Goal: Task Accomplishment & Management: Manage account settings

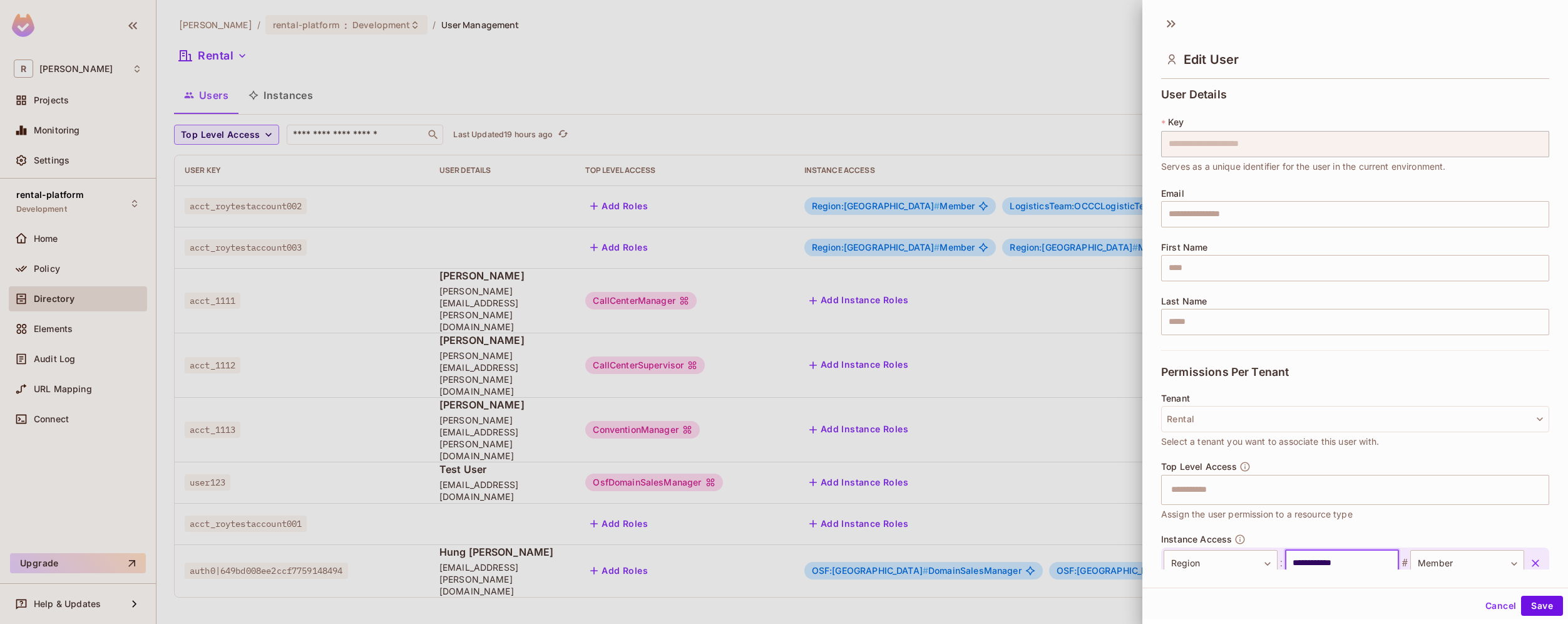
click at [285, 95] on div at bounding box center [784, 312] width 1568 height 624
click at [289, 96] on div at bounding box center [784, 312] width 1568 height 624
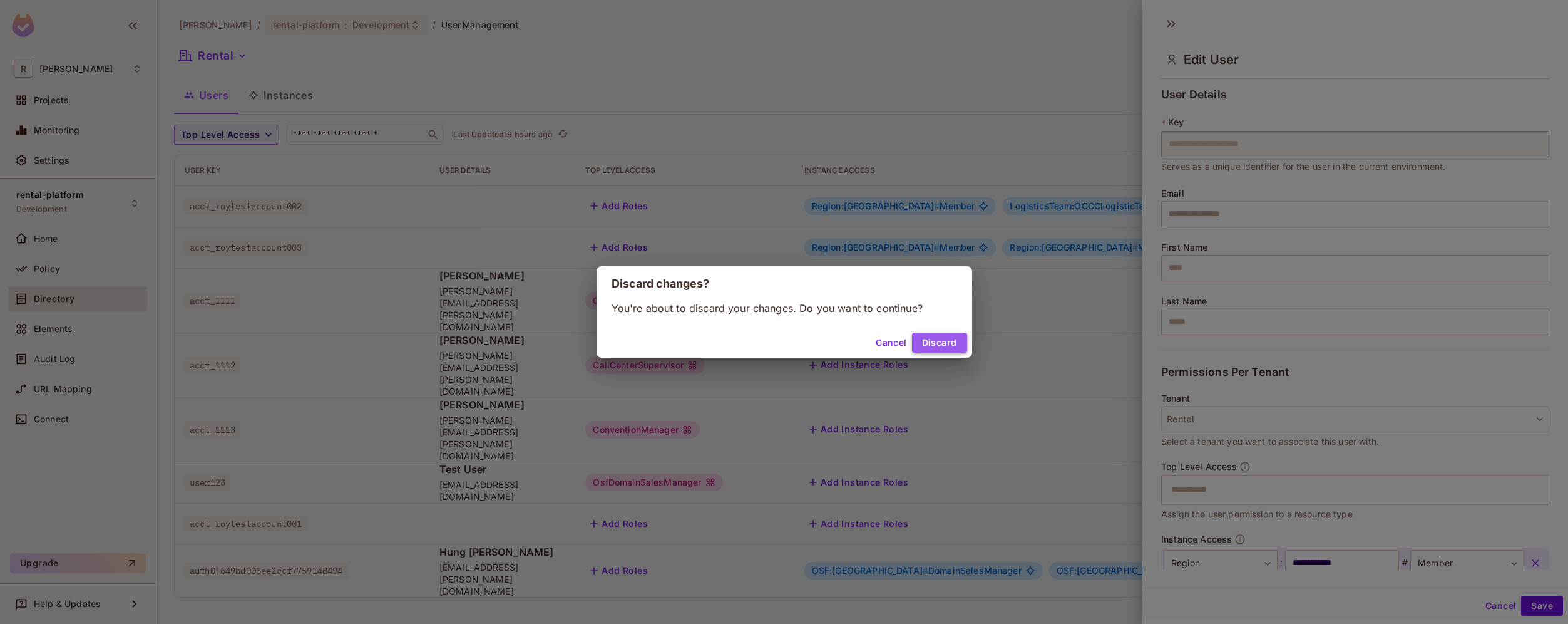
click at [937, 343] on button "Discard" at bounding box center [939, 341] width 55 height 20
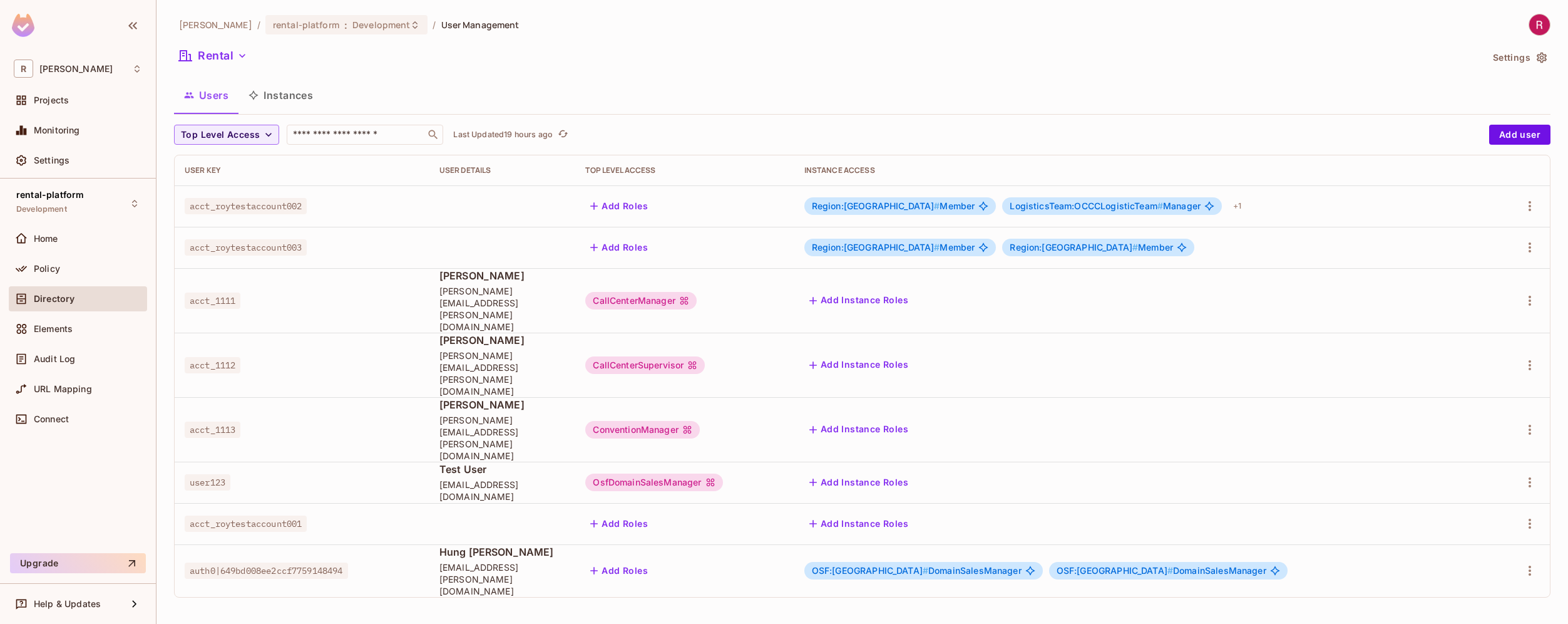
click at [209, 97] on button "Users" at bounding box center [206, 94] width 65 height 31
click at [73, 269] on div "Policy" at bounding box center [88, 268] width 108 height 10
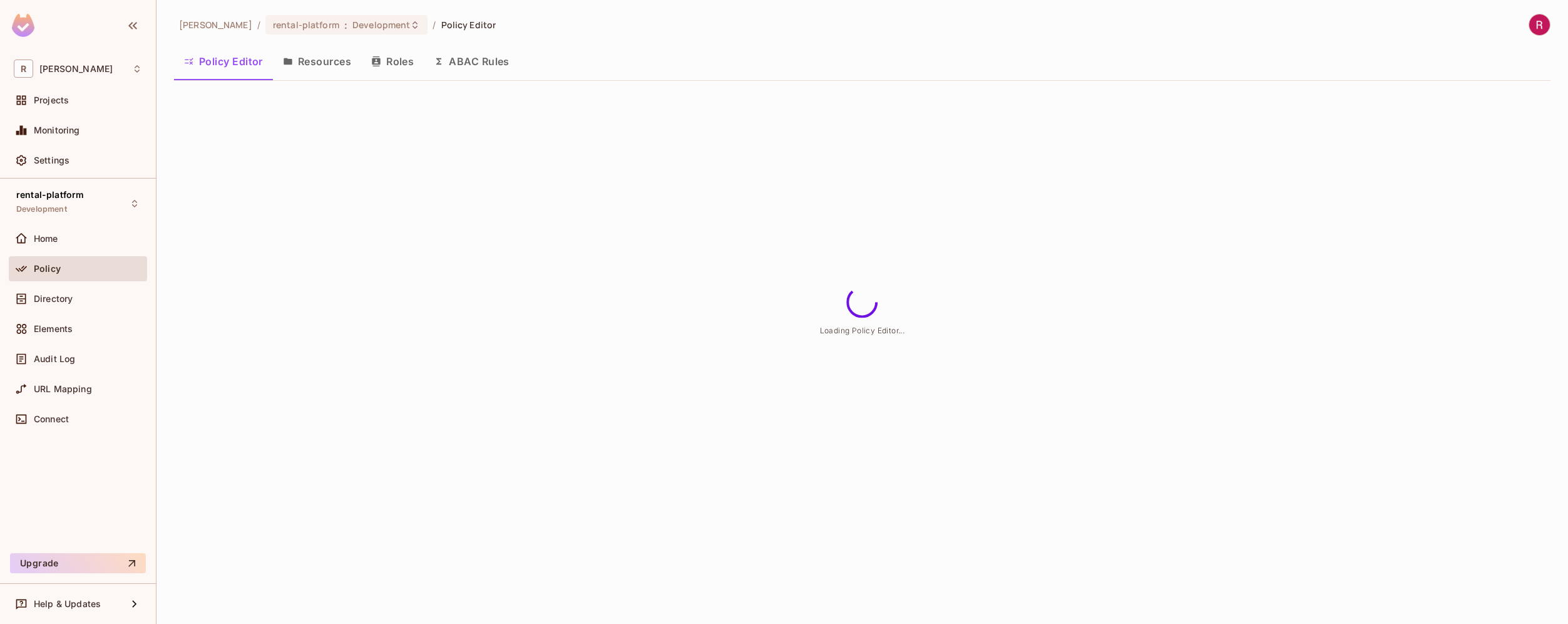
click at [406, 65] on button "Roles" at bounding box center [392, 61] width 63 height 31
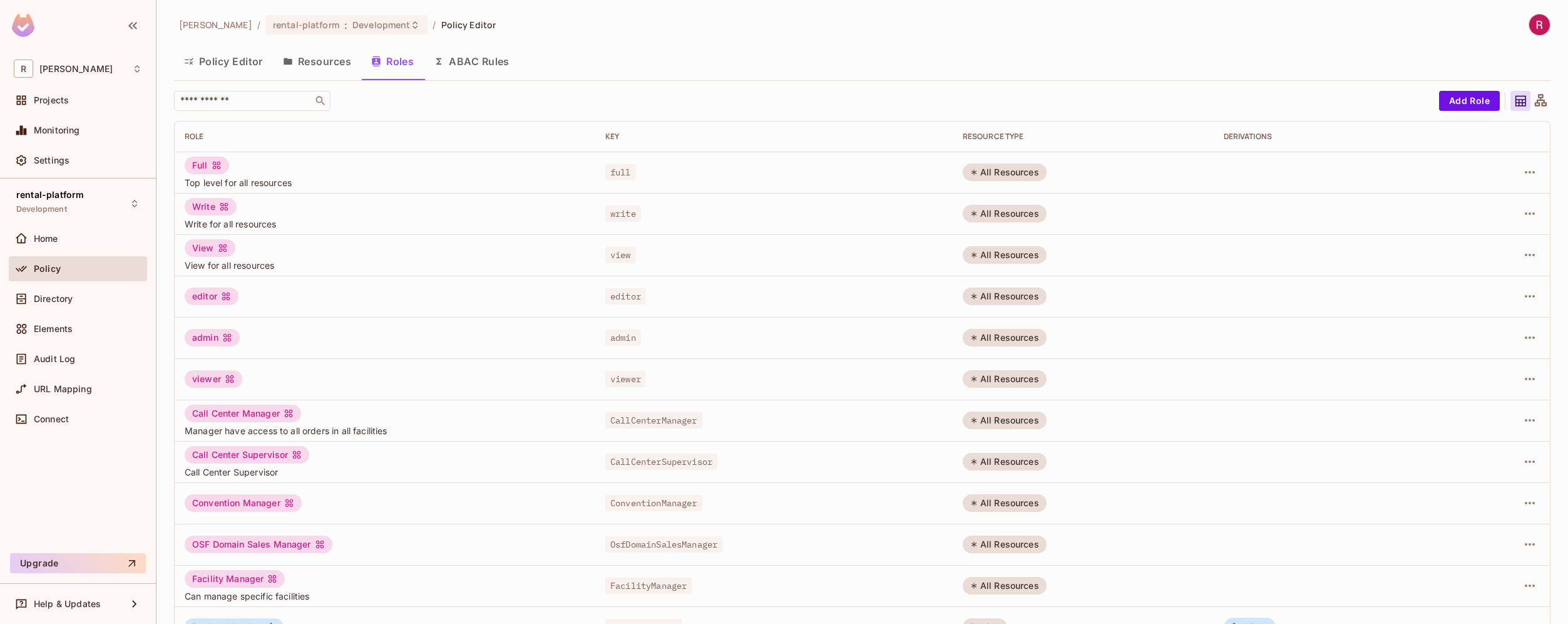
click at [330, 59] on button "Resources" at bounding box center [317, 61] width 88 height 31
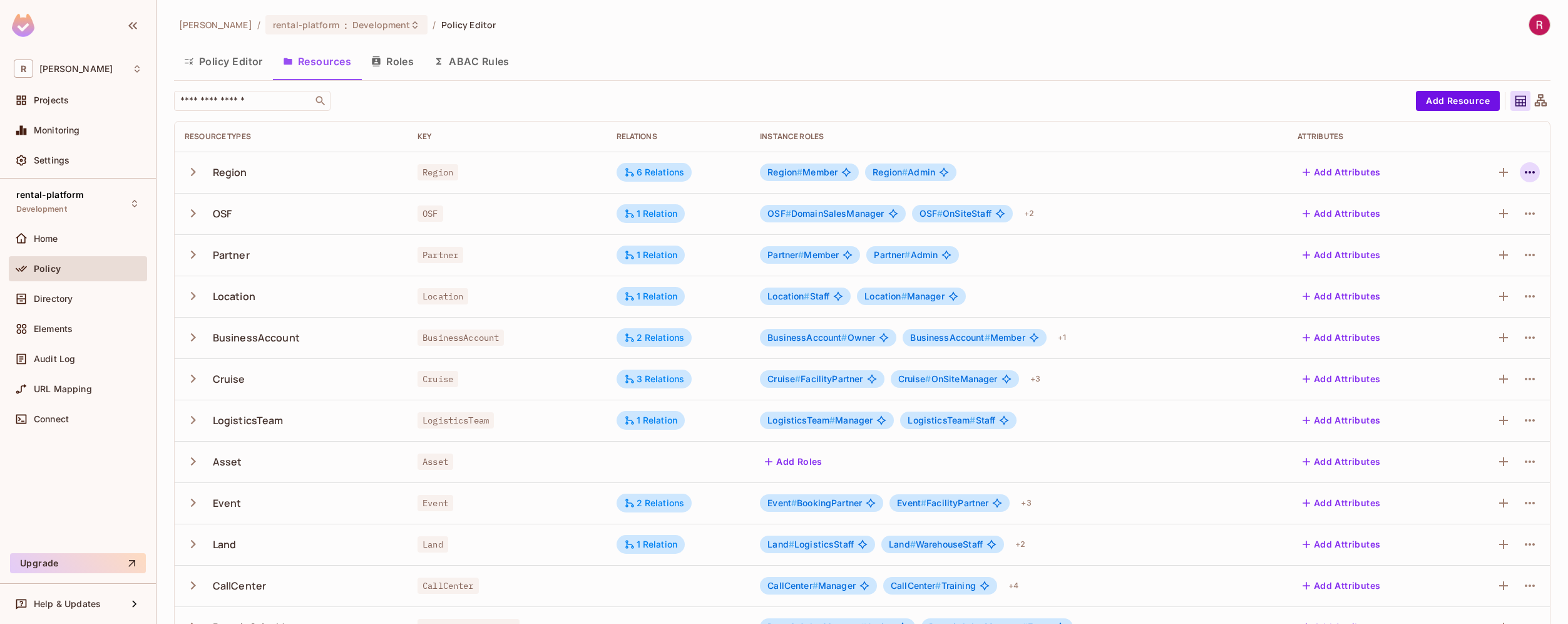
click at [1522, 173] on icon "button" at bounding box center [1530, 172] width 15 height 15
click at [1472, 223] on div "Edit Resource" at bounding box center [1465, 221] width 59 height 12
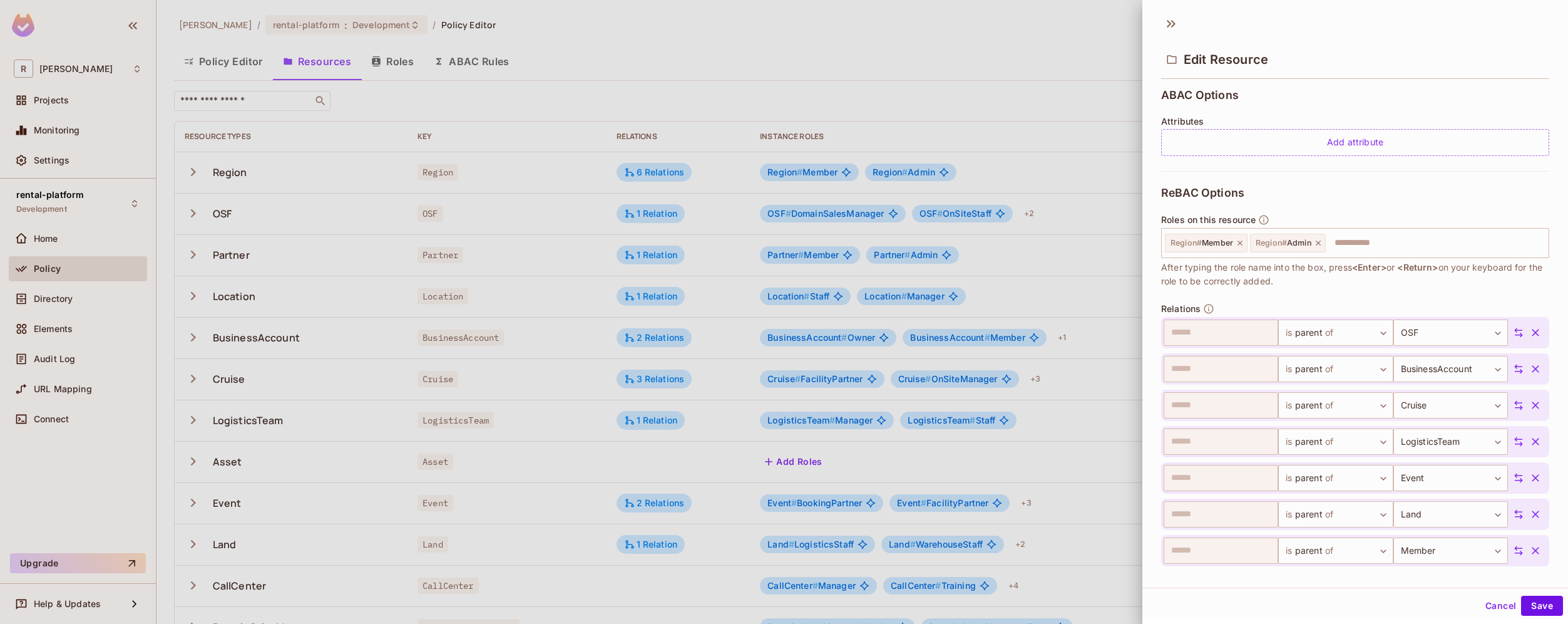
scroll to position [319, 0]
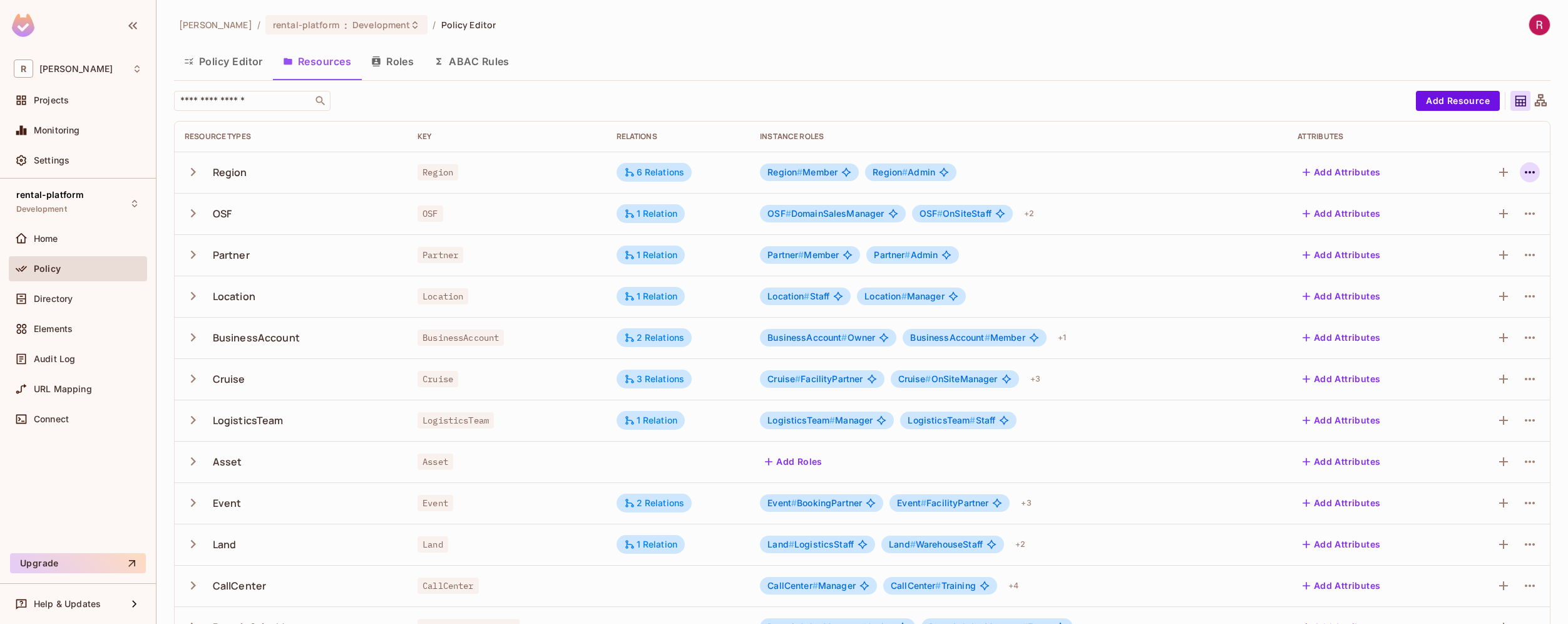
click at [1522, 174] on icon "button" at bounding box center [1530, 172] width 15 height 15
click at [1470, 223] on div "Edit Resource" at bounding box center [1465, 221] width 59 height 12
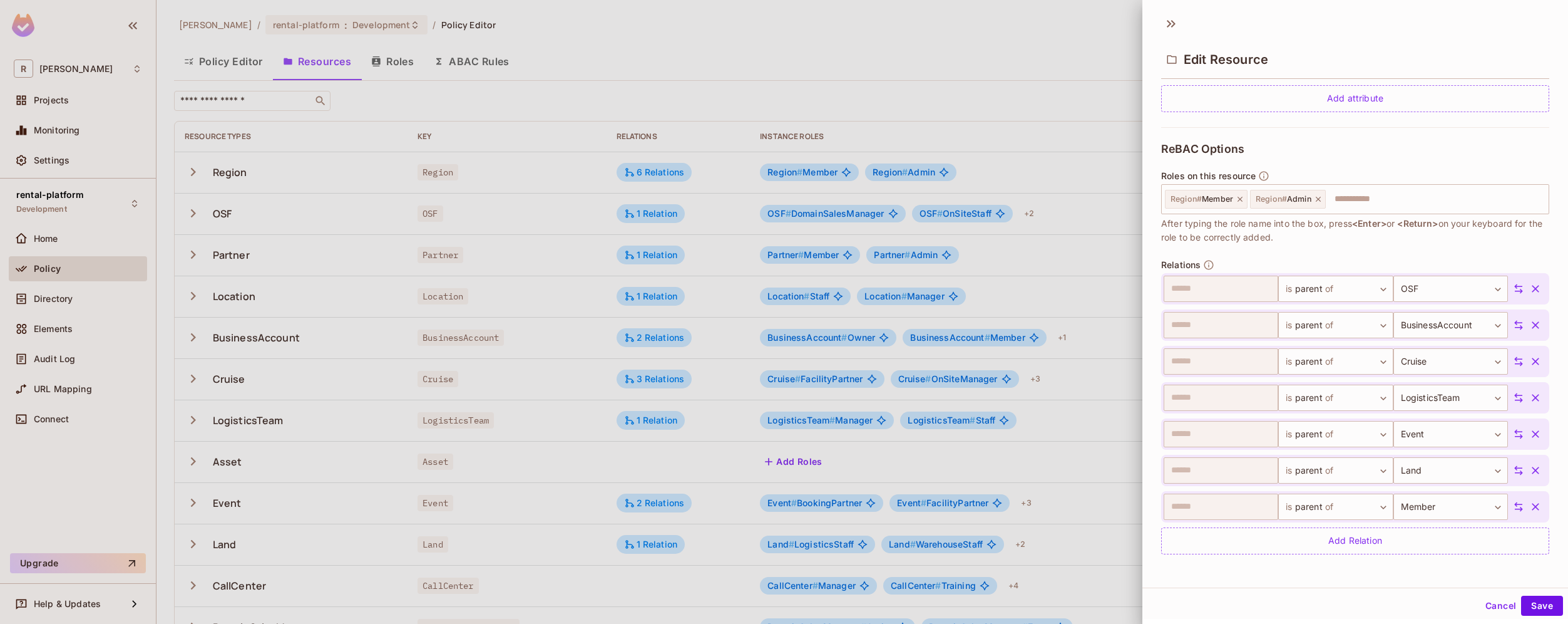
scroll to position [2, 0]
click at [631, 67] on div at bounding box center [784, 312] width 1568 height 624
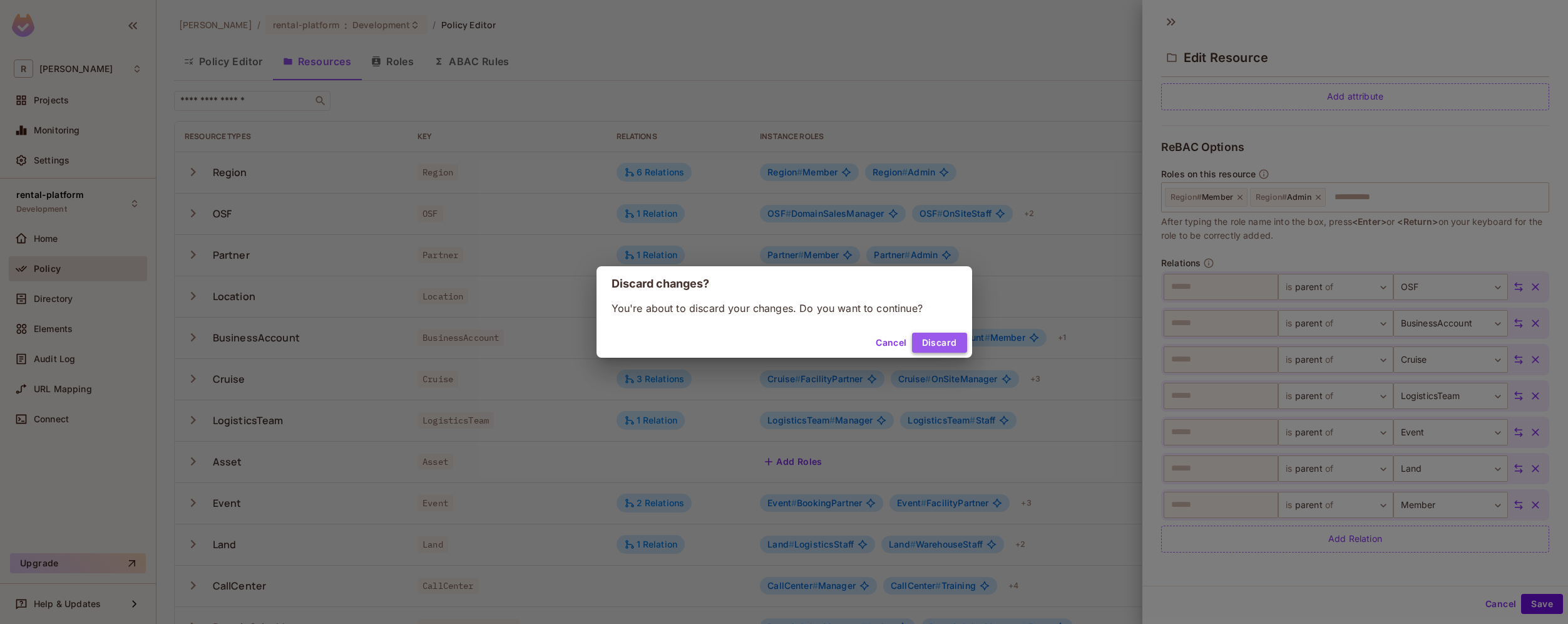
click at [937, 341] on button "Discard" at bounding box center [939, 341] width 55 height 20
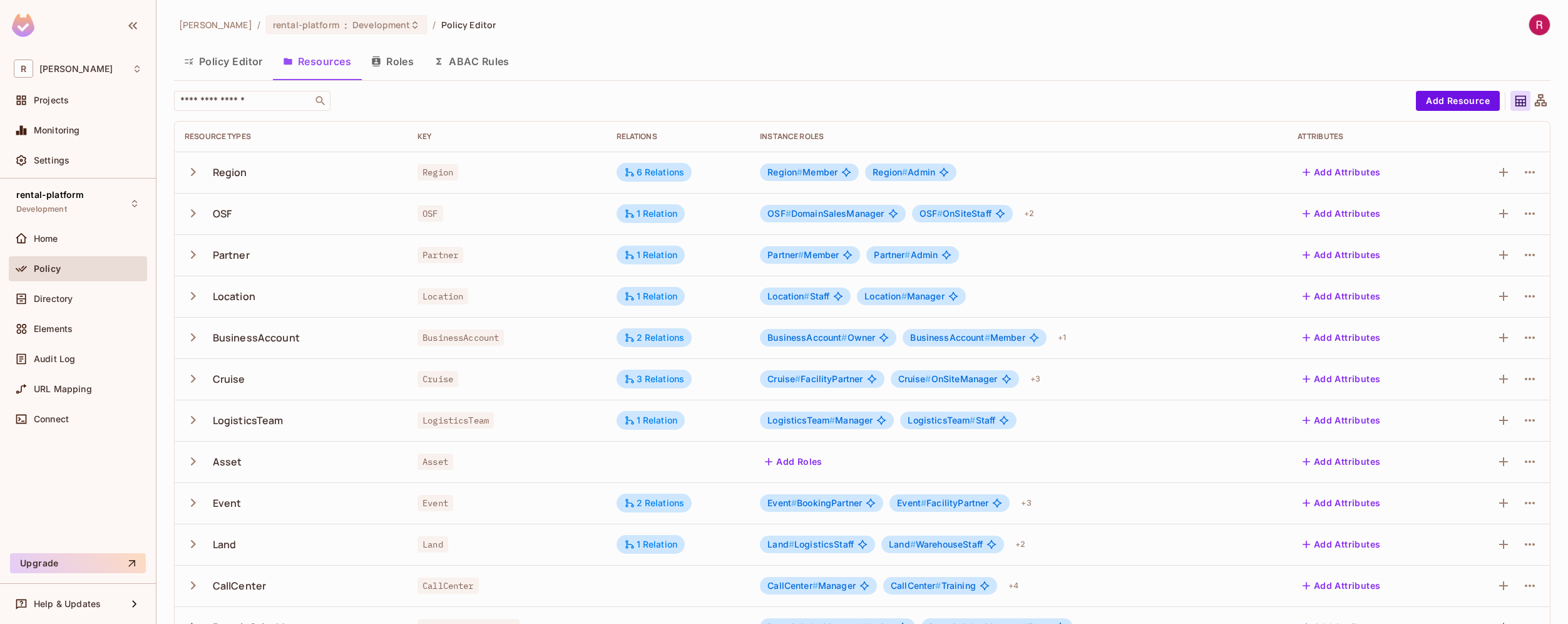
click at [474, 52] on button "ABAC Rules" at bounding box center [471, 61] width 95 height 31
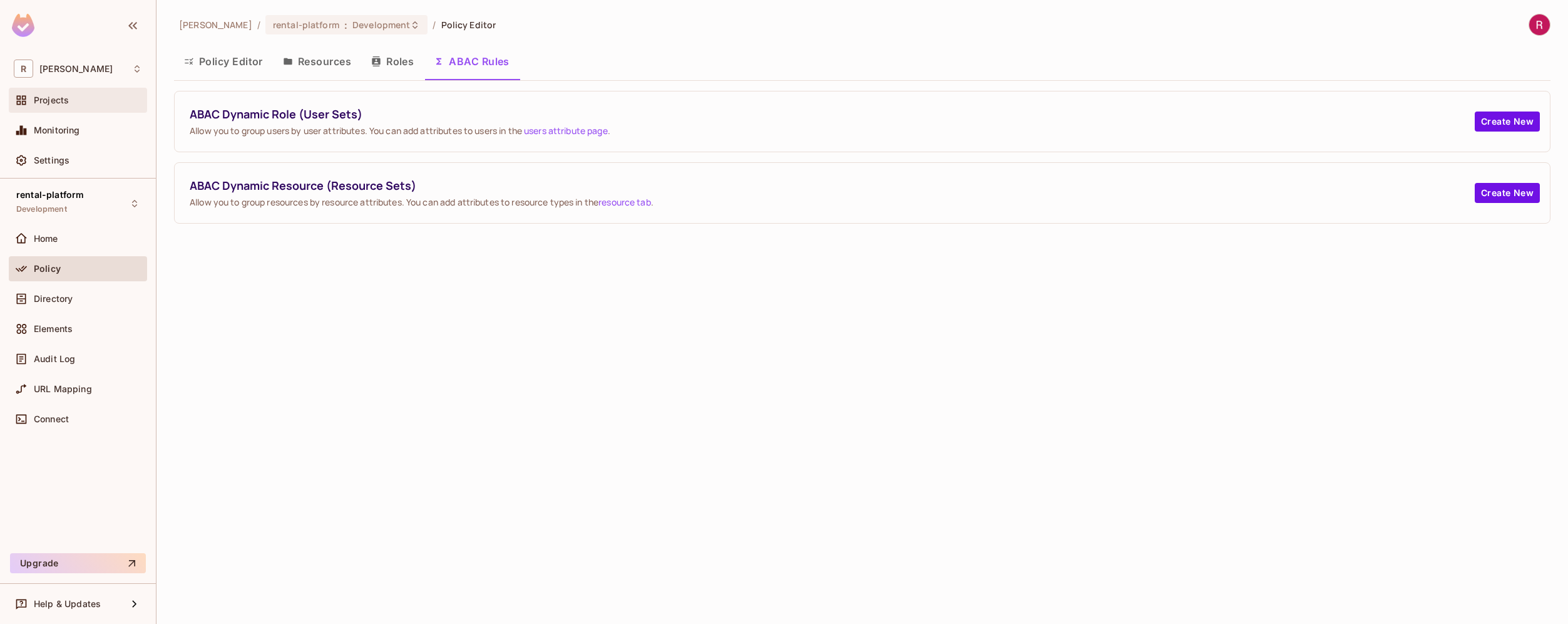
click at [72, 95] on div "Projects" at bounding box center [88, 100] width 108 height 10
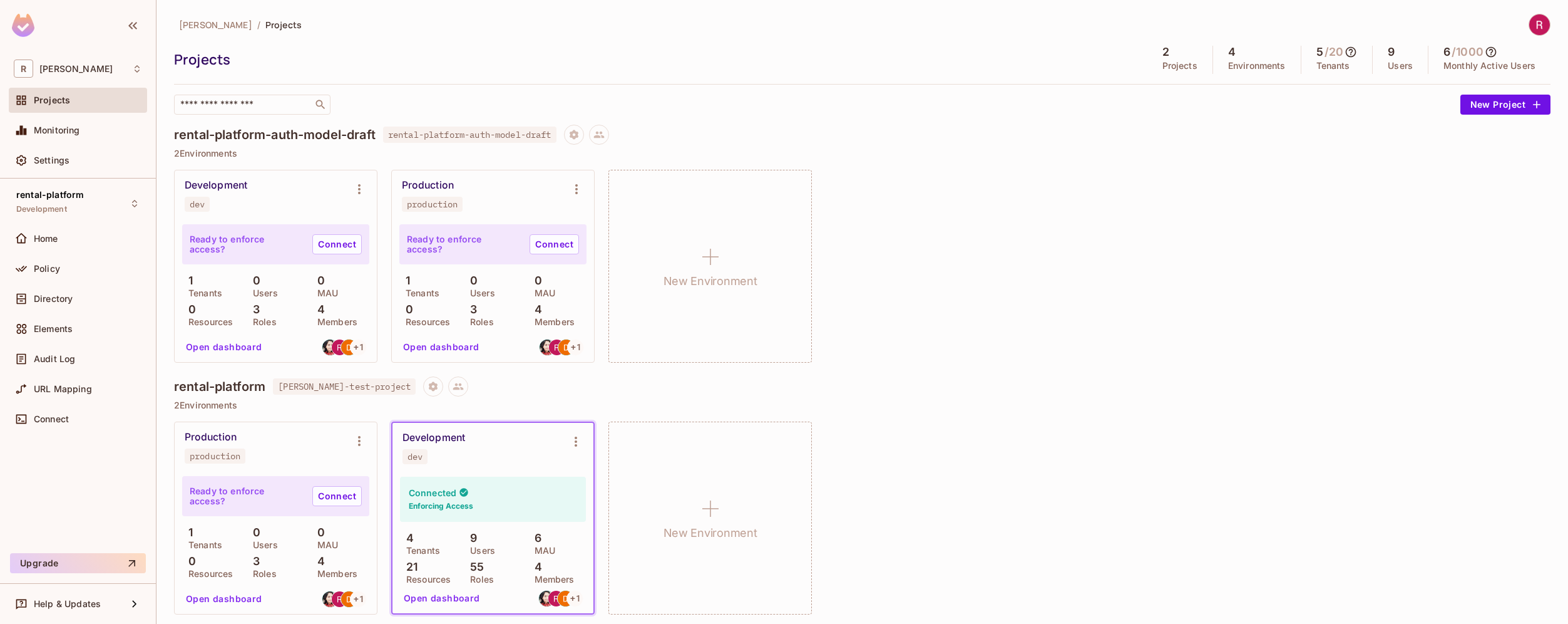
scroll to position [5, 0]
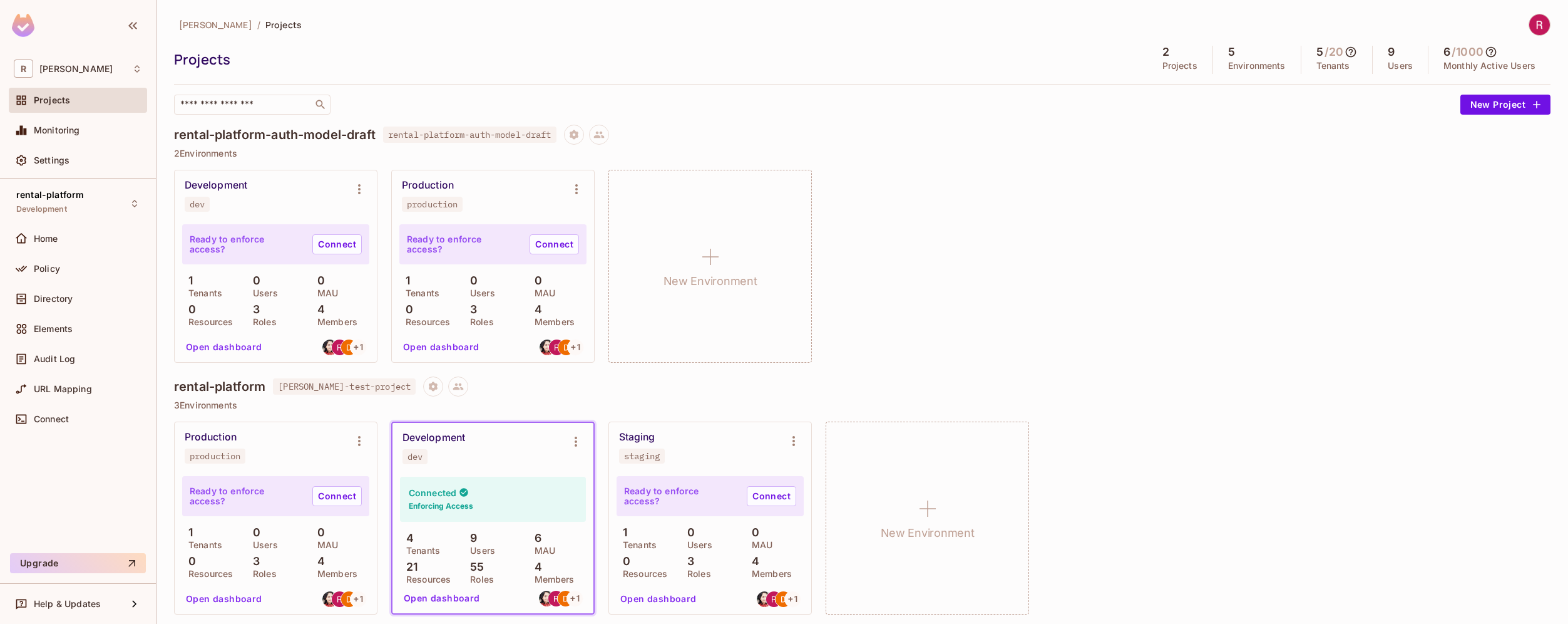
scroll to position [5, 0]
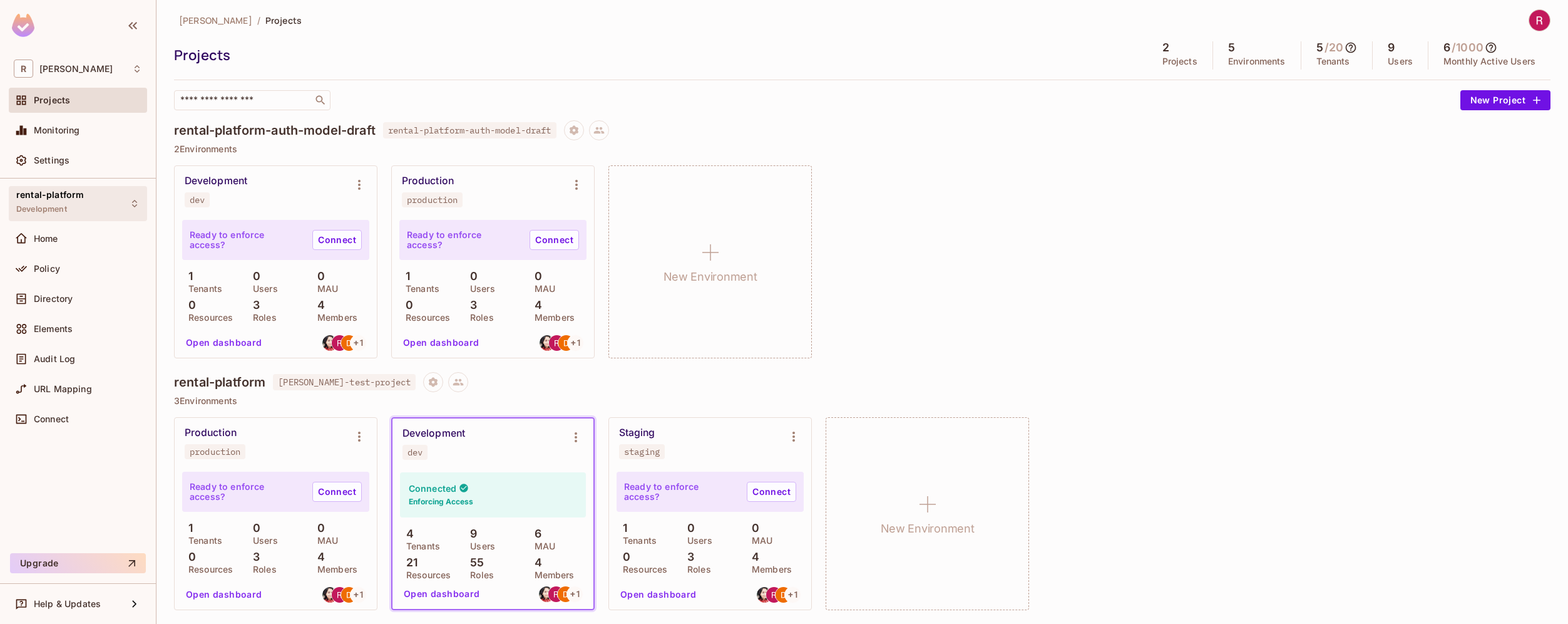
click at [94, 201] on div "rental-platform Development" at bounding box center [78, 203] width 138 height 35
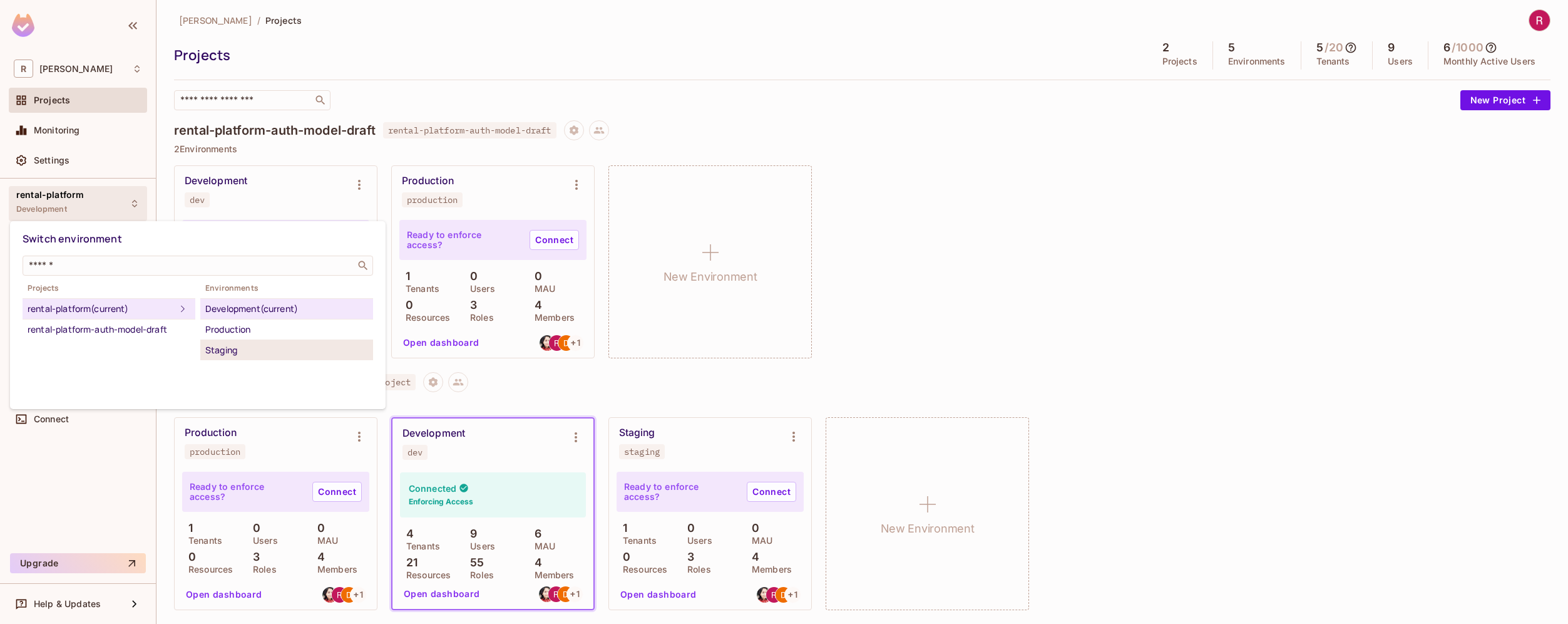
click at [237, 354] on div "Staging" at bounding box center [287, 350] width 163 height 15
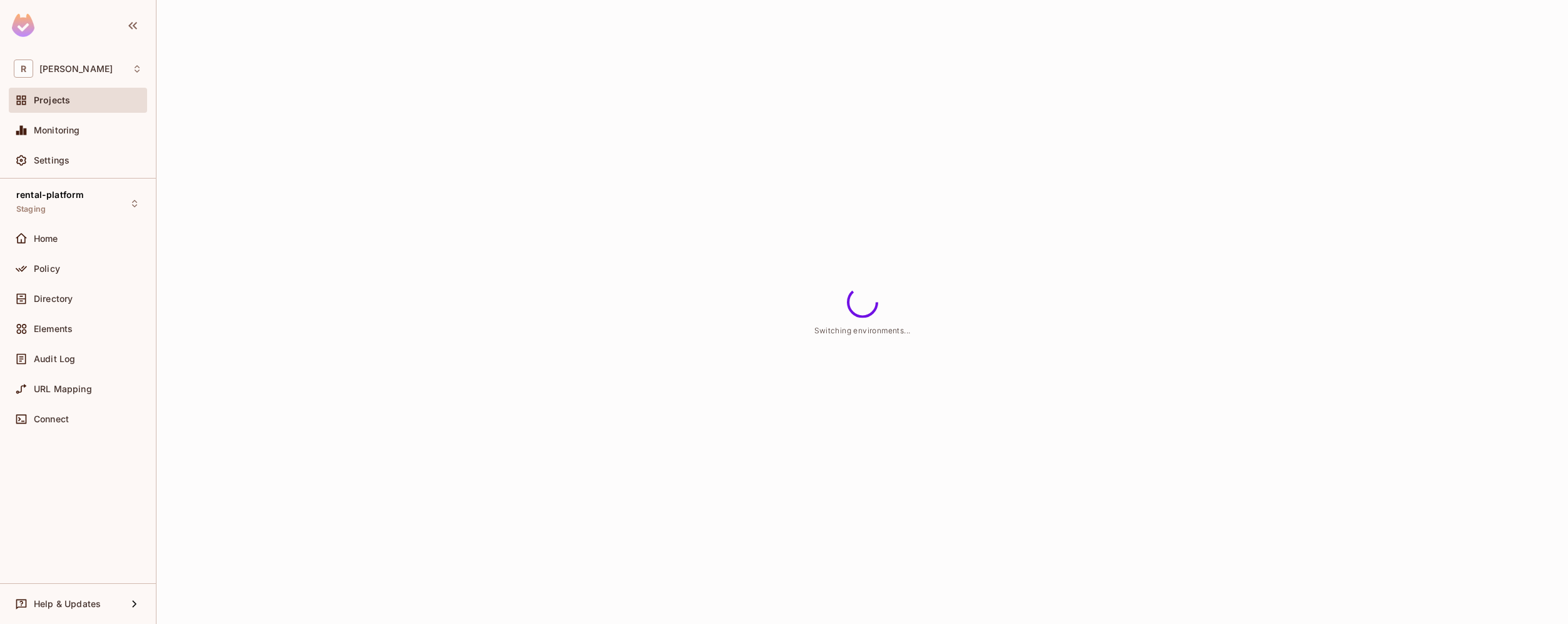
scroll to position [0, 0]
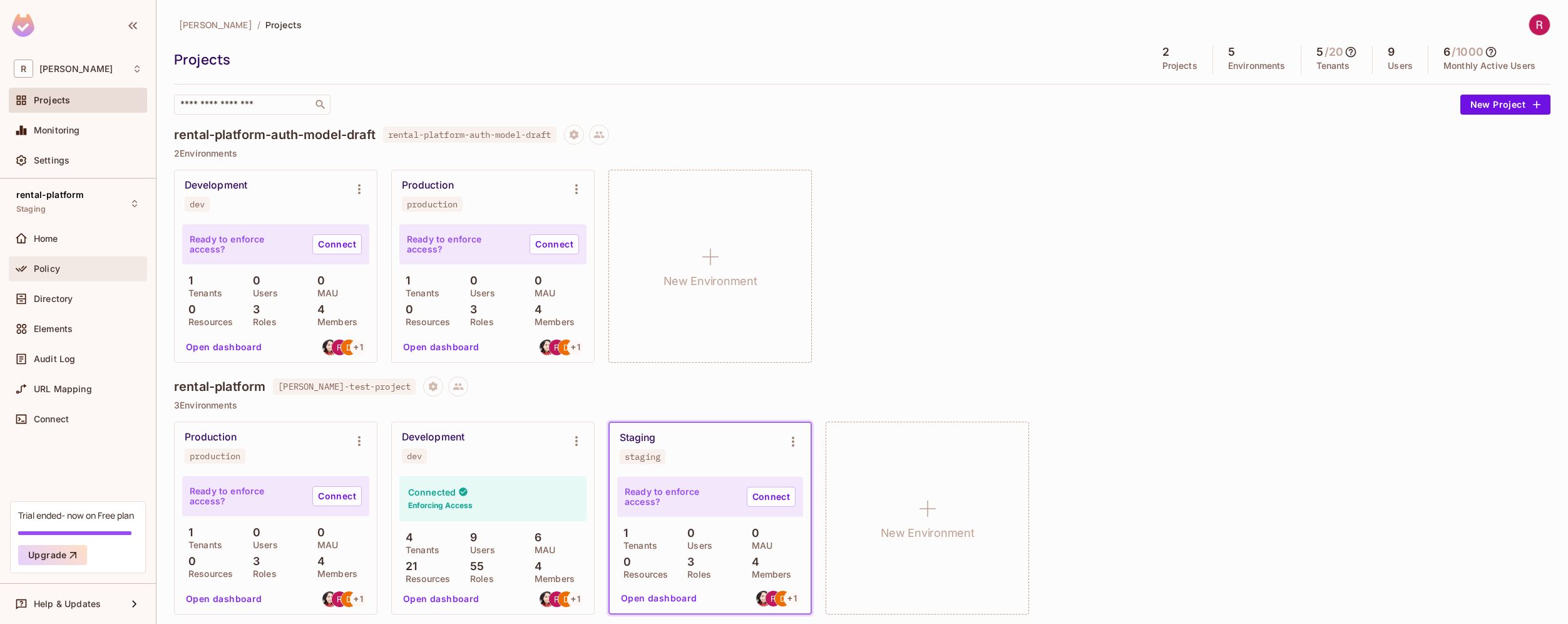
click at [62, 262] on div "Policy" at bounding box center [78, 268] width 128 height 15
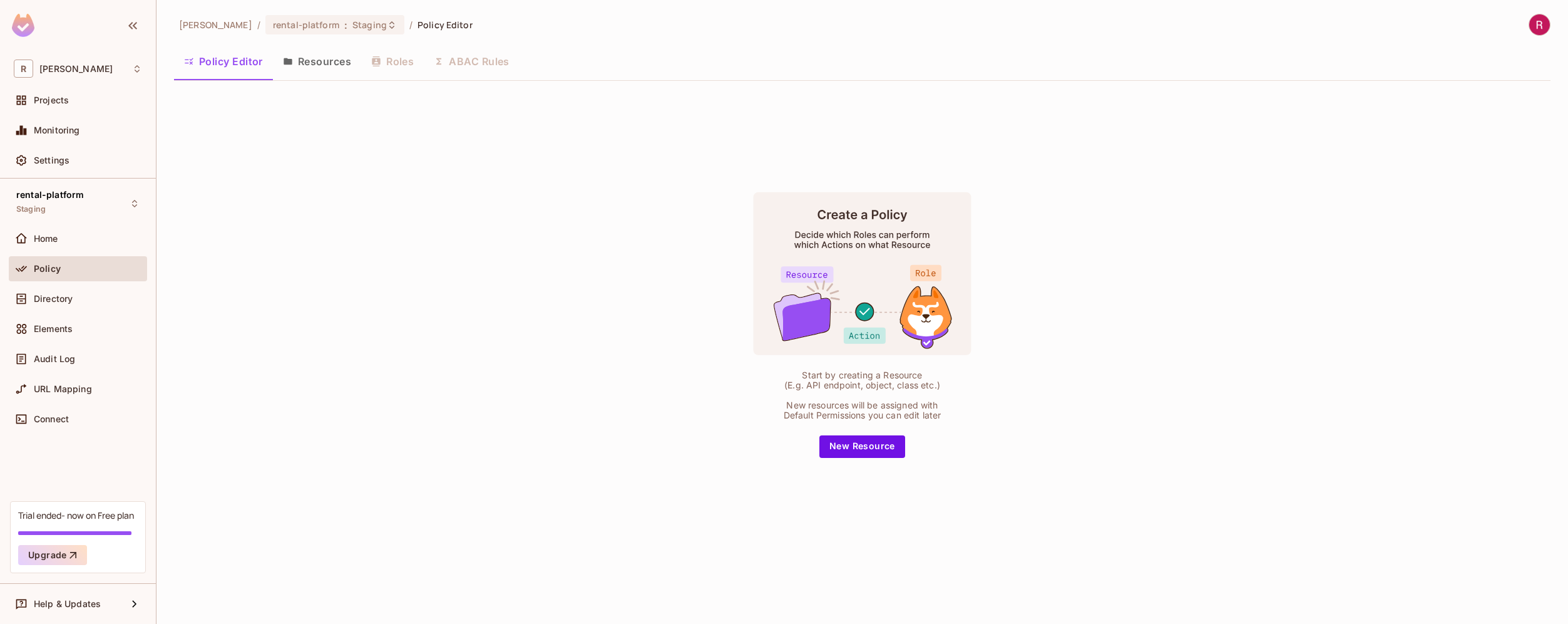
click at [325, 169] on div "Start by creating a Resource (E.g. API endpoint, object, class etc.) New resour…" at bounding box center [862, 324] width 1376 height 467
click at [329, 55] on button "Resources" at bounding box center [317, 61] width 88 height 31
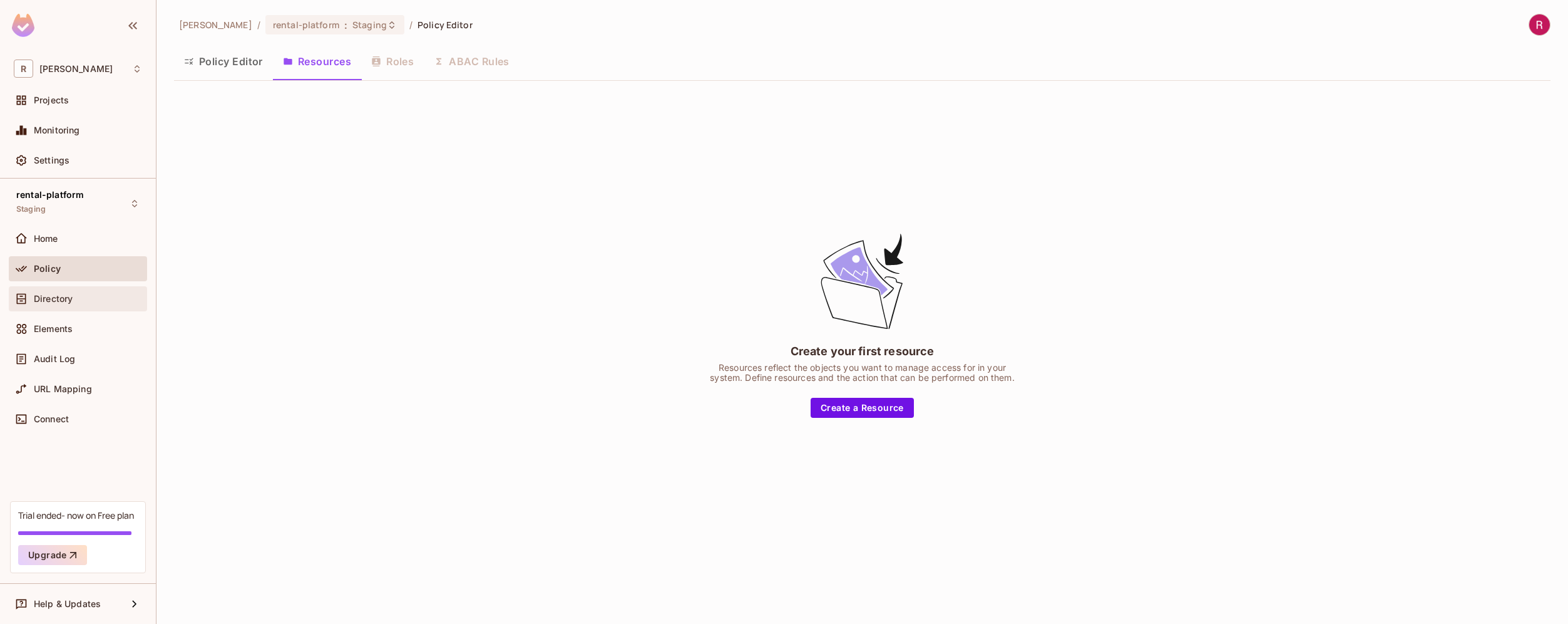
click at [82, 301] on div "Directory" at bounding box center [88, 298] width 108 height 10
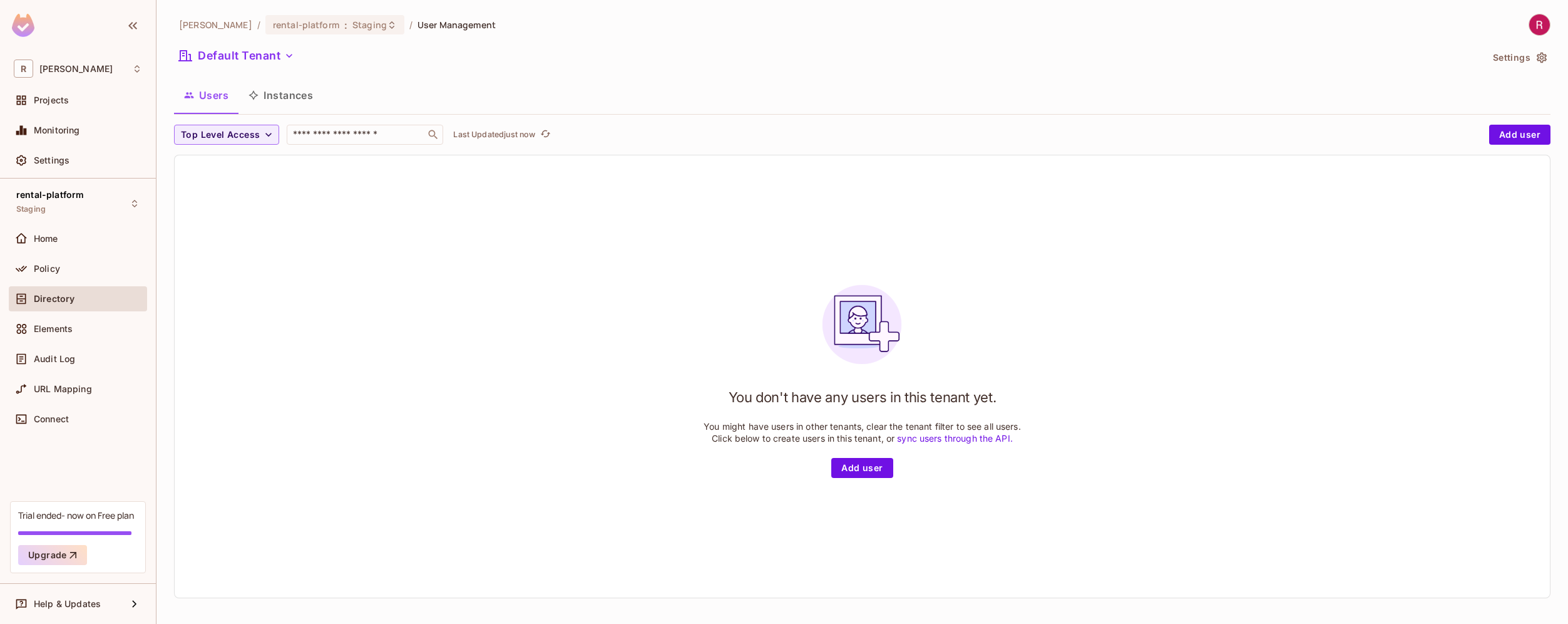
click at [332, 262] on div "You don't have any users in this tenant yet. You might have users in other tena…" at bounding box center [862, 376] width 1374 height 443
click at [296, 92] on button "Instances" at bounding box center [281, 94] width 84 height 31
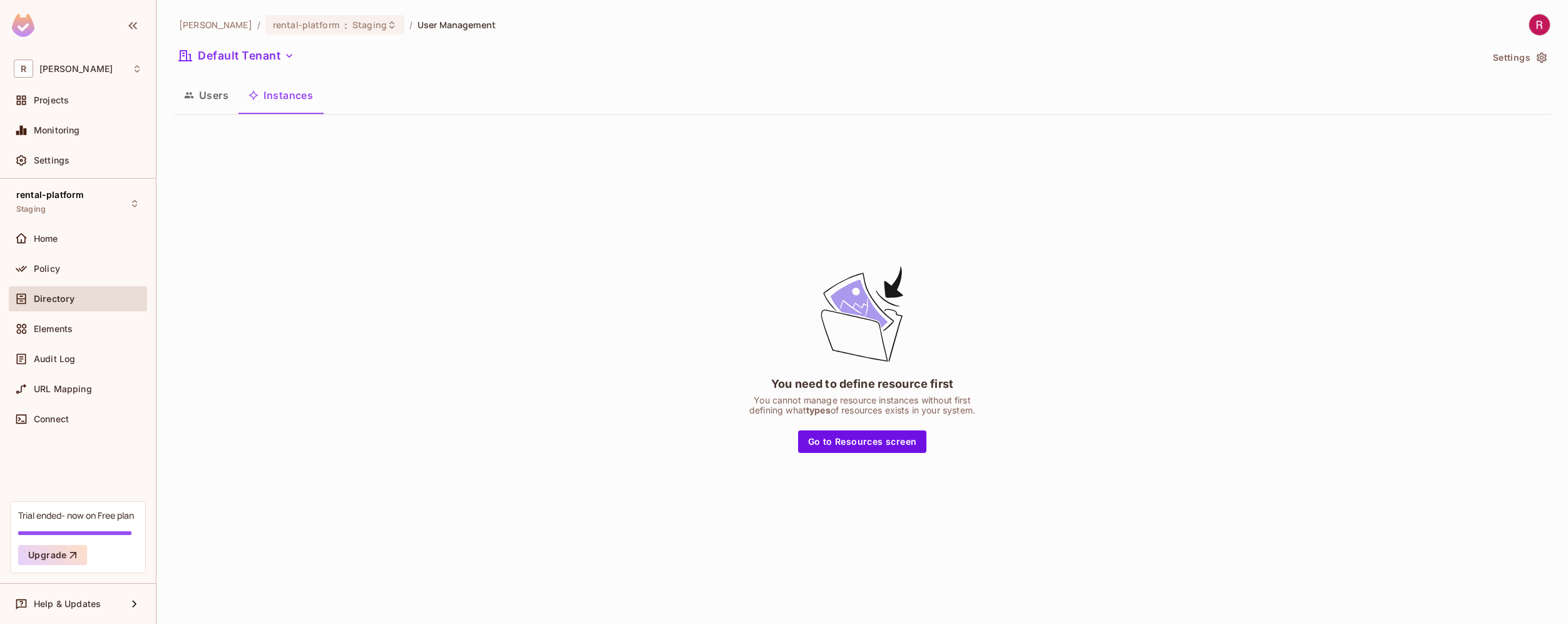
click at [207, 99] on button "Users" at bounding box center [206, 94] width 65 height 31
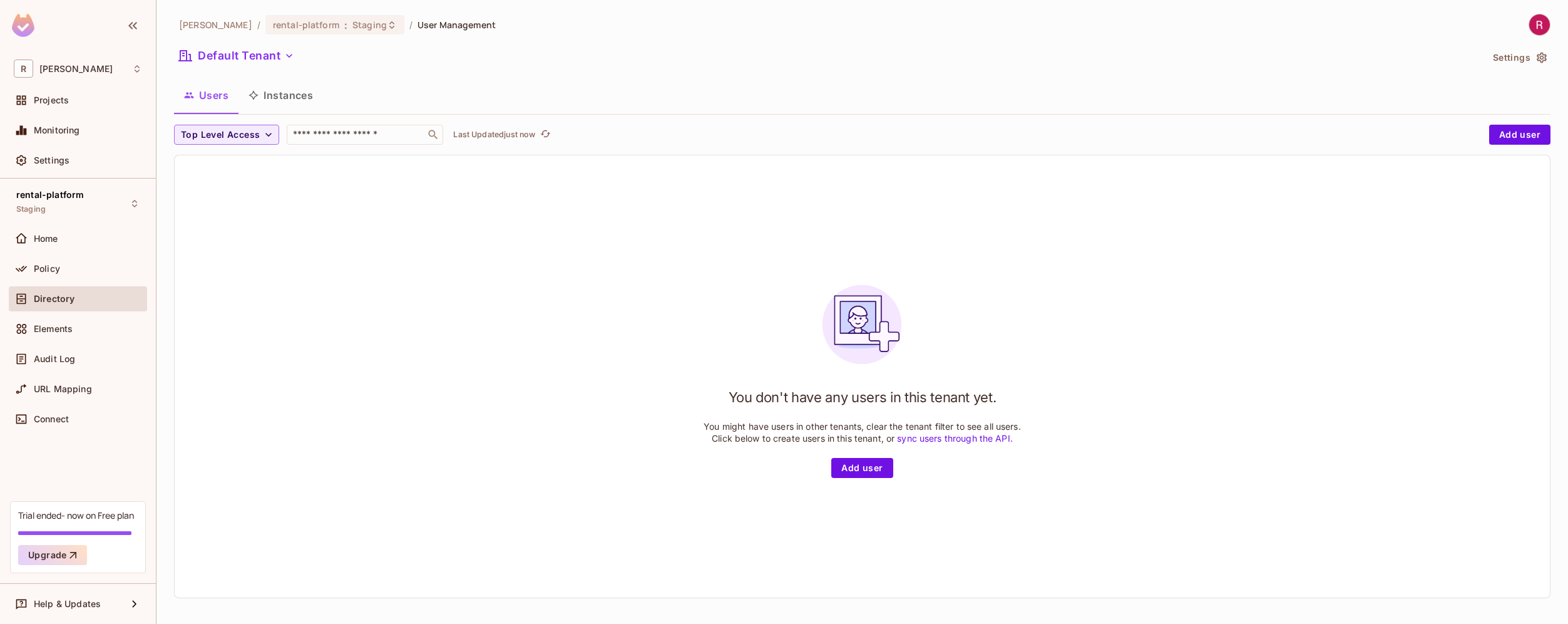
click at [223, 212] on div "You don't have any users in this tenant yet. You might have users in other tena…" at bounding box center [862, 376] width 1374 height 443
click at [88, 269] on div "Policy" at bounding box center [88, 268] width 108 height 10
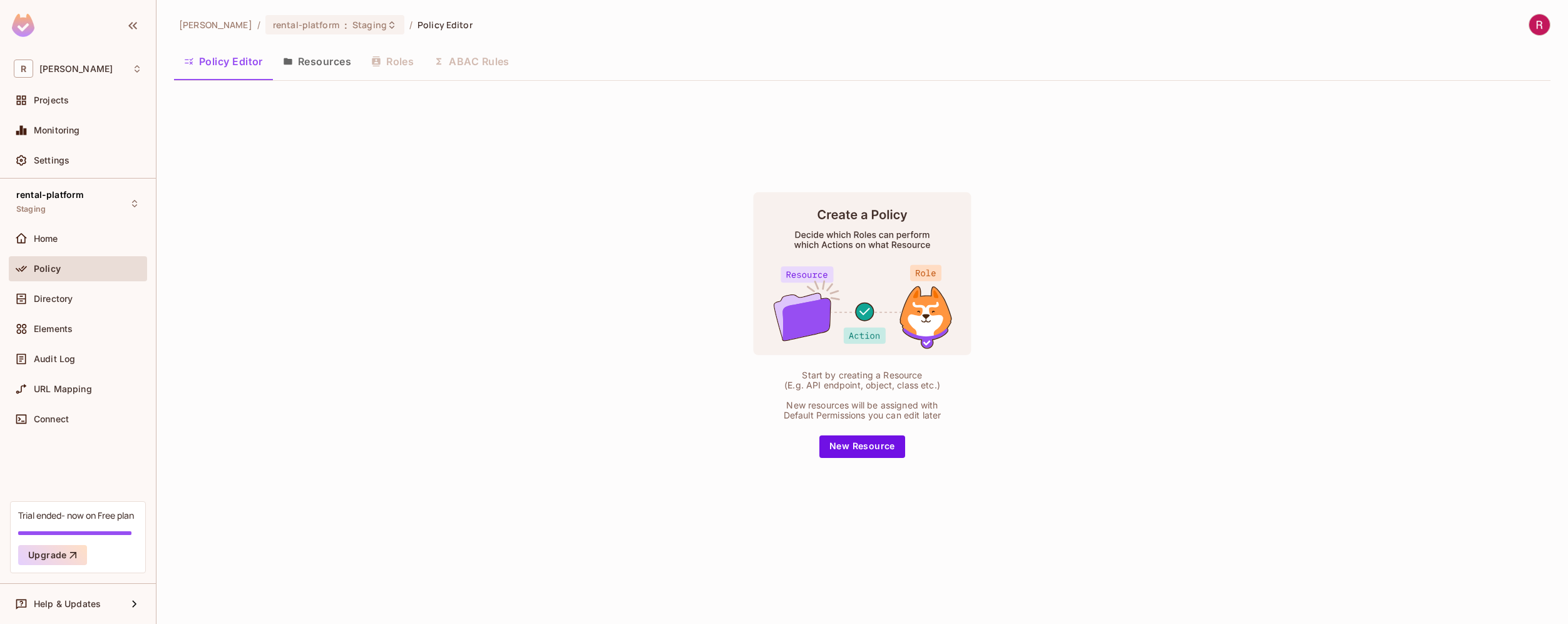
click at [281, 307] on div "Start by creating a Resource (E.g. API endpoint, object, class etc.) New resour…" at bounding box center [862, 324] width 1376 height 467
click at [331, 71] on button "Resources" at bounding box center [317, 61] width 88 height 31
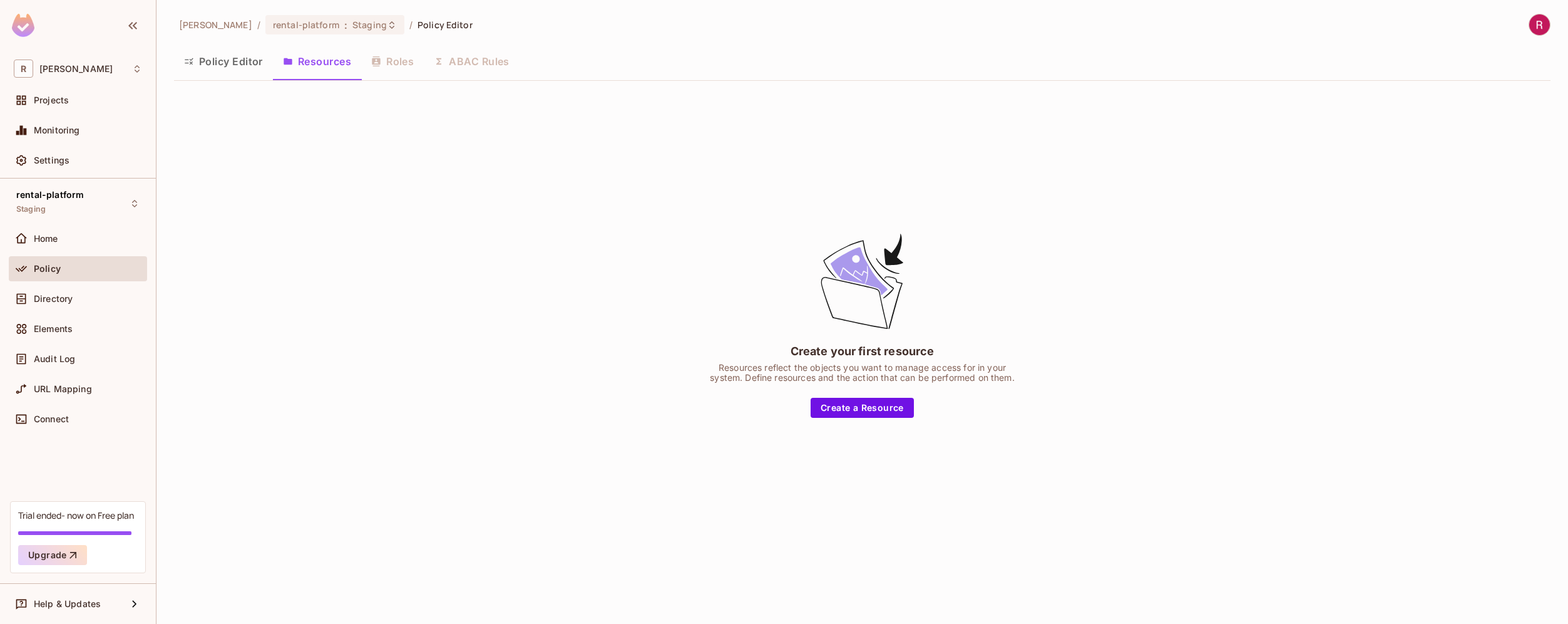
click at [347, 186] on div "Create your first resource Resources reflect the objects you want to manage acc…" at bounding box center [862, 324] width 1376 height 467
click at [74, 300] on div "Directory" at bounding box center [88, 298] width 108 height 10
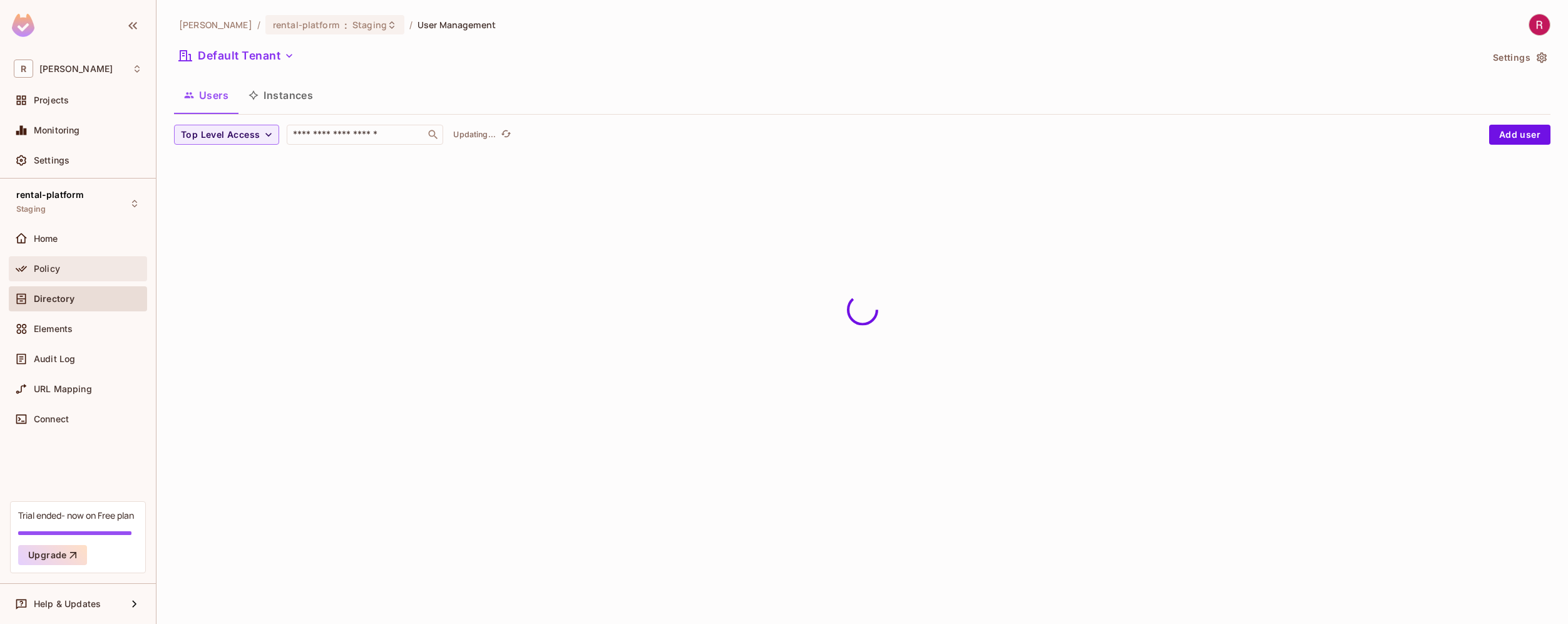
click at [90, 271] on div "Policy" at bounding box center [88, 268] width 108 height 10
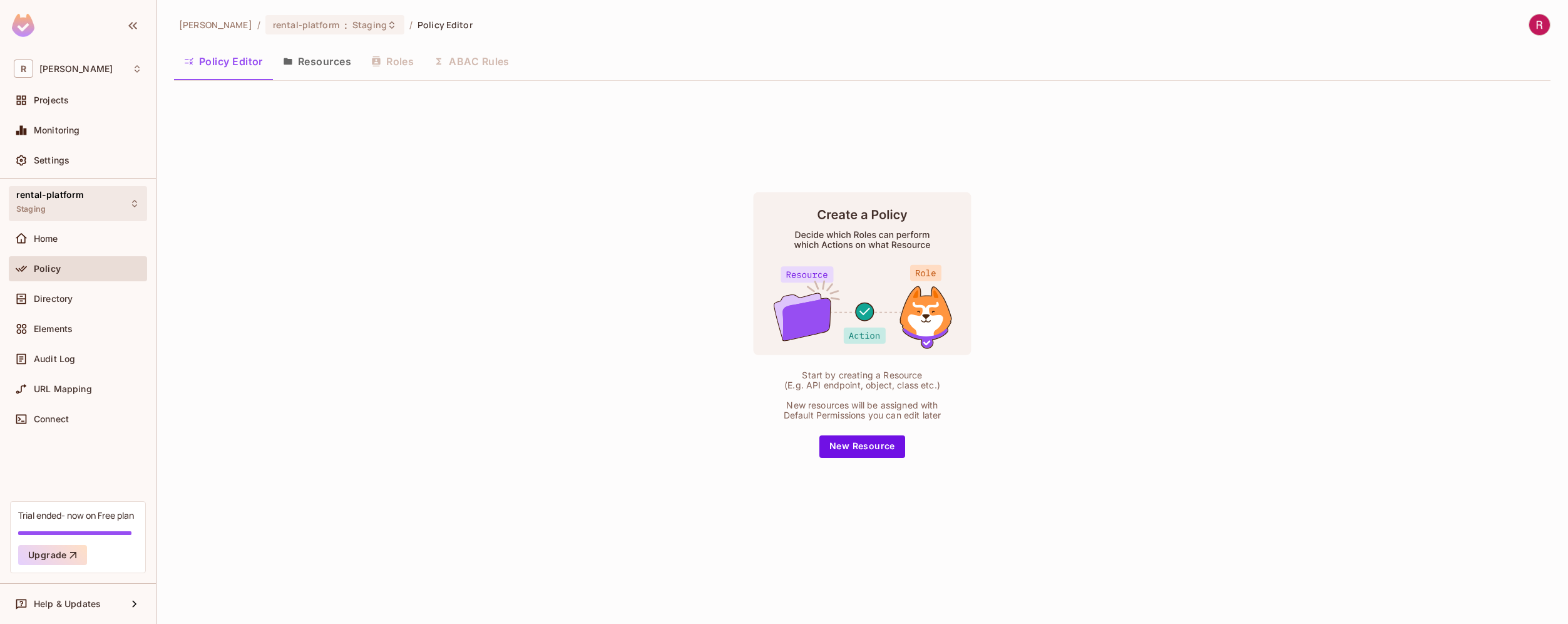
click at [69, 205] on div "rental-platform Staging" at bounding box center [50, 203] width 67 height 27
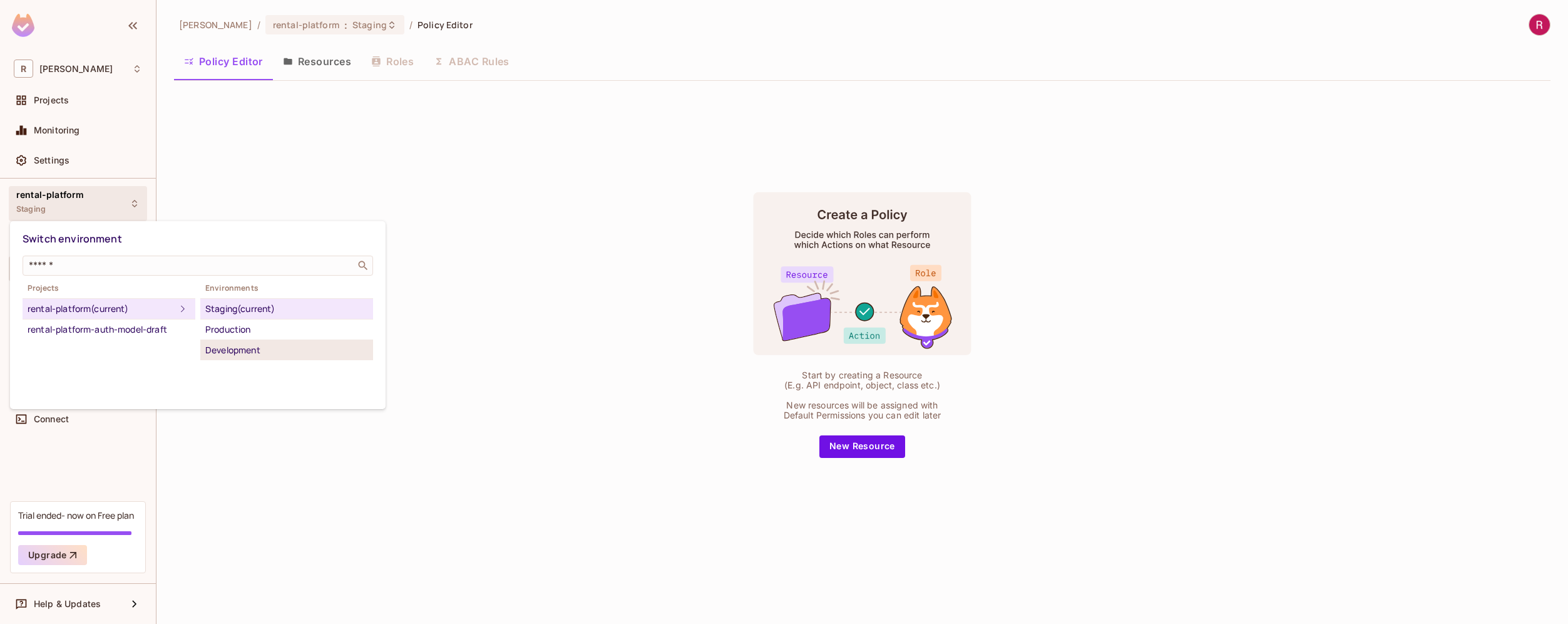
click at [281, 353] on div "Development" at bounding box center [287, 350] width 163 height 15
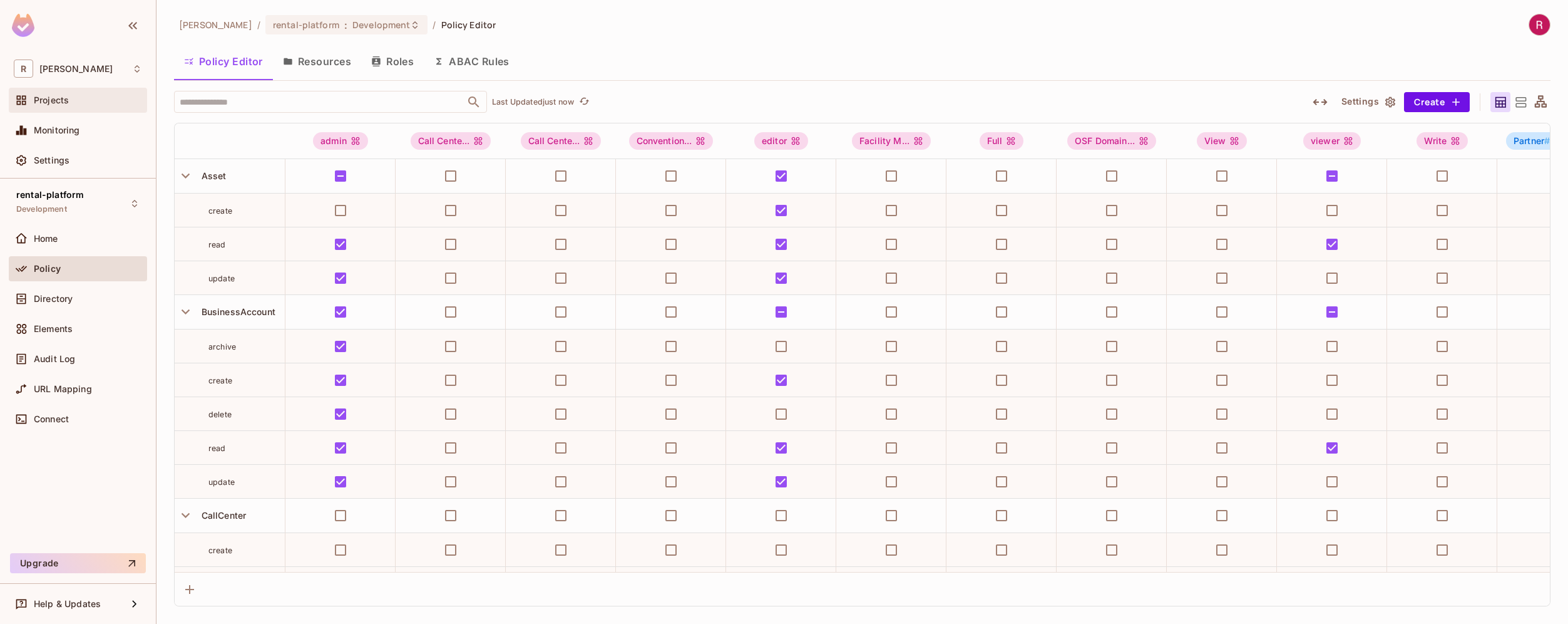
click at [90, 98] on div "Projects" at bounding box center [88, 100] width 108 height 10
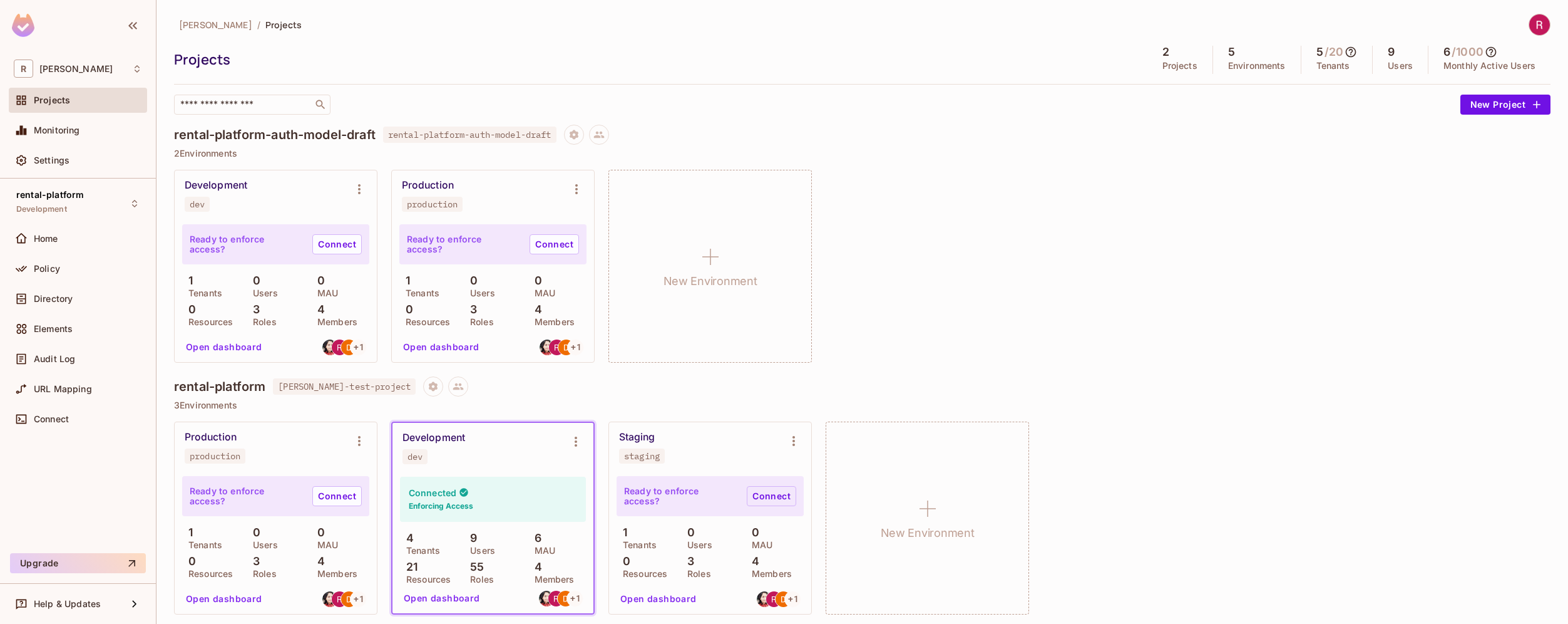
click at [779, 493] on link "Connect" at bounding box center [770, 495] width 50 height 20
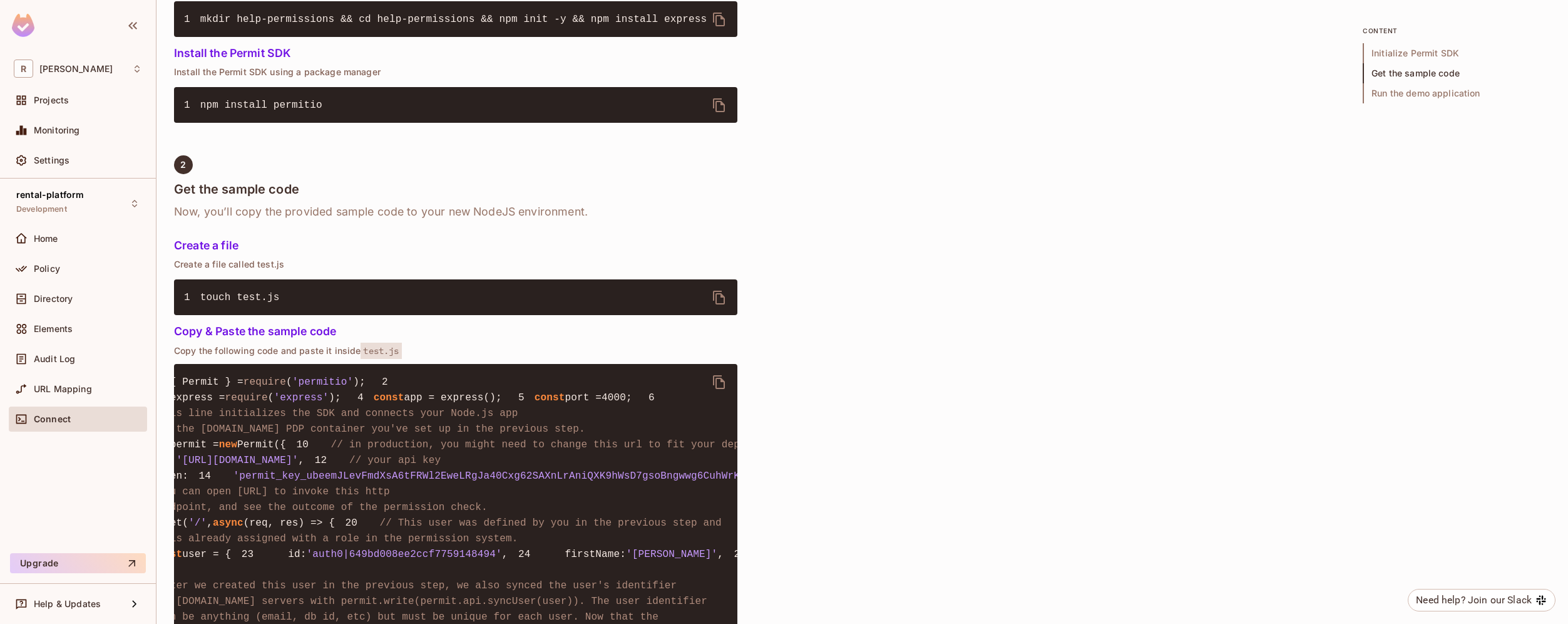
scroll to position [0, 114]
click at [450, 482] on span "'permit_key_ubeemJLevFmdXsA6tFRWl2EweLRgJa40Cxg62SAXnLrAniQXK9hWsD7gsoBngwwg6Cu…" at bounding box center [498, 476] width 604 height 11
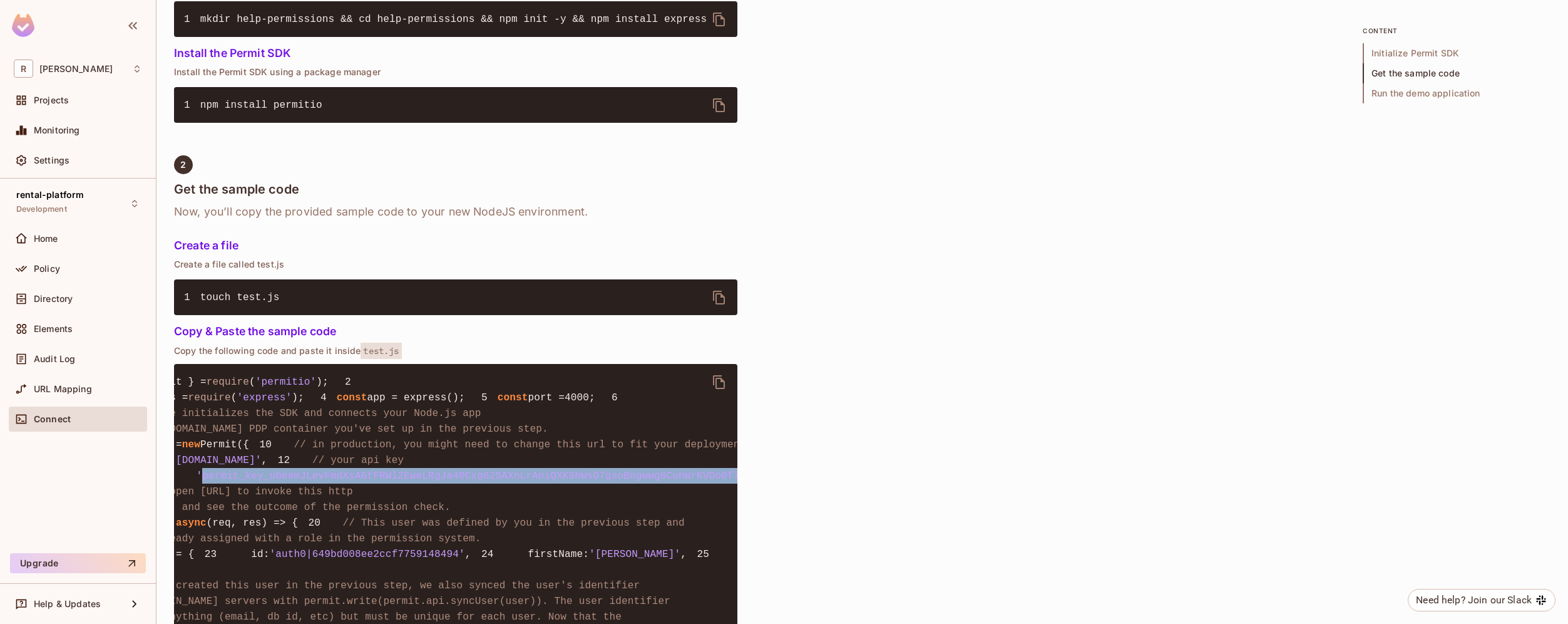
click at [450, 482] on span "'permit_key_ubeemJLevFmdXsA6tFRWl2EweLRgJa40Cxg62SAXnLrAniQXK9hWsD7gsoBngwwg6Cu…" at bounding box center [498, 476] width 604 height 11
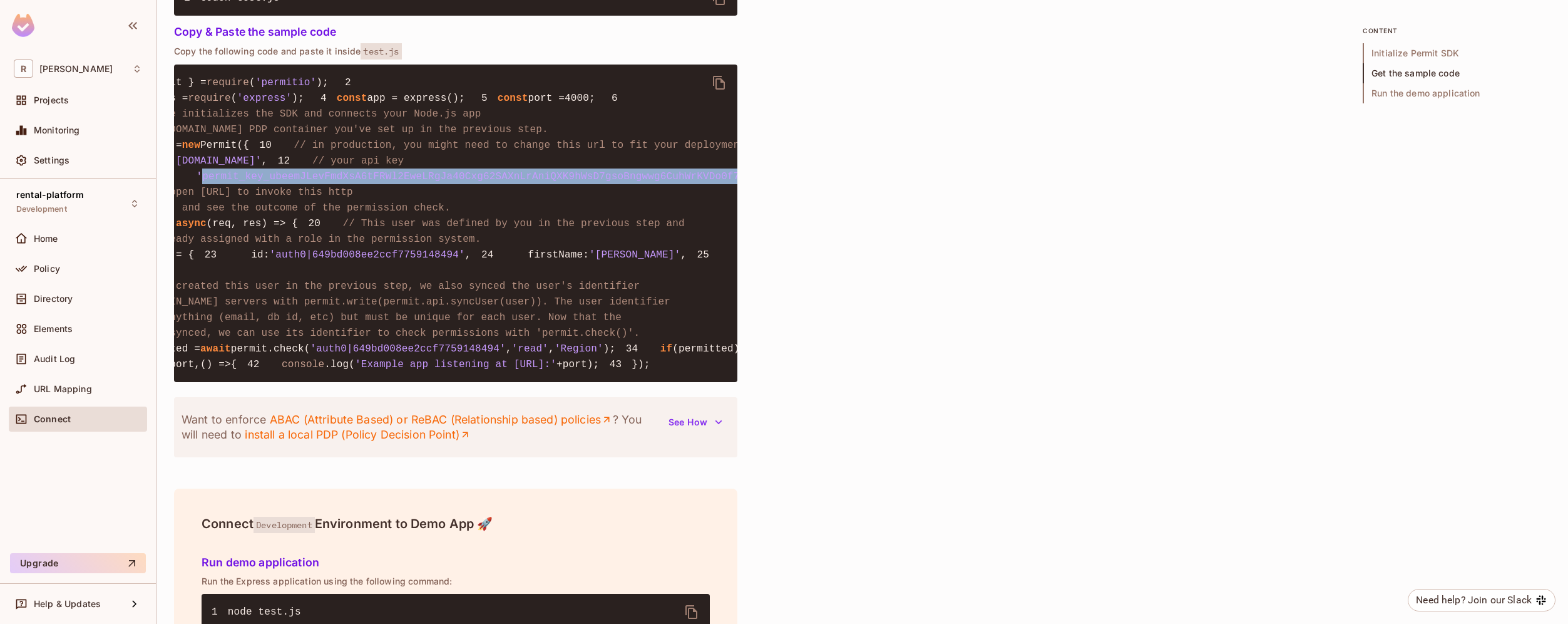
copy span "permit_key_ubeemJLevFmdXsA6tFRWl2EweLRgJa40Cxg62SAXnLrAniQXK9hWsD7gsoBngwwg6Cuh…"
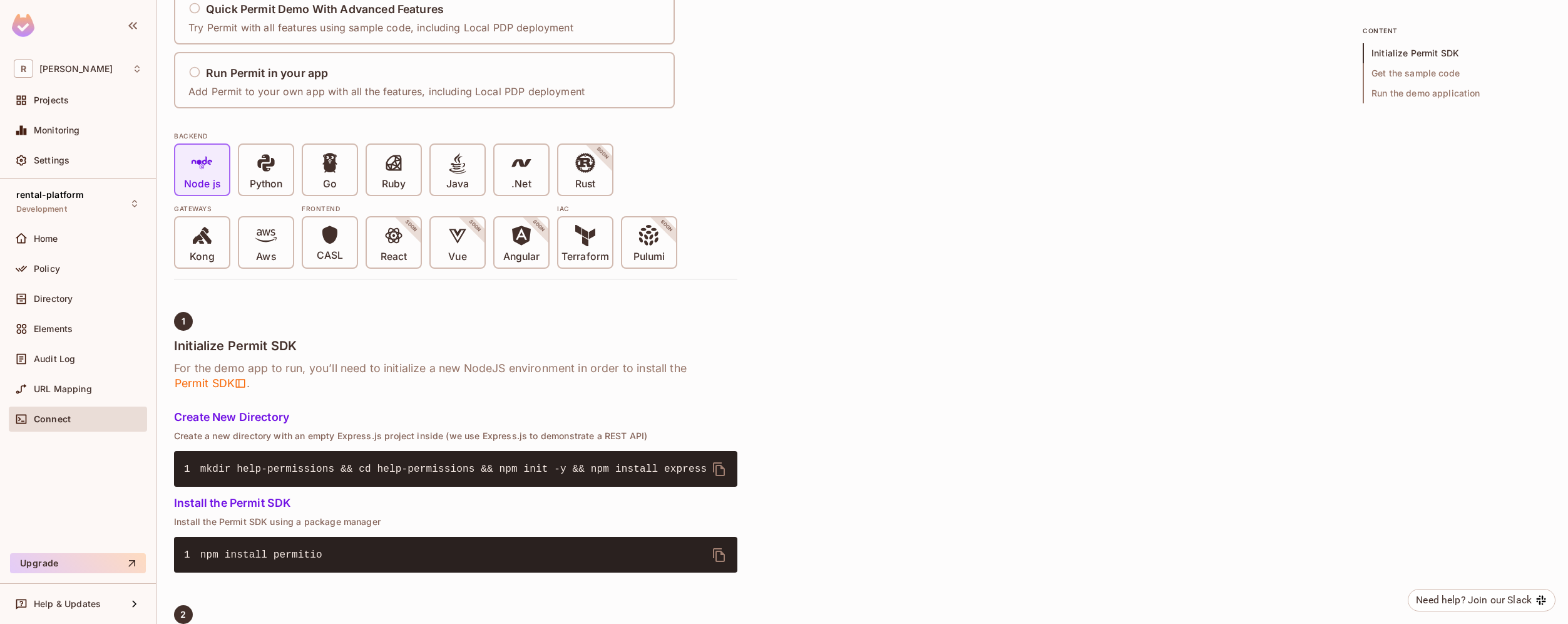
scroll to position [0, 0]
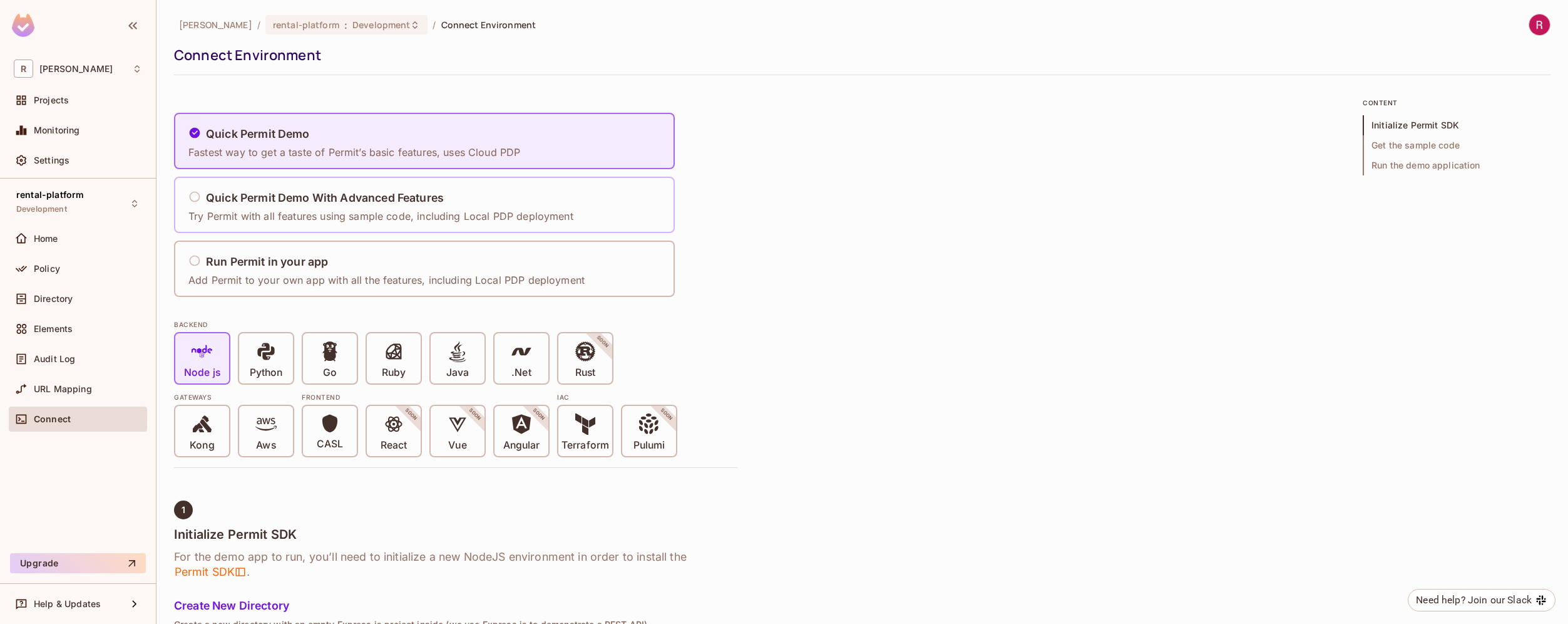
click at [394, 213] on p "Try Permit with all features using sample code, including Local PDP deployment" at bounding box center [381, 216] width 385 height 14
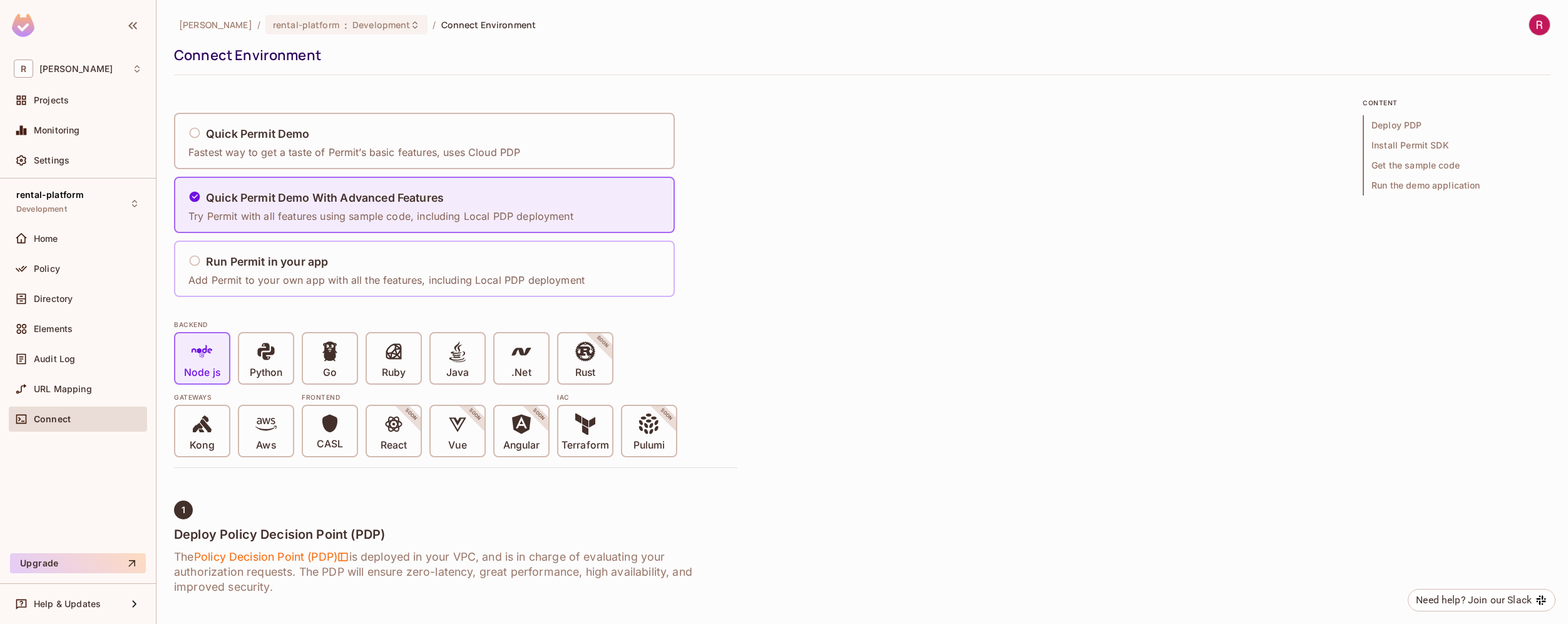
click at [389, 262] on div "Run Permit in your app" at bounding box center [386, 262] width 396 height 16
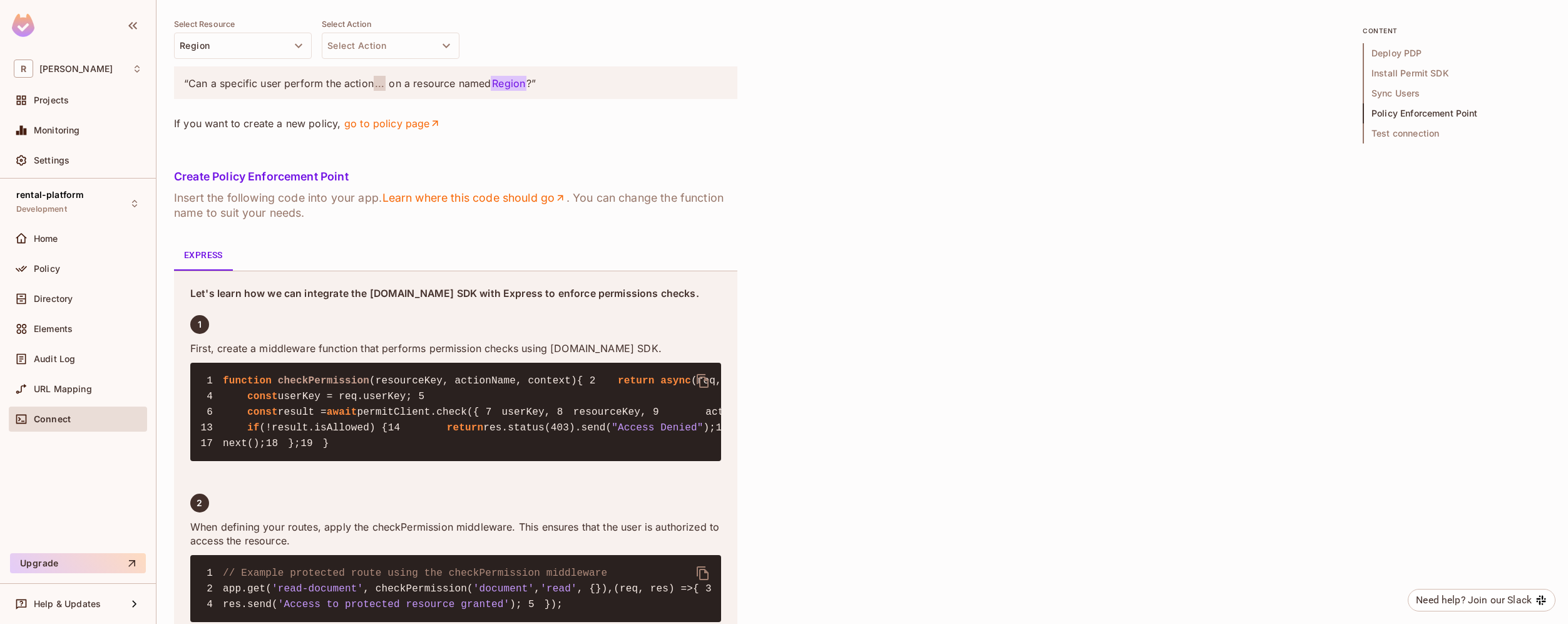
scroll to position [1735, 0]
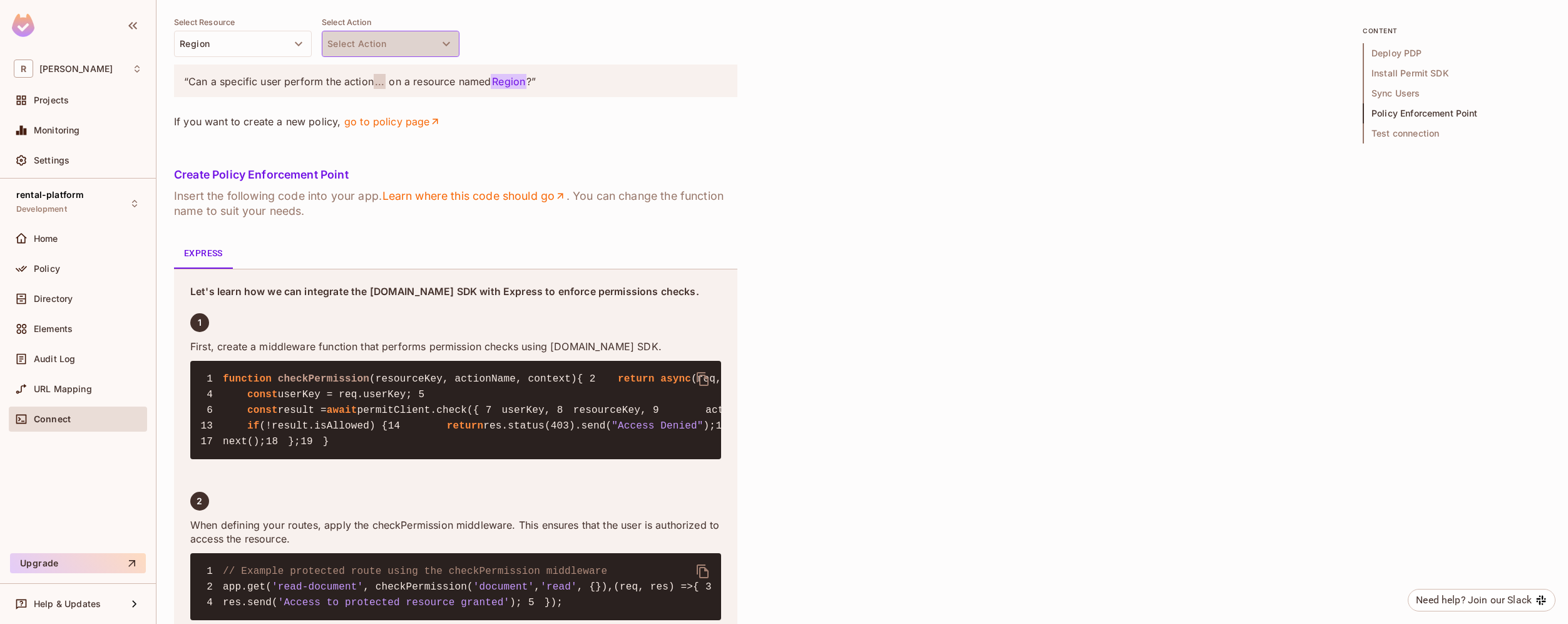
click at [447, 51] on icon "button" at bounding box center [446, 44] width 15 height 15
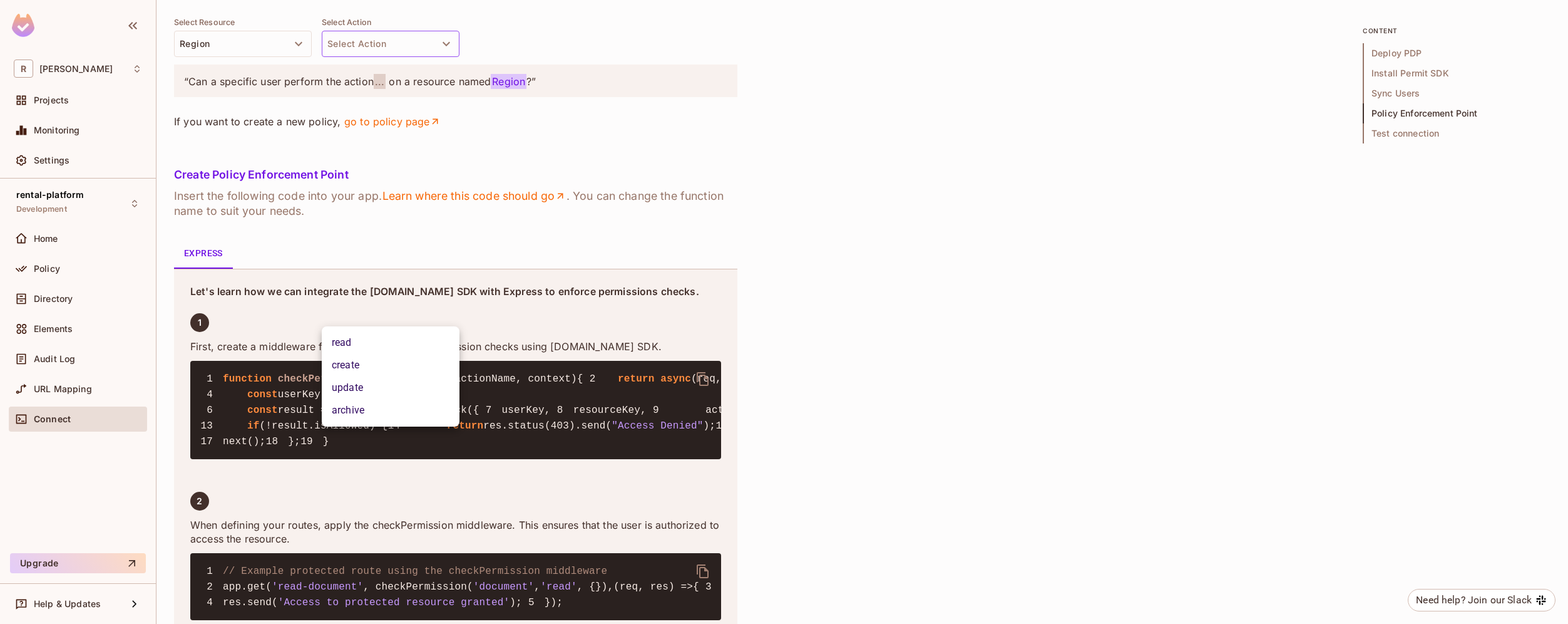
click at [506, 271] on div at bounding box center [784, 312] width 1568 height 624
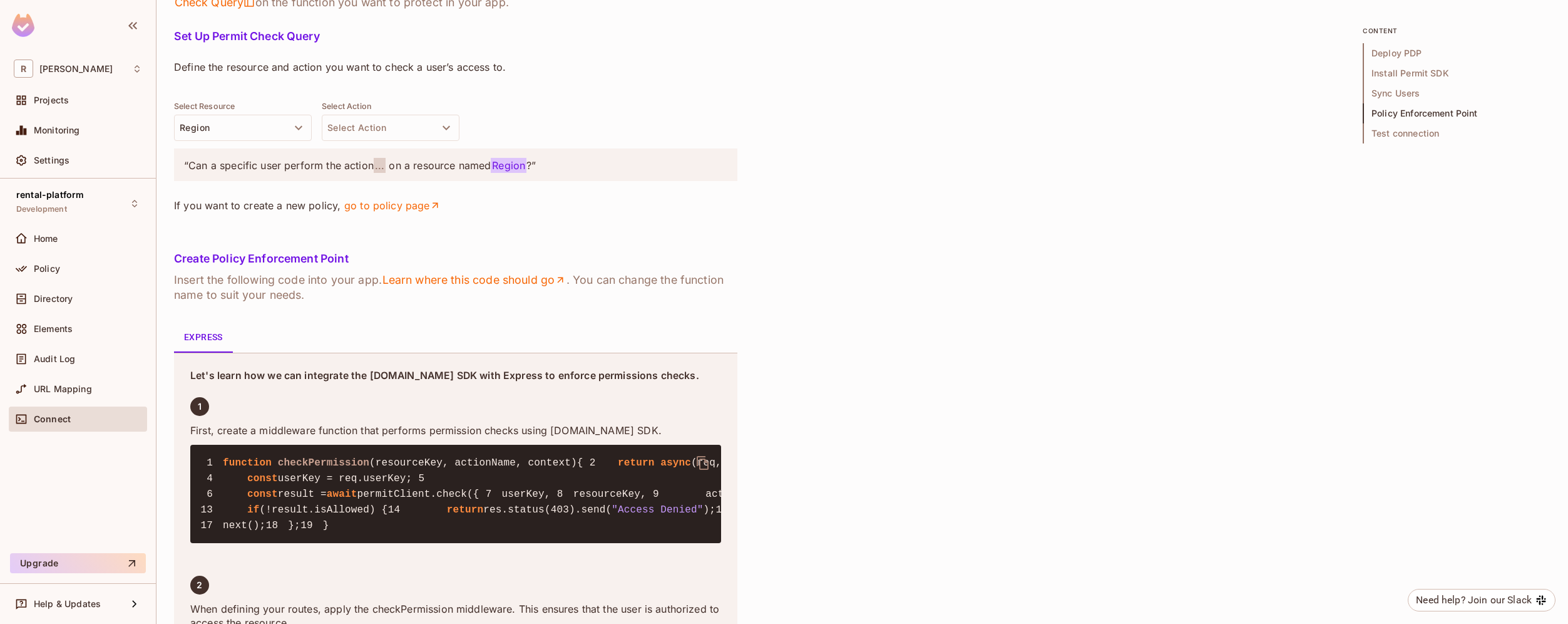
scroll to position [1651, 0]
click at [296, 136] on icon "button" at bounding box center [298, 128] width 15 height 15
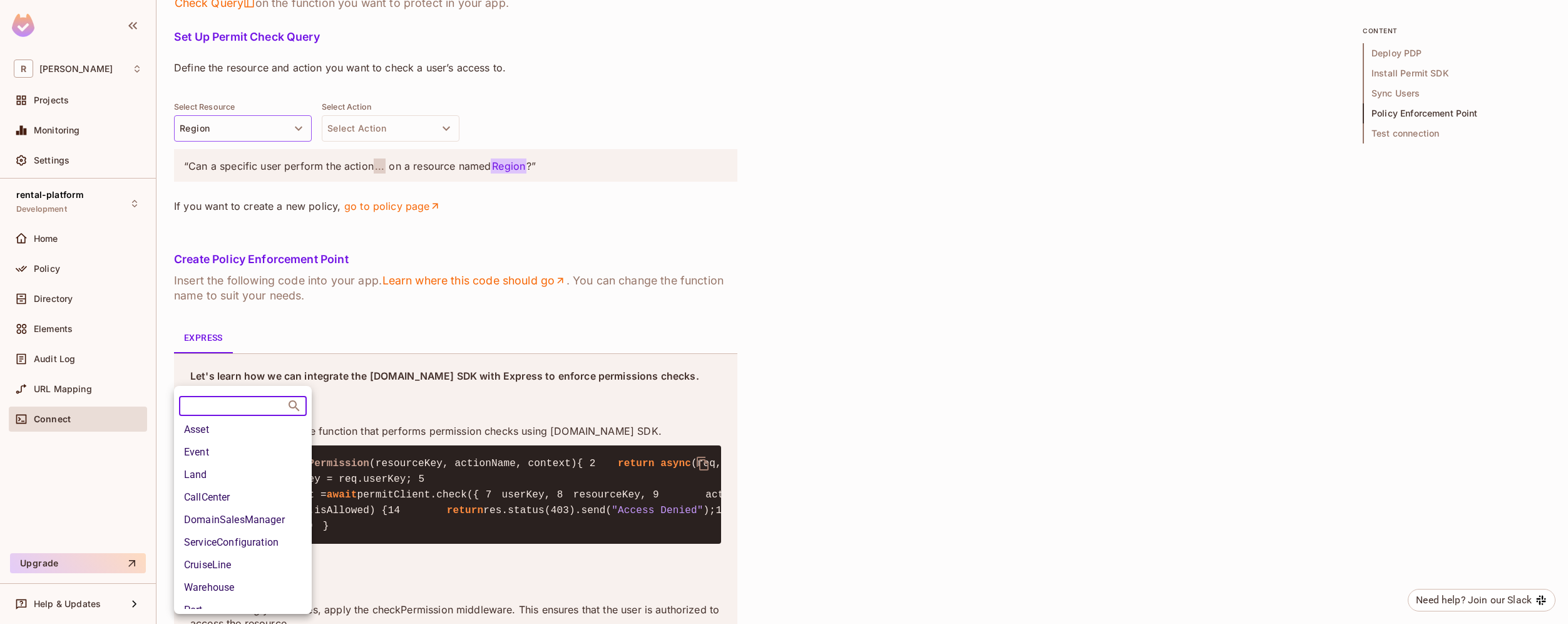
scroll to position [295, 0]
click at [475, 358] on div at bounding box center [784, 312] width 1568 height 624
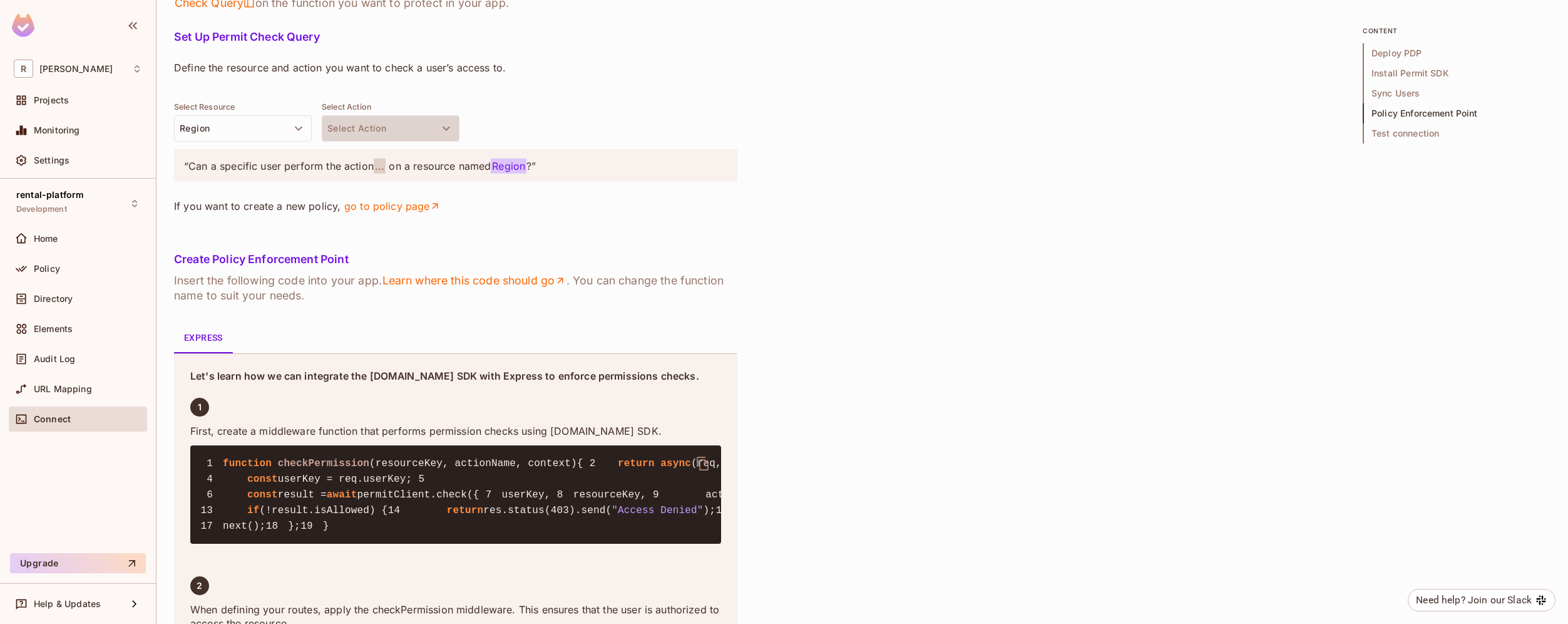
click at [437, 141] on button "Select Action" at bounding box center [390, 128] width 137 height 26
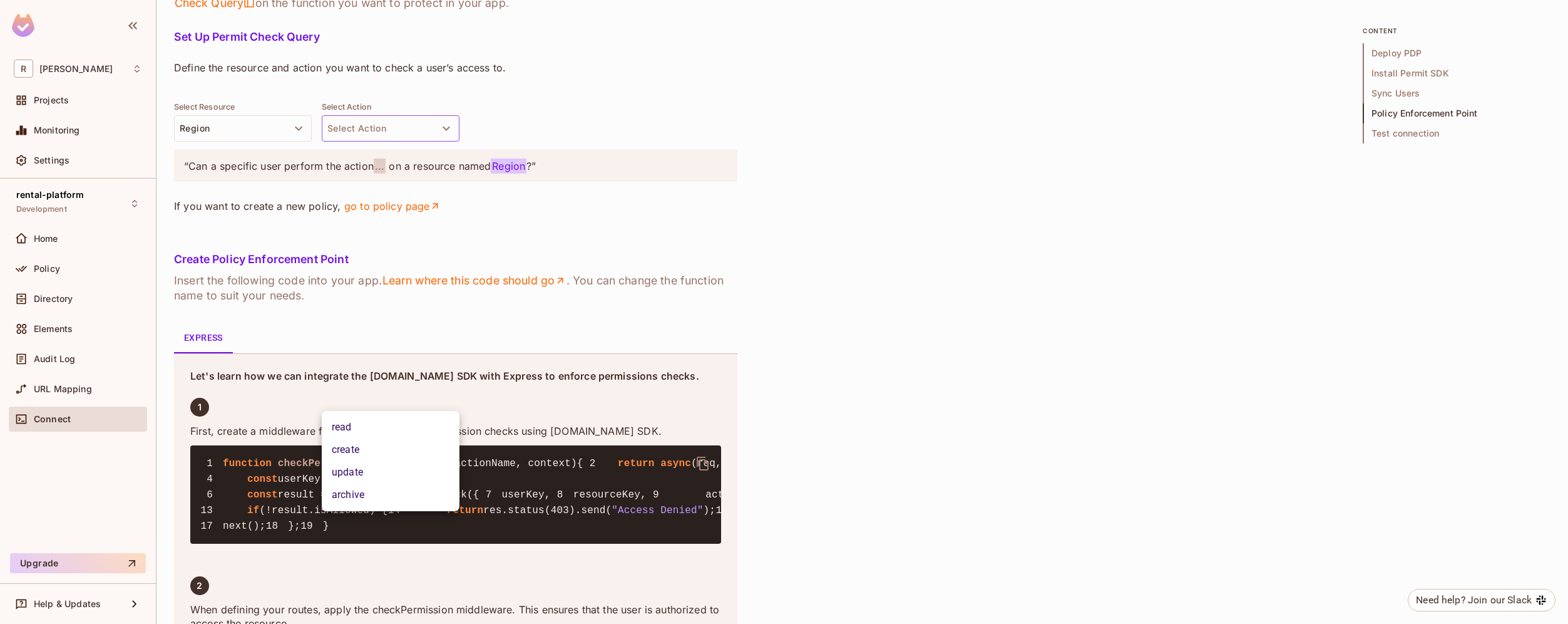
click at [510, 363] on div at bounding box center [784, 312] width 1568 height 624
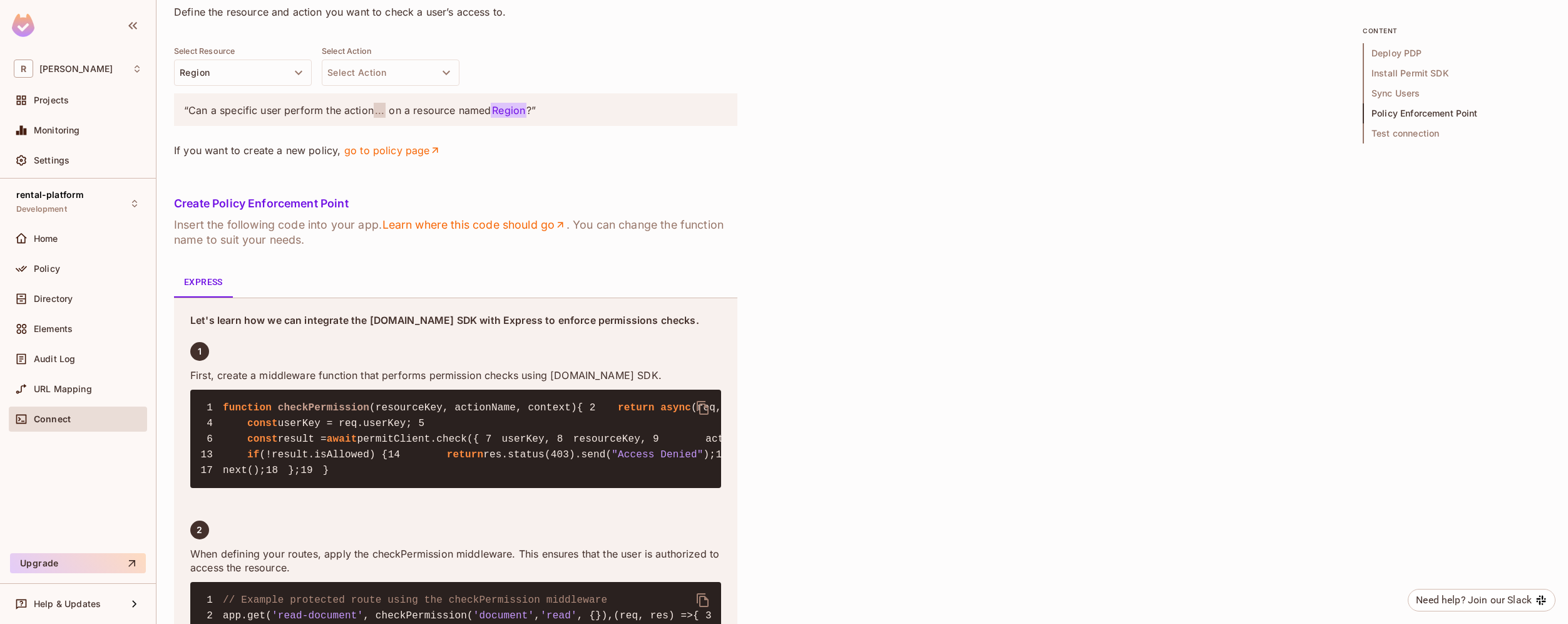
scroll to position [1712, 0]
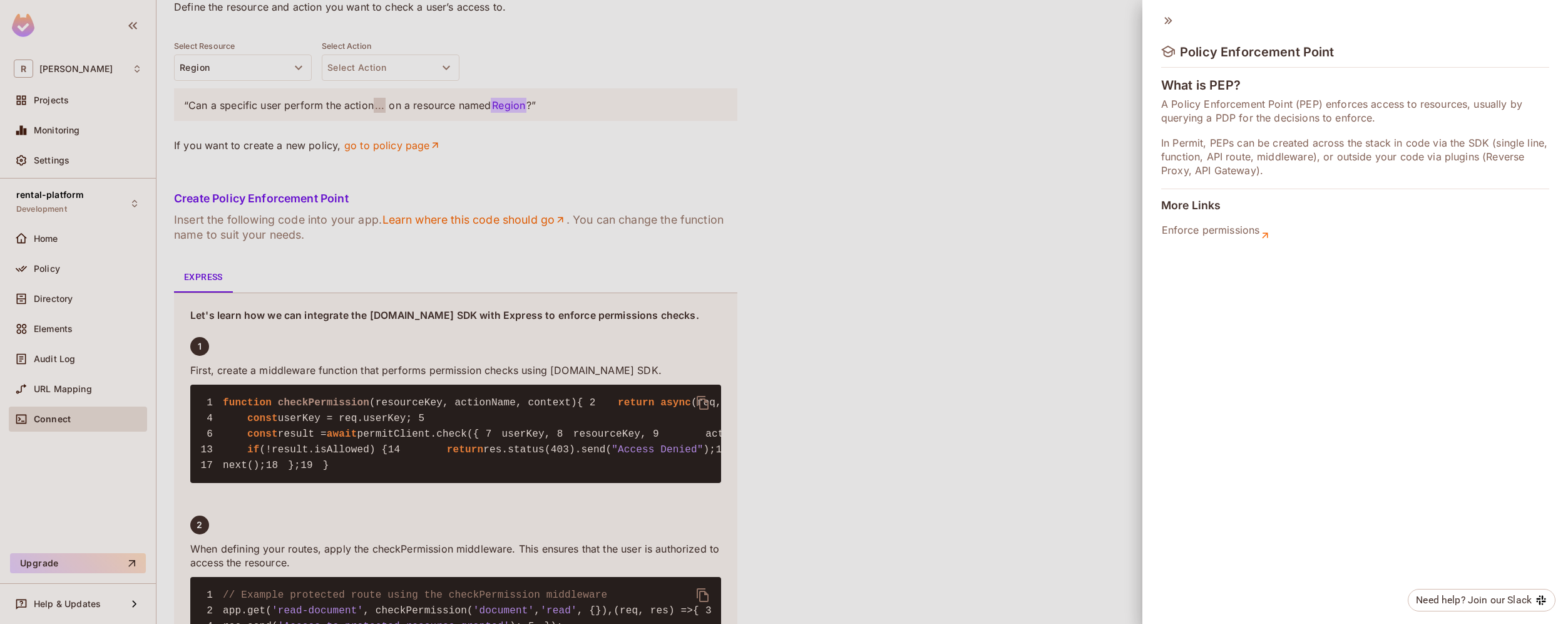
click at [223, 210] on div at bounding box center [784, 312] width 1568 height 624
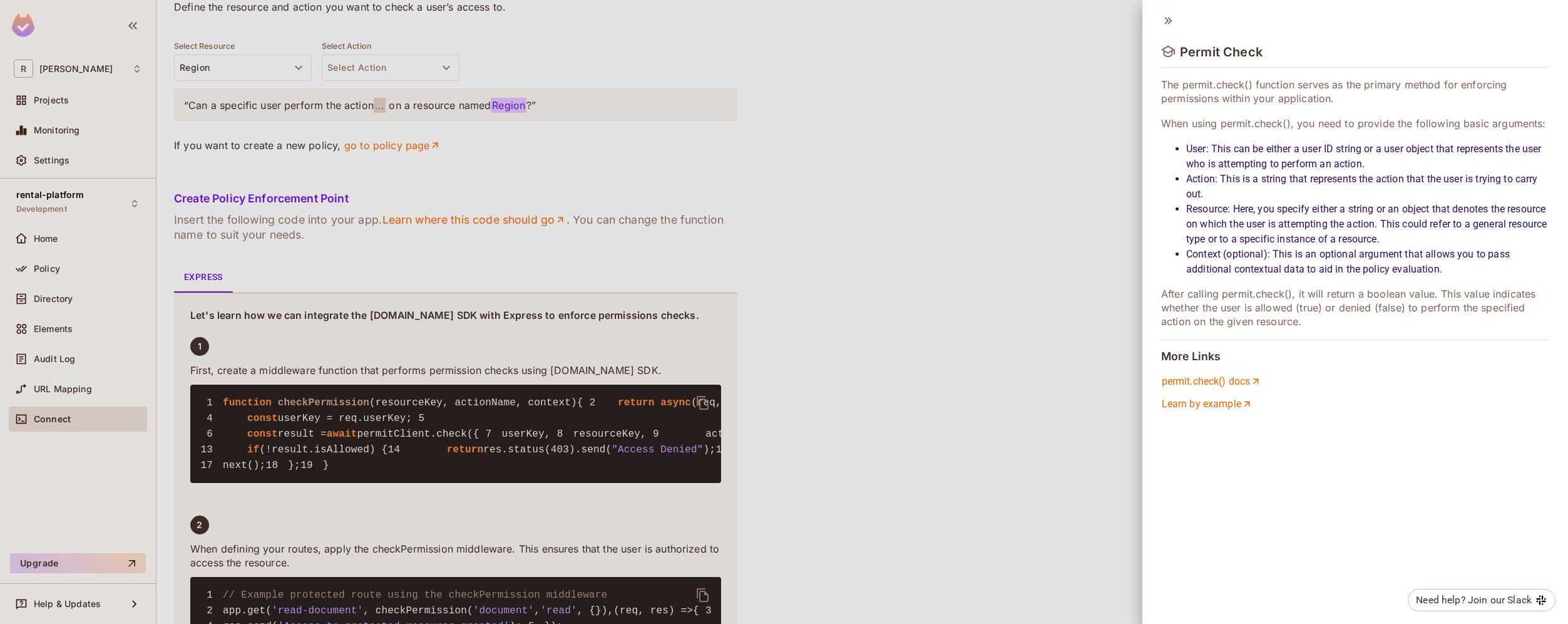
click at [1219, 412] on div "Permit Check The permit.check() function serves as the primary method for enfor…" at bounding box center [1355, 211] width 425 height 423
click at [1232, 406] on link "Learn by example" at bounding box center [1207, 404] width 92 height 15
click at [1234, 381] on link "permit.check() docs" at bounding box center [1212, 382] width 101 height 15
click at [420, 208] on div at bounding box center [784, 312] width 1568 height 624
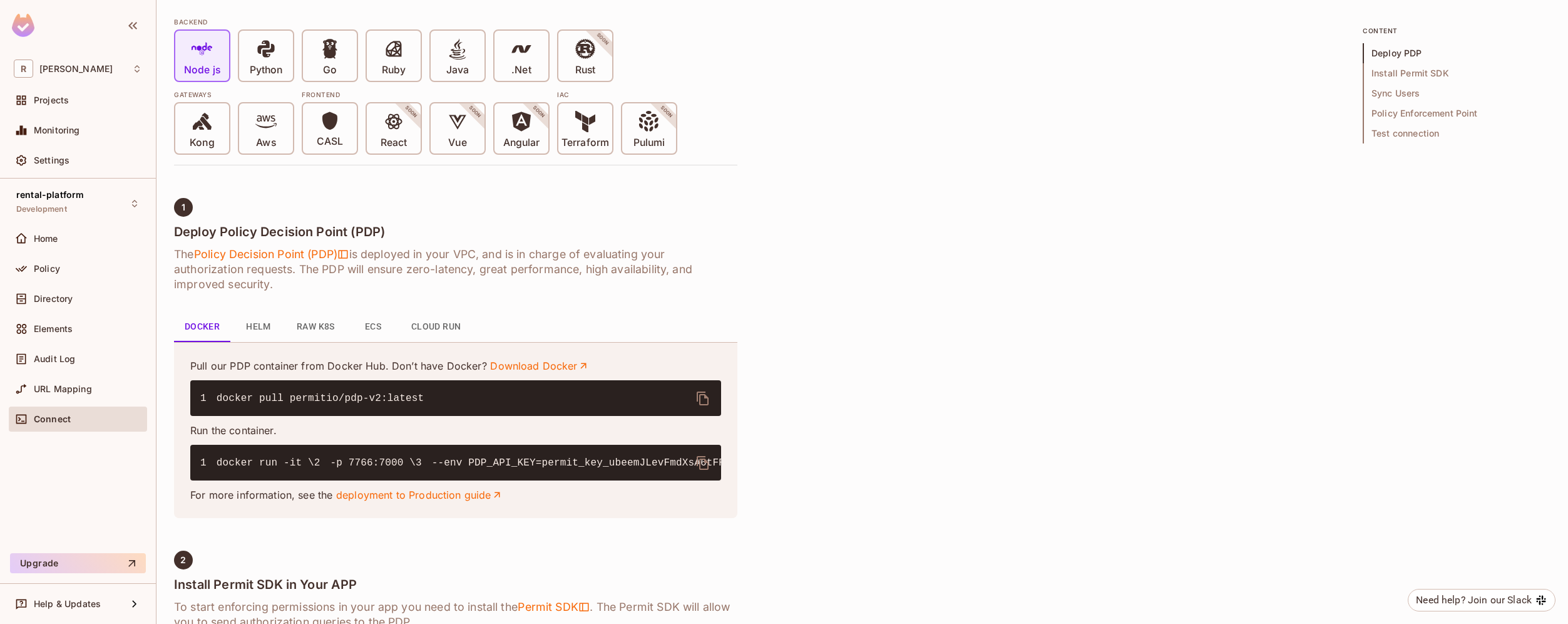
scroll to position [0, 0]
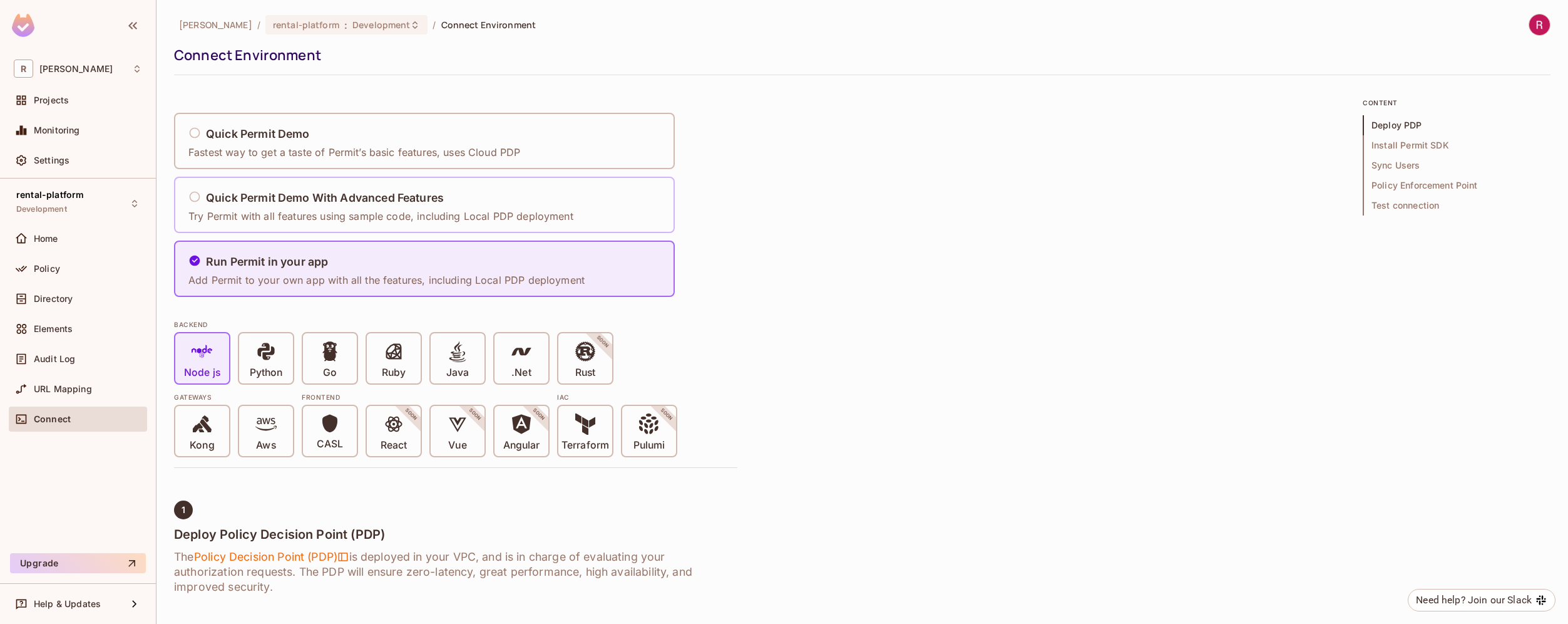
click at [394, 201] on h5 "Quick Permit Demo With Advanced Features" at bounding box center [324, 197] width 237 height 12
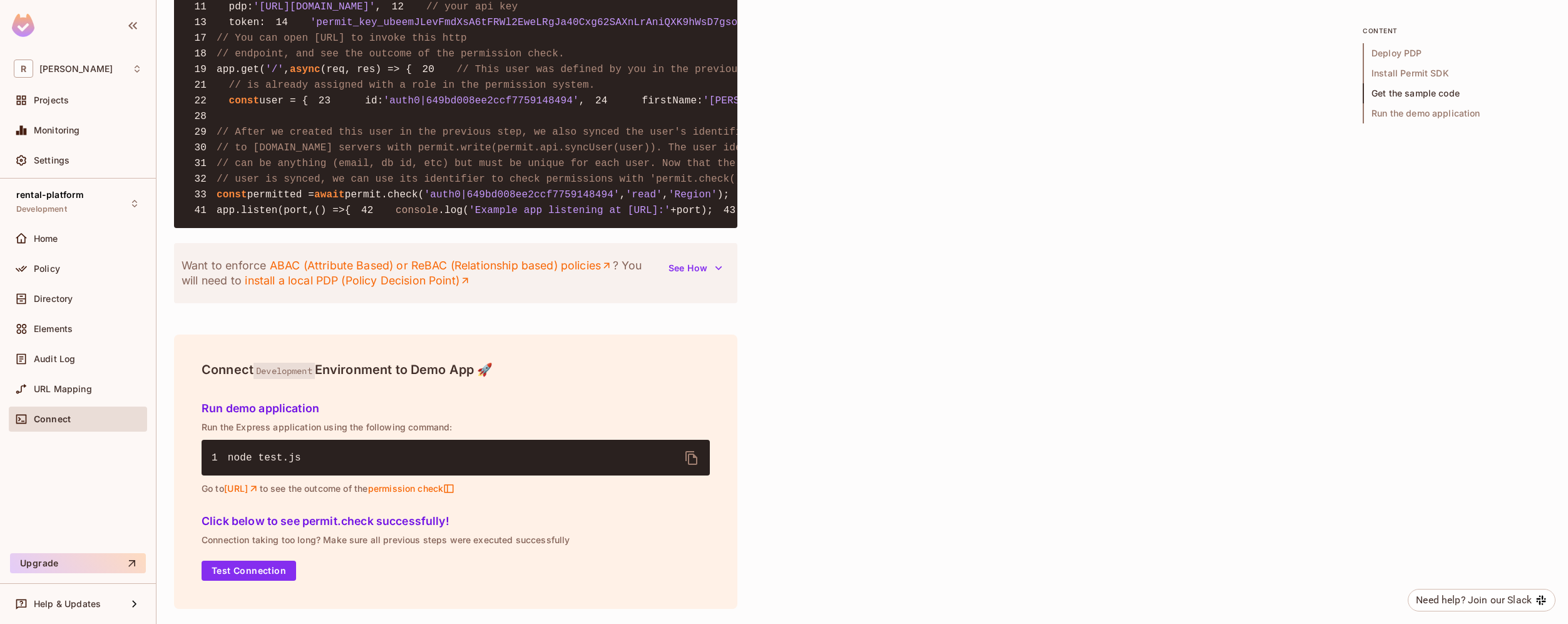
scroll to position [1634, 0]
click at [82, 295] on div "Directory" at bounding box center [88, 298] width 108 height 10
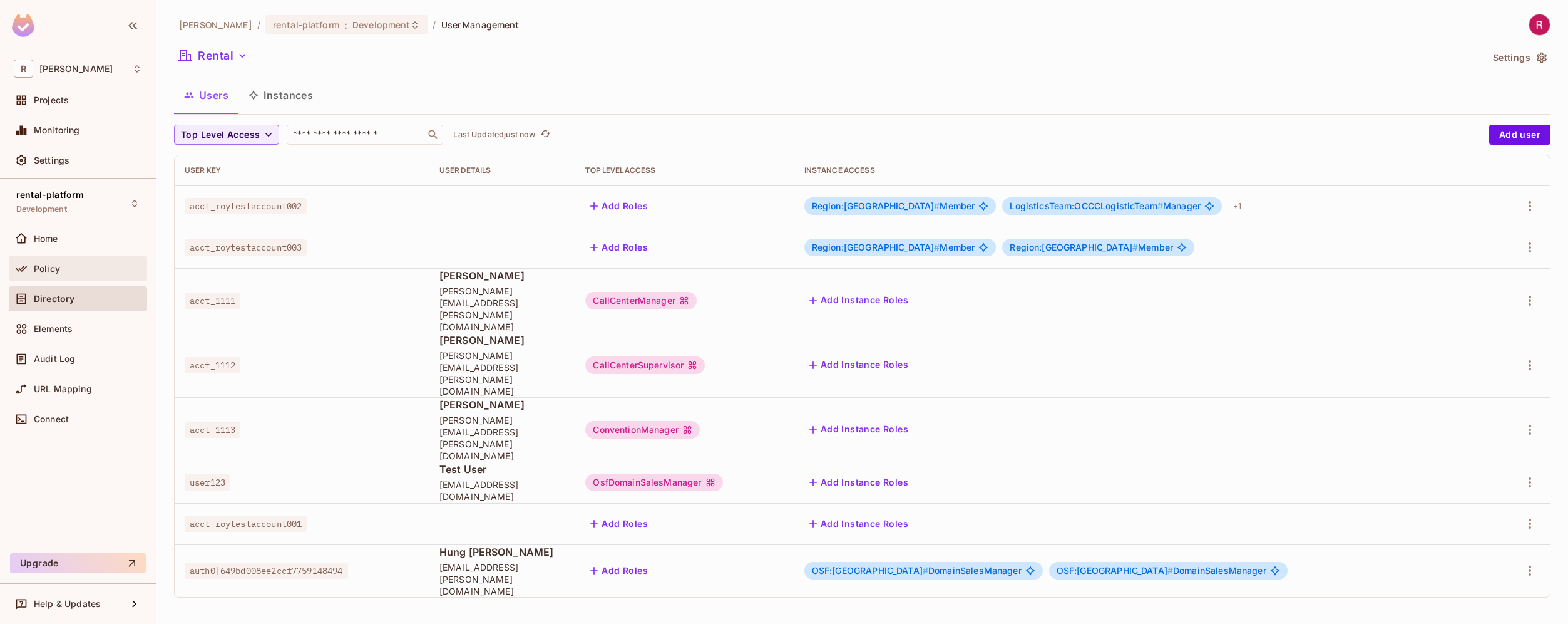
click at [73, 264] on div "Policy" at bounding box center [88, 268] width 108 height 10
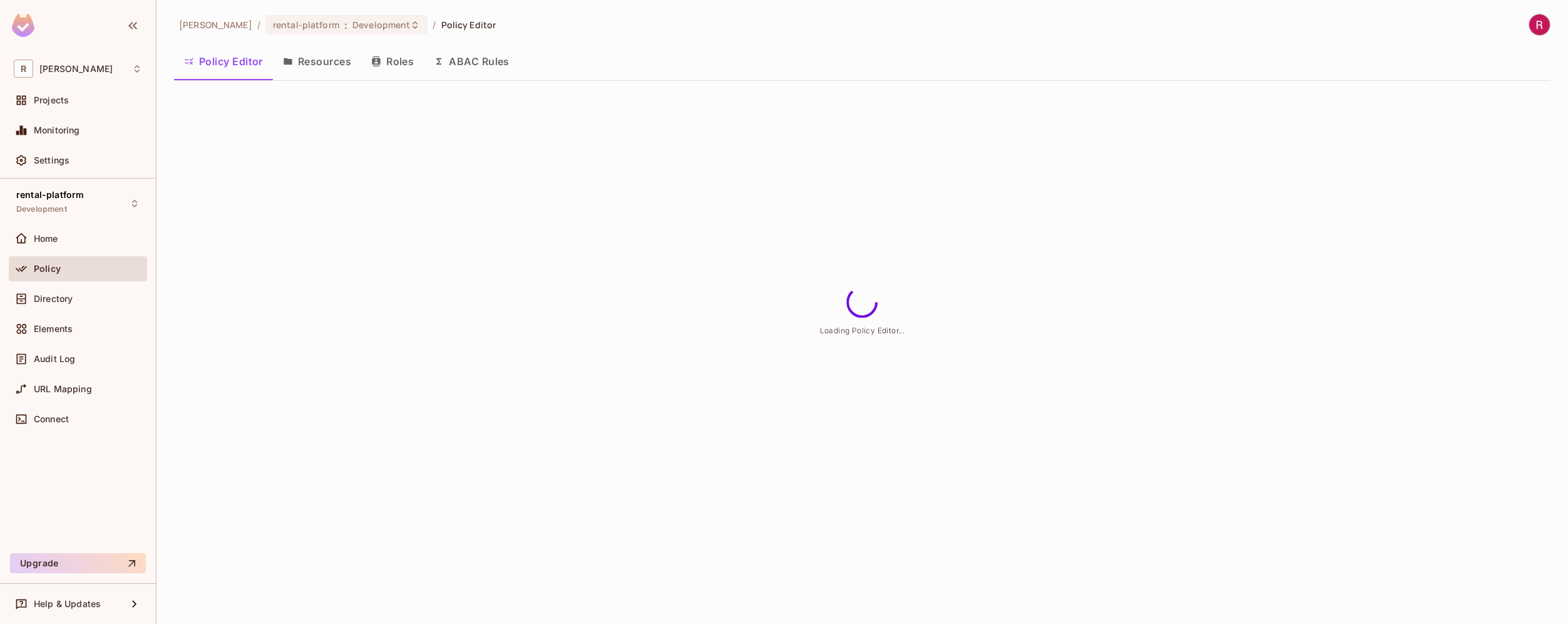
click at [491, 52] on button "ABAC Rules" at bounding box center [471, 61] width 95 height 31
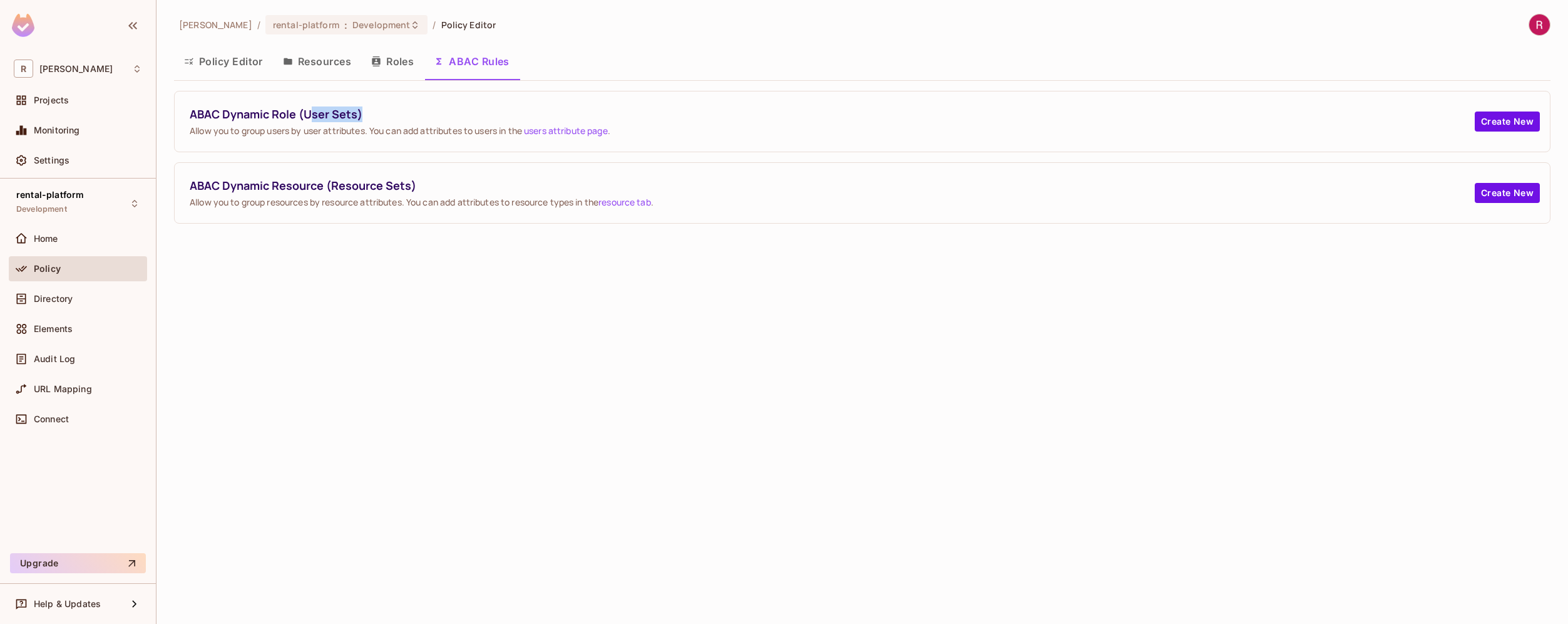
drag, startPoint x: 313, startPoint y: 112, endPoint x: 400, endPoint y: 112, distance: 87.0
click at [401, 112] on span "ABAC Dynamic Role (User Sets)" at bounding box center [832, 114] width 1285 height 16
click at [400, 112] on span "ABAC Dynamic Role (User Sets)" at bounding box center [832, 114] width 1285 height 16
click at [347, 113] on span "ABAC Dynamic Role (User Sets)" at bounding box center [832, 114] width 1285 height 16
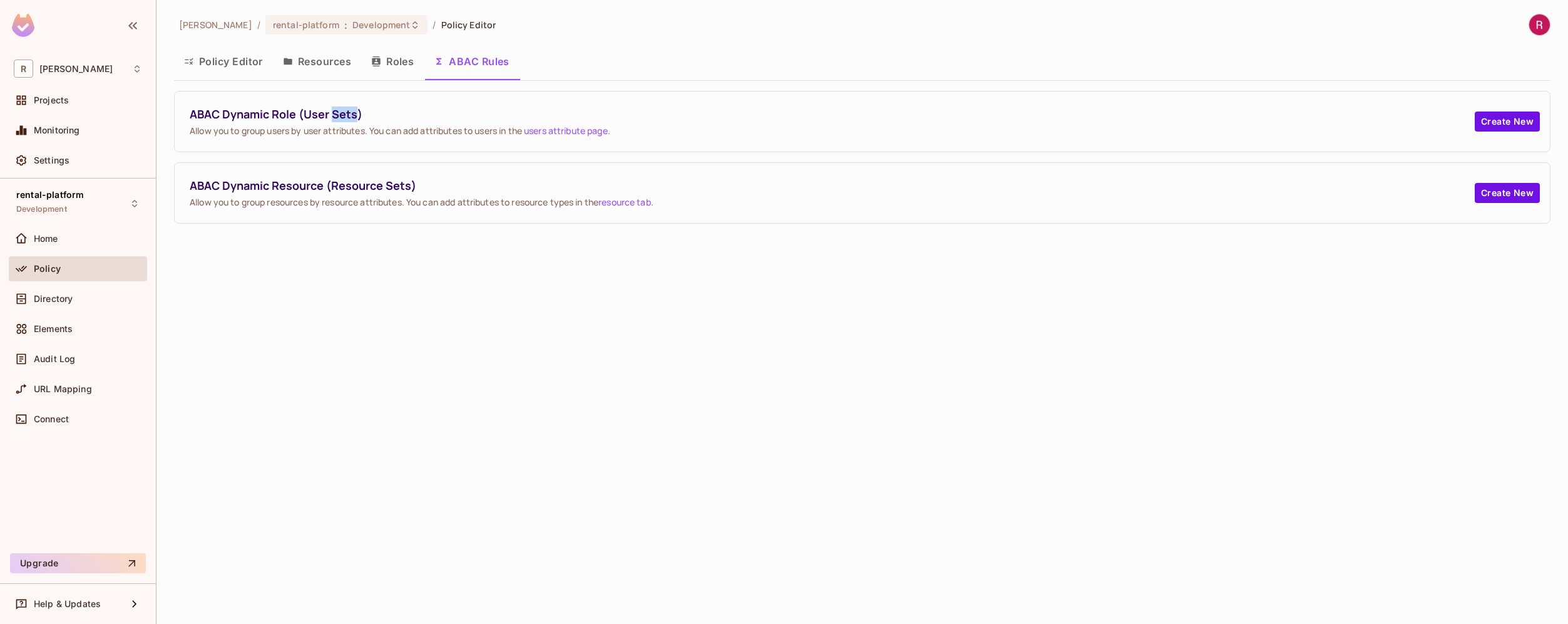
copy span "Sets"
click at [1516, 182] on button "Create New" at bounding box center [1507, 192] width 65 height 20
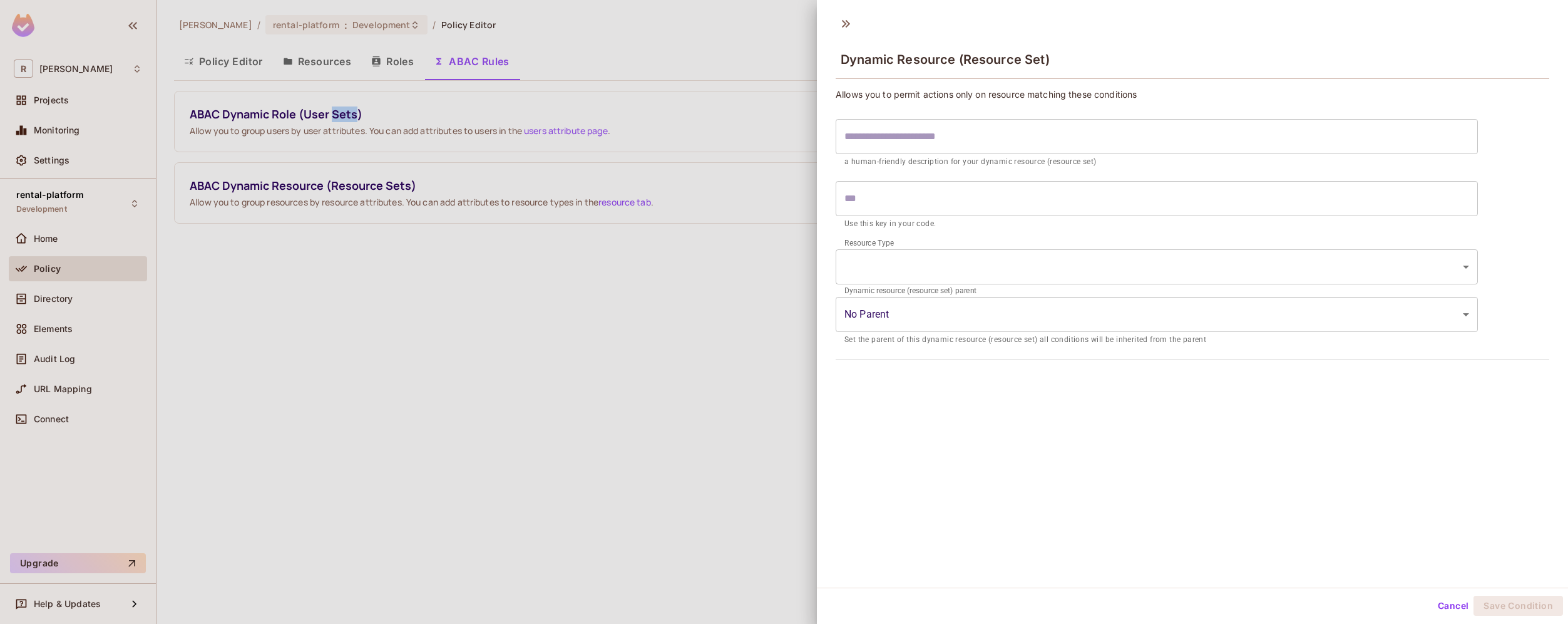
click at [1371, 319] on body "R [PERSON_NAME]-poc Projects Monitoring Settings rental-platform Development Ho…" at bounding box center [784, 312] width 1568 height 624
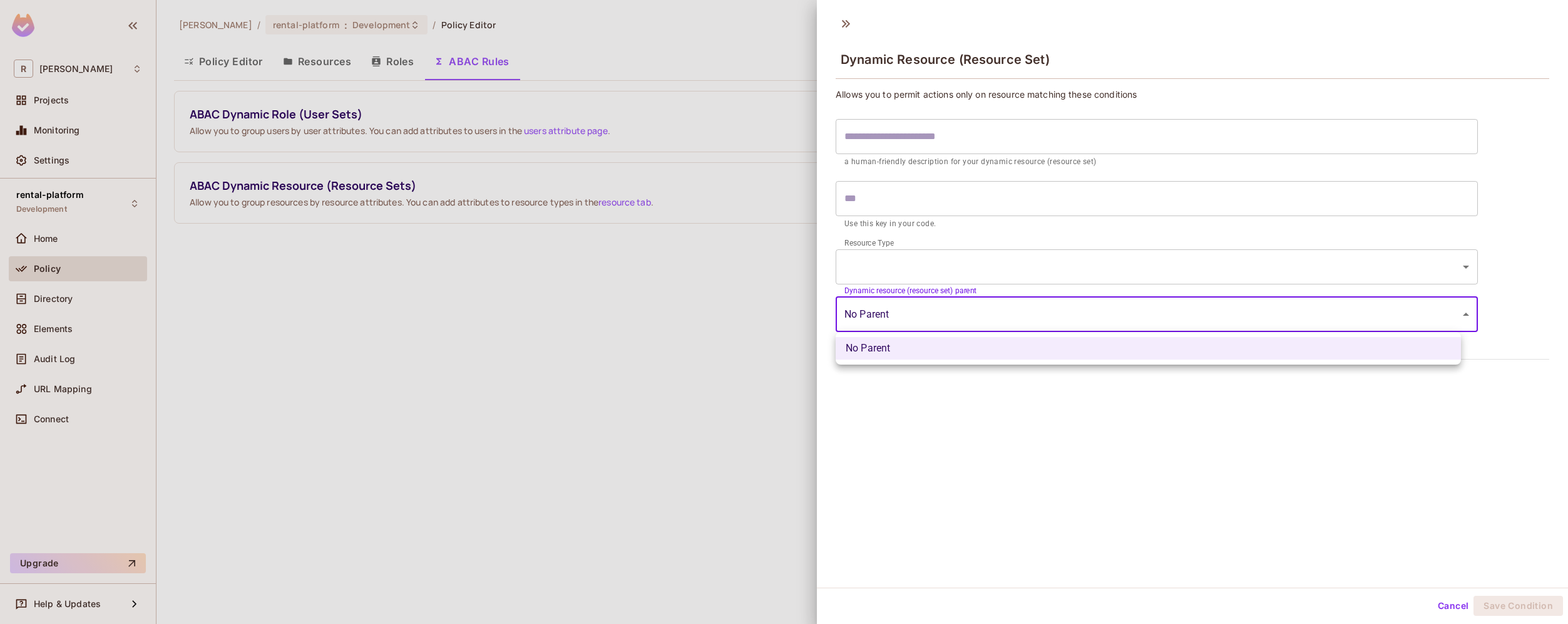
click at [1371, 319] on div at bounding box center [784, 312] width 1568 height 624
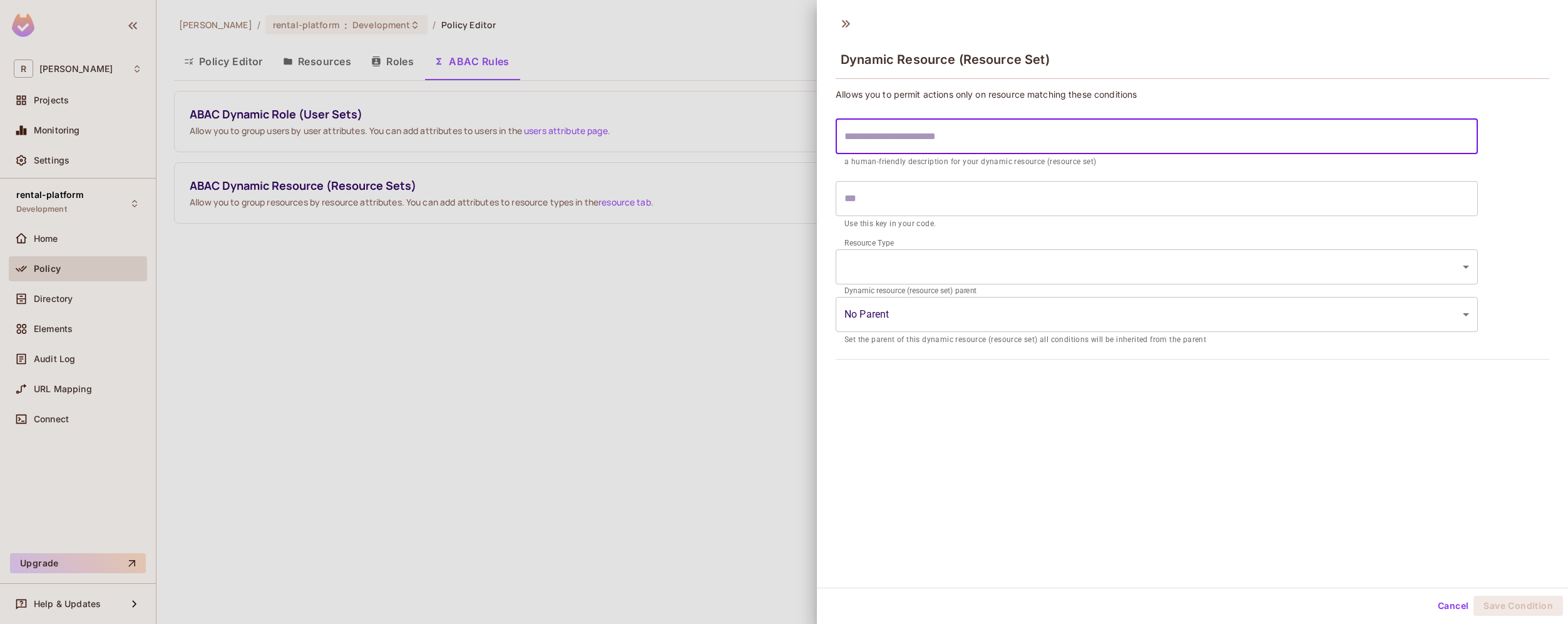
click at [1182, 132] on input "text" at bounding box center [1157, 136] width 642 height 35
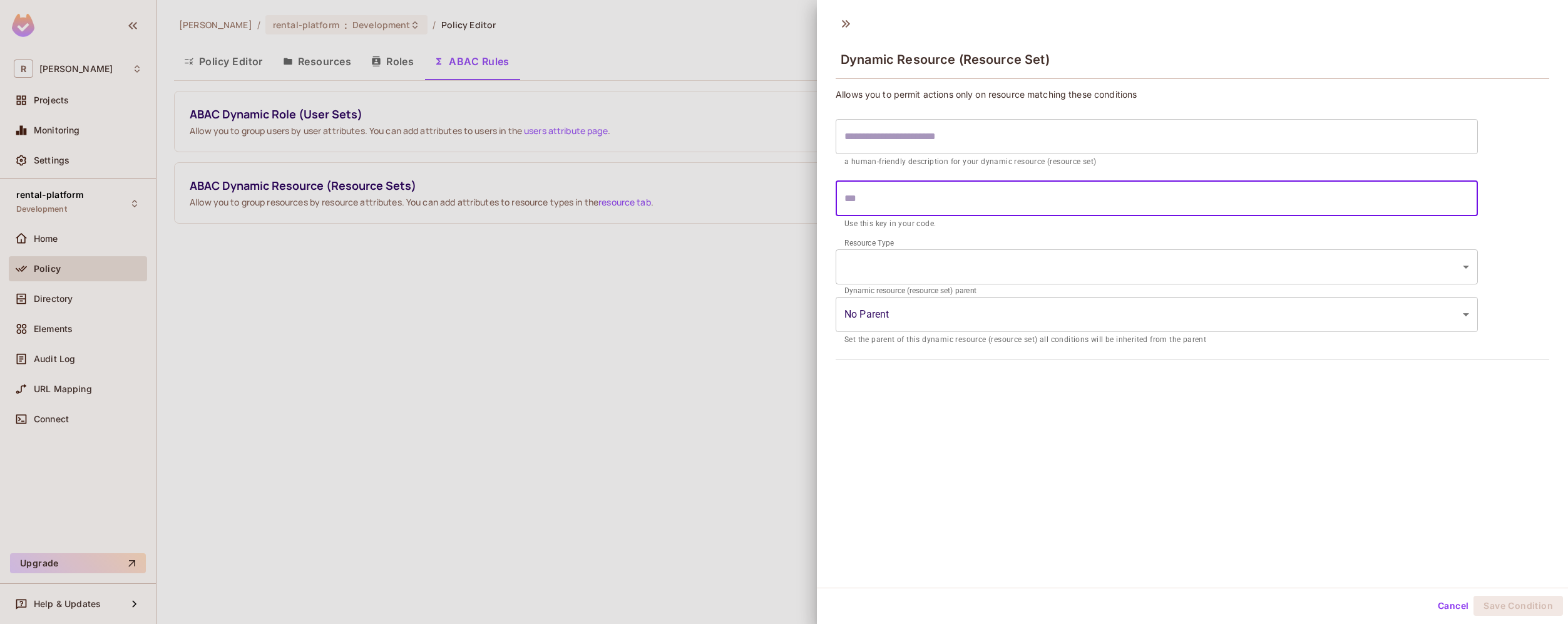
click at [1106, 200] on input "text" at bounding box center [1157, 197] width 642 height 35
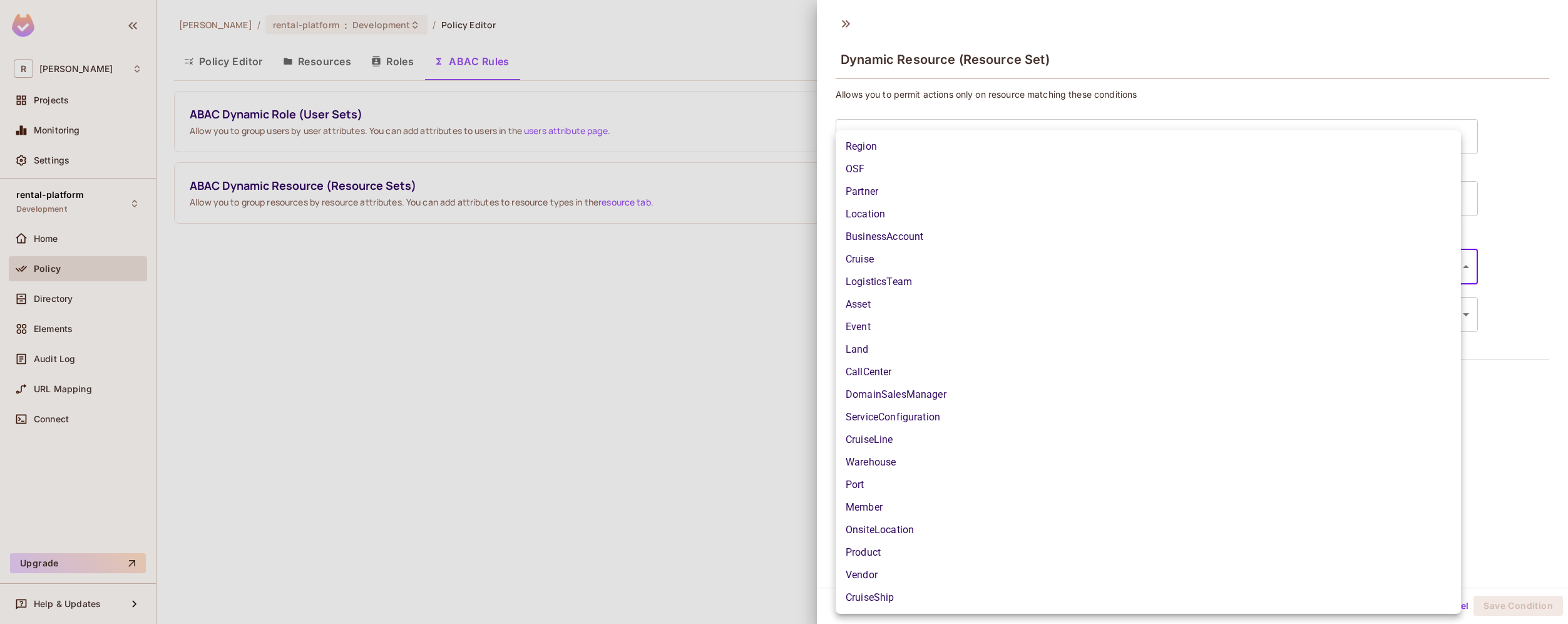
click at [1072, 265] on body "R [PERSON_NAME]-poc Projects Monitoring Settings rental-platform Development Ho…" at bounding box center [784, 312] width 1568 height 624
click at [741, 335] on div at bounding box center [784, 312] width 1568 height 624
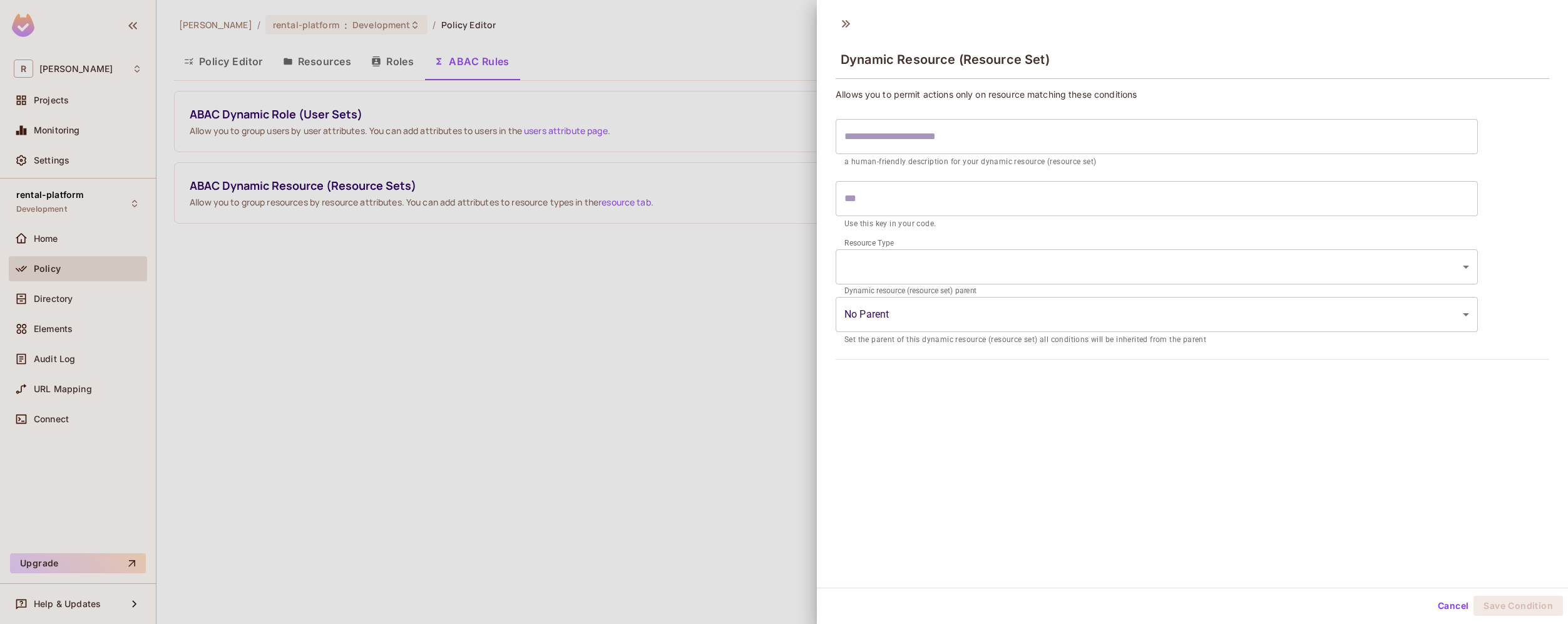
click at [742, 335] on div at bounding box center [784, 312] width 1568 height 624
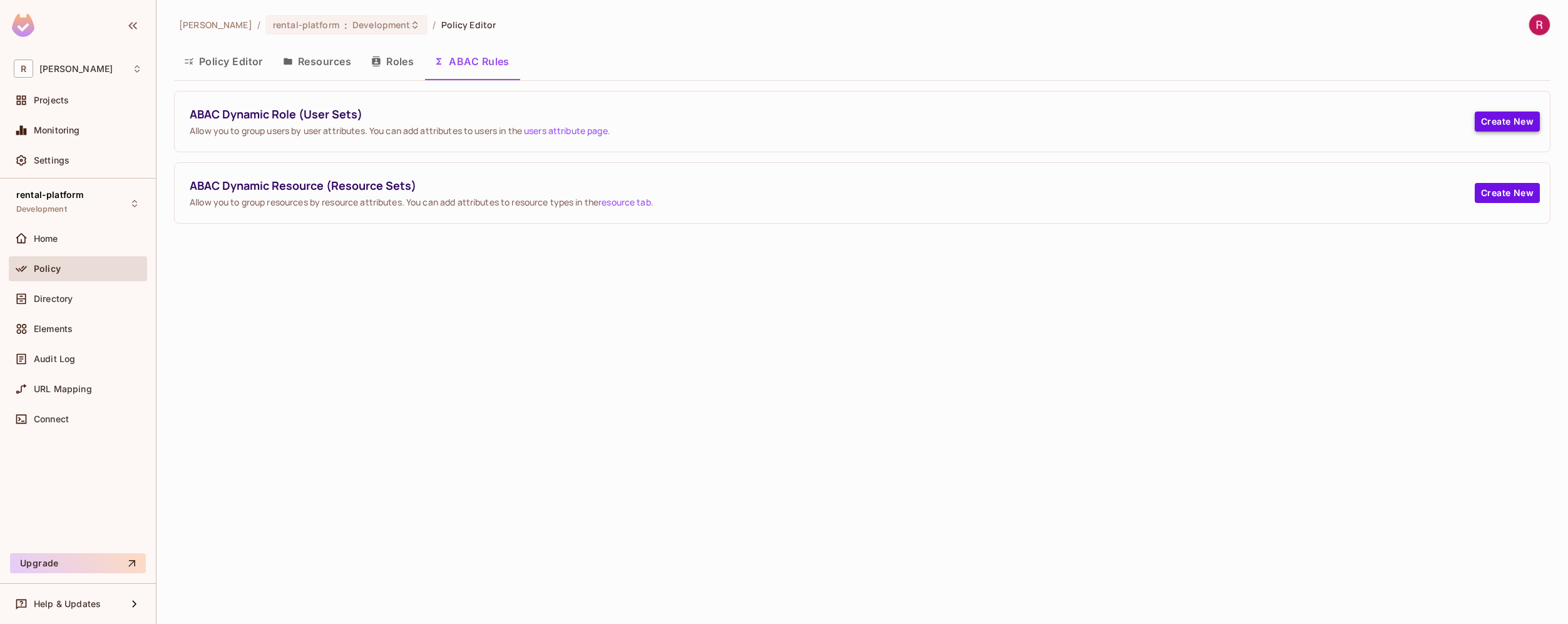
click at [1519, 116] on button "Create New" at bounding box center [1507, 121] width 65 height 20
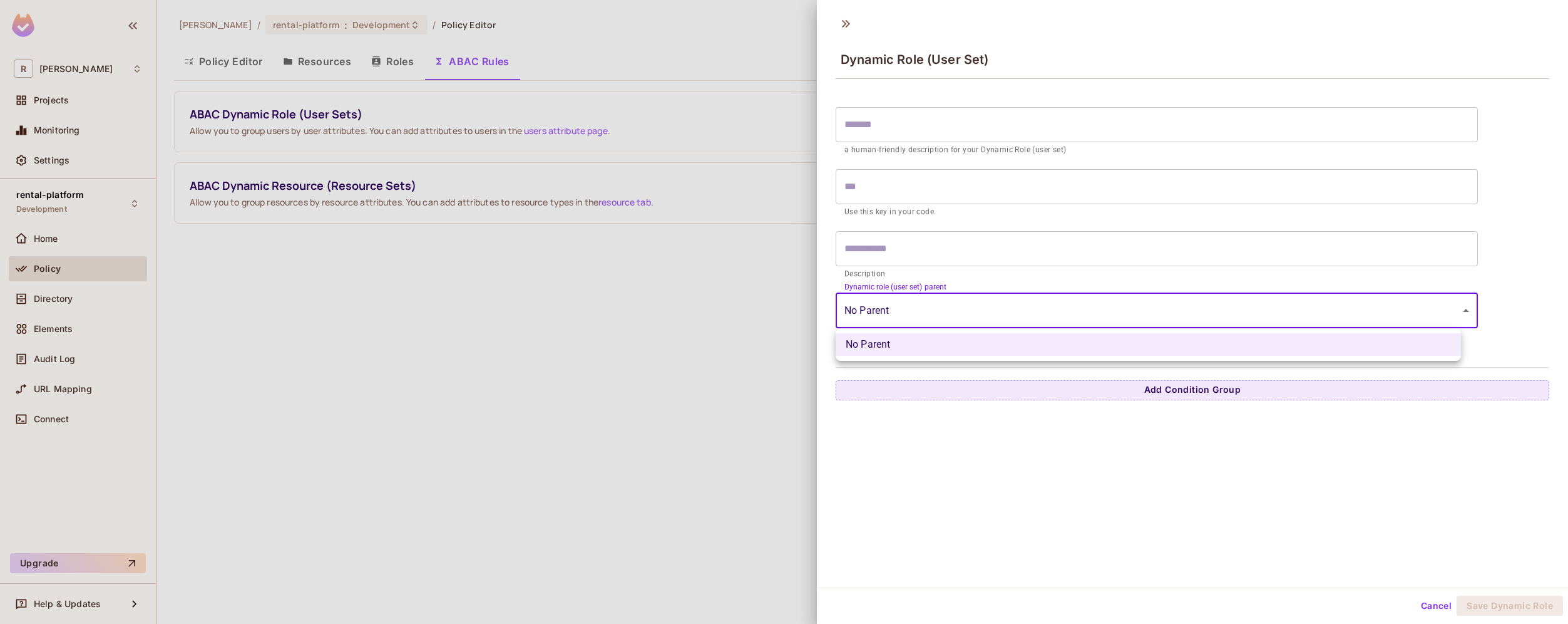
click at [1056, 305] on body "R [PERSON_NAME]-poc Projects Monitoring Settings rental-platform Development Ho…" at bounding box center [784, 312] width 1568 height 624
click at [1056, 305] on div at bounding box center [784, 312] width 1568 height 624
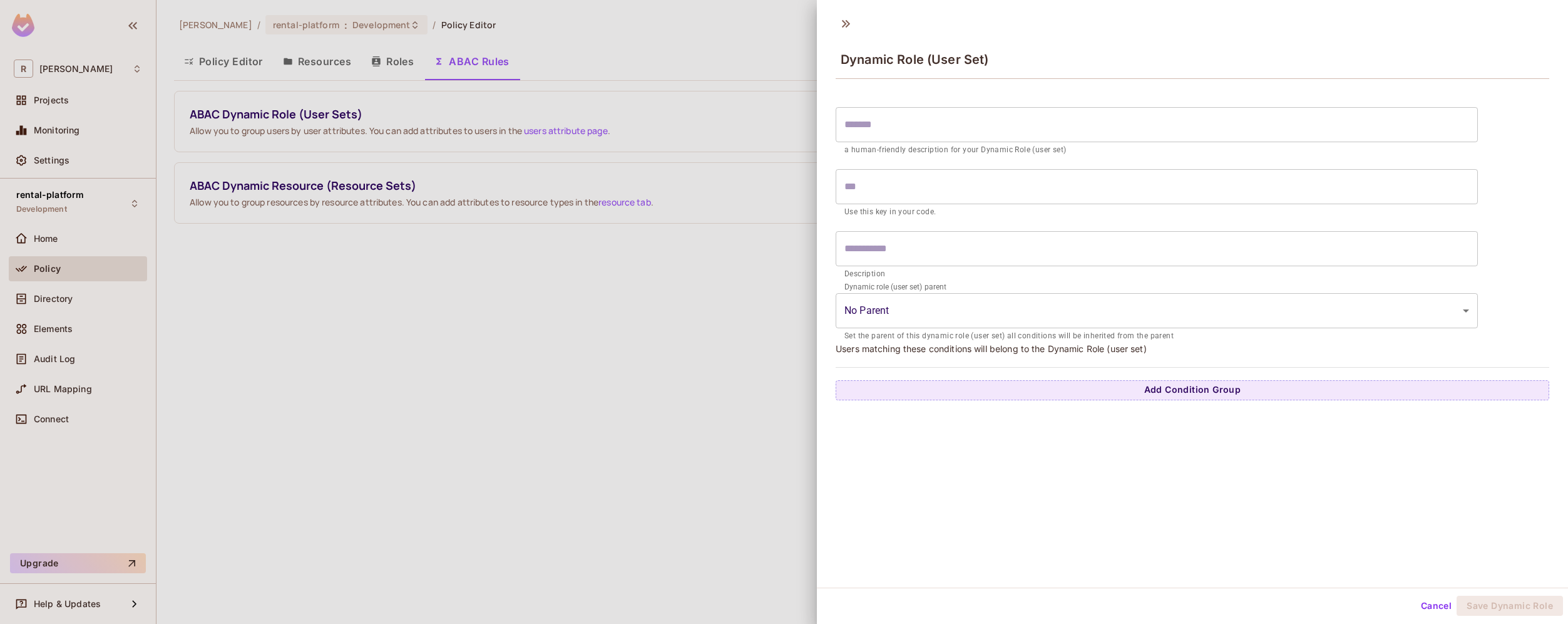
click at [751, 283] on div at bounding box center [784, 312] width 1568 height 624
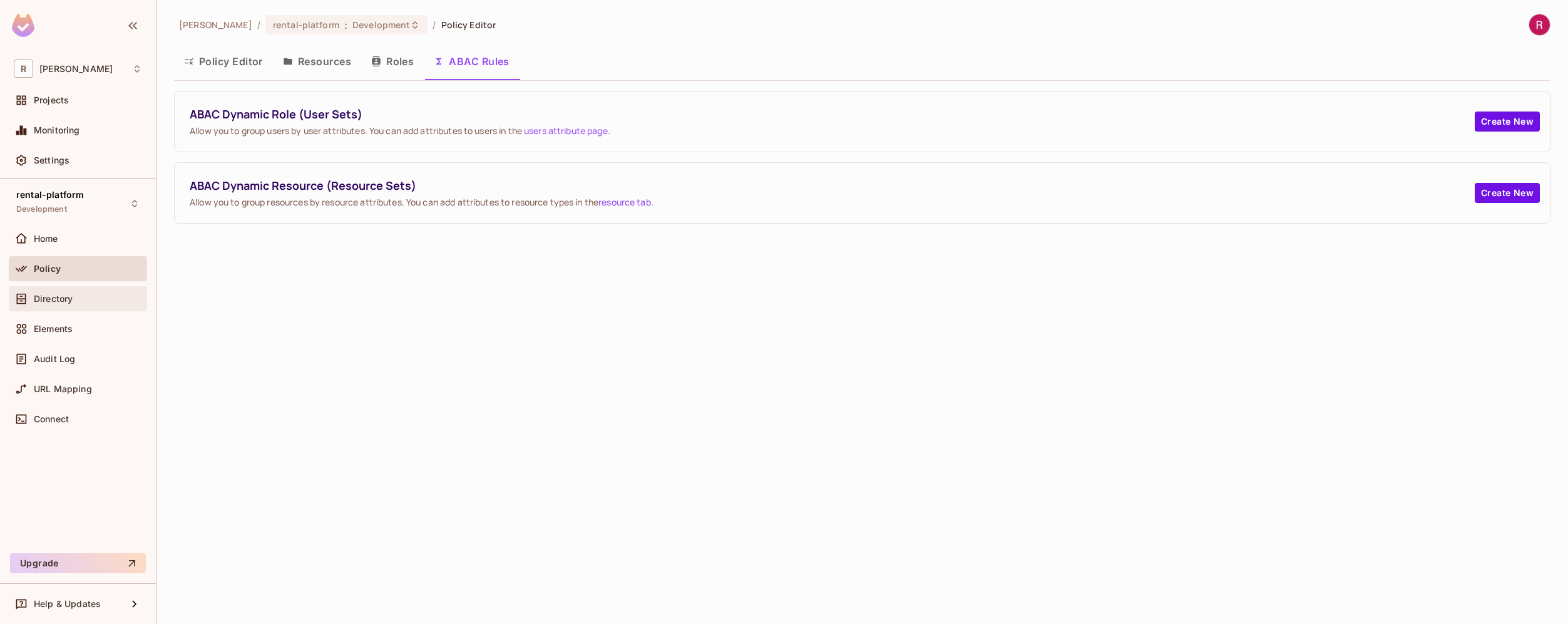
click at [83, 300] on div "Directory" at bounding box center [88, 298] width 108 height 10
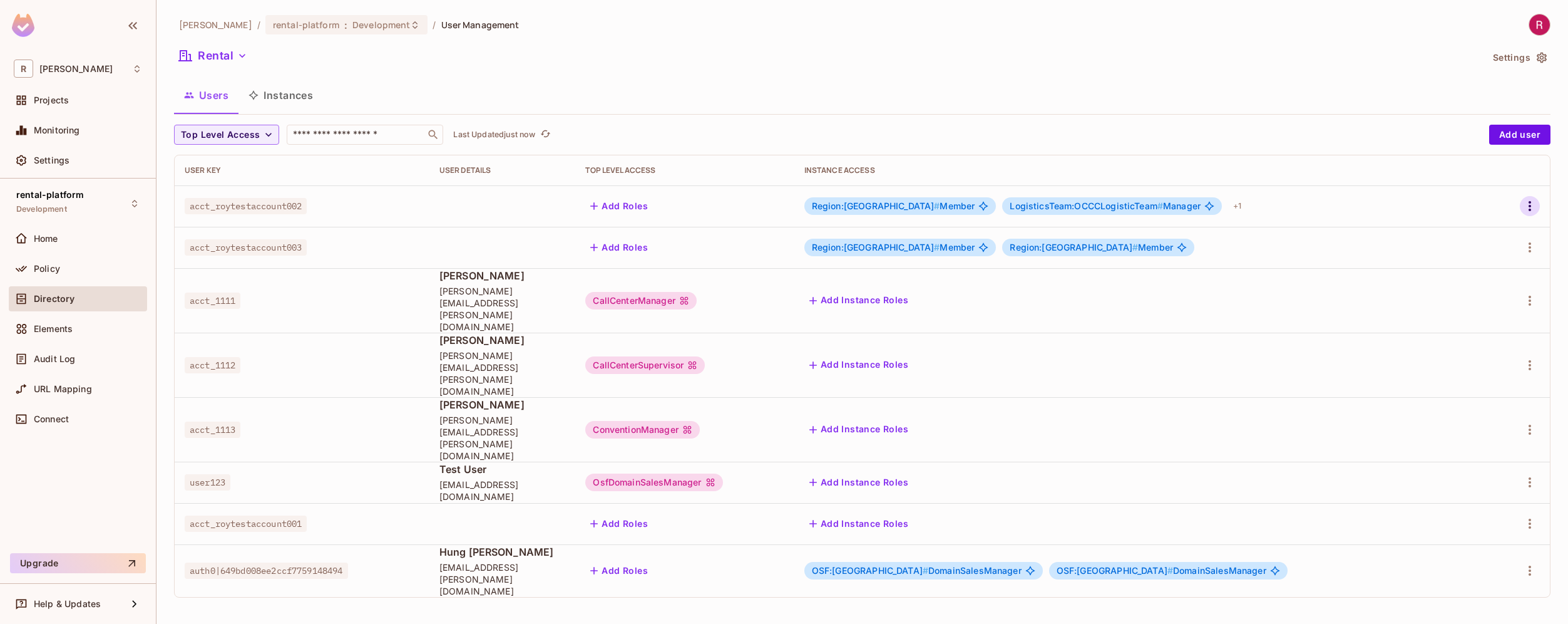
click at [1526, 199] on icon "button" at bounding box center [1530, 206] width 15 height 15
click at [1497, 225] on li "Edit" at bounding box center [1475, 234] width 110 height 27
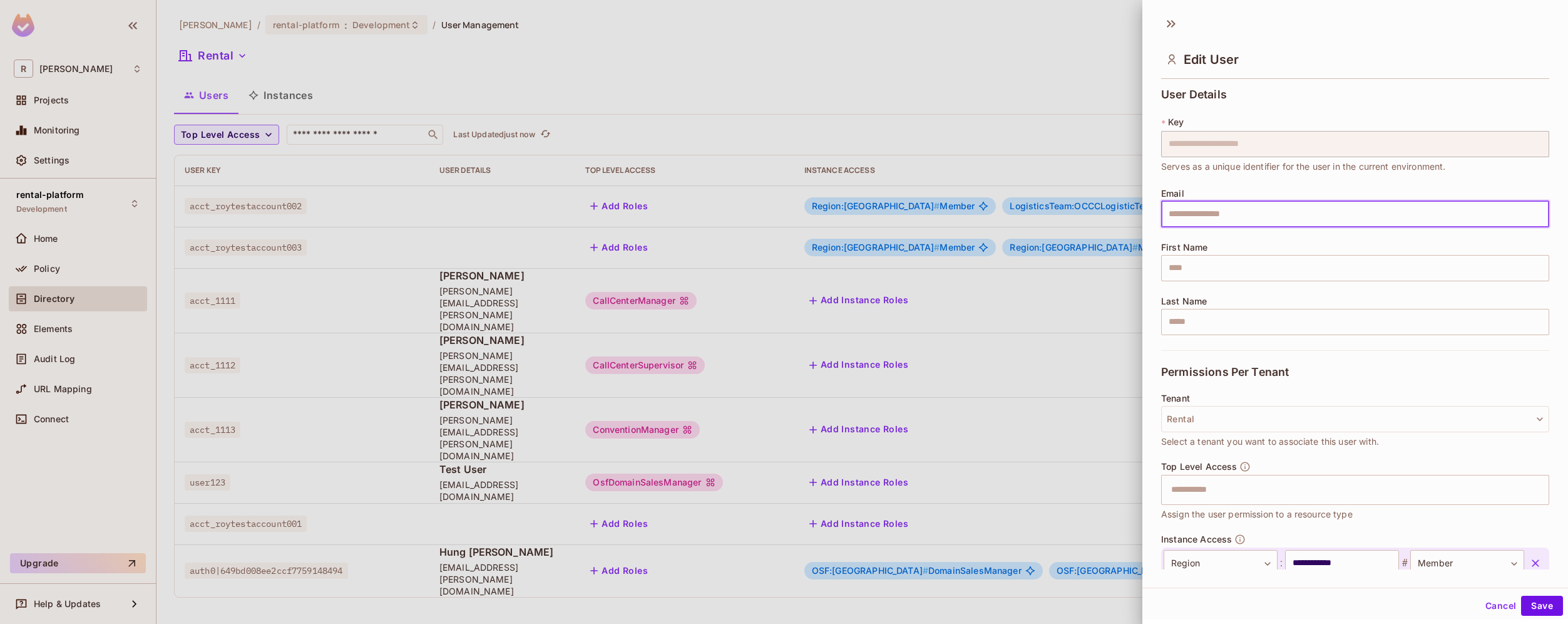
drag, startPoint x: 1528, startPoint y: 207, endPoint x: 1570, endPoint y: 204, distance: 42.1
click at [1567, 204] on html "[PERSON_NAME]-poc Projects Monitoring Settings rental-platform Development Home…" at bounding box center [784, 312] width 1568 height 624
click at [1065, 34] on div at bounding box center [784, 312] width 1568 height 624
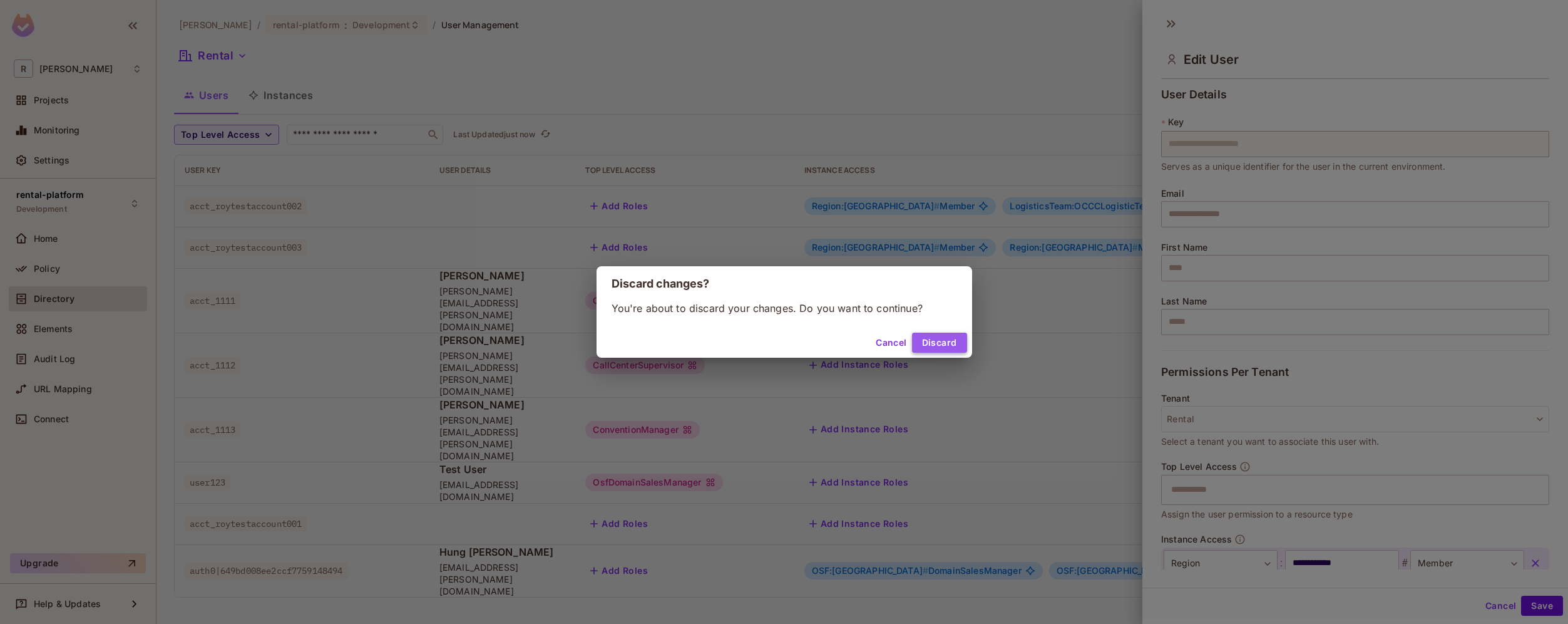
click at [942, 342] on button "Discard" at bounding box center [939, 341] width 55 height 20
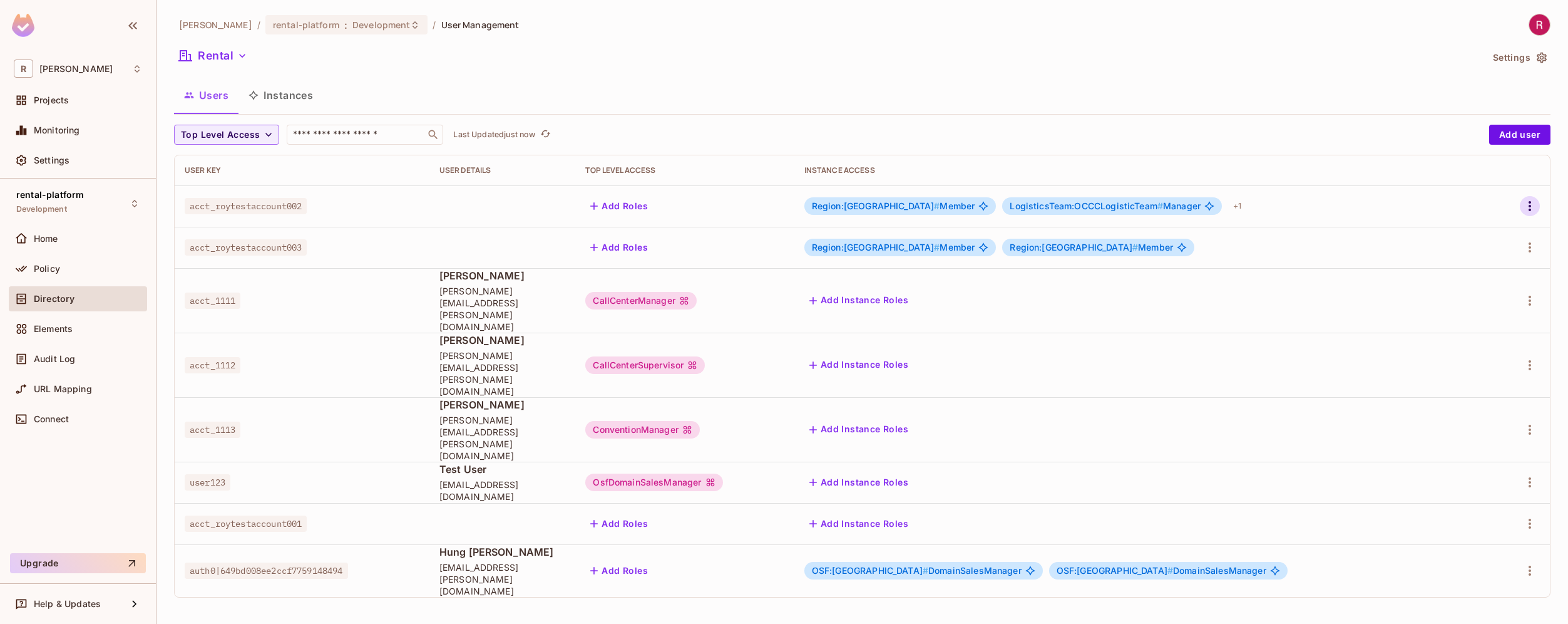
click at [1531, 206] on icon "button" at bounding box center [1530, 206] width 15 height 15
click at [1473, 257] on div "Edit Attributes" at bounding box center [1486, 262] width 62 height 12
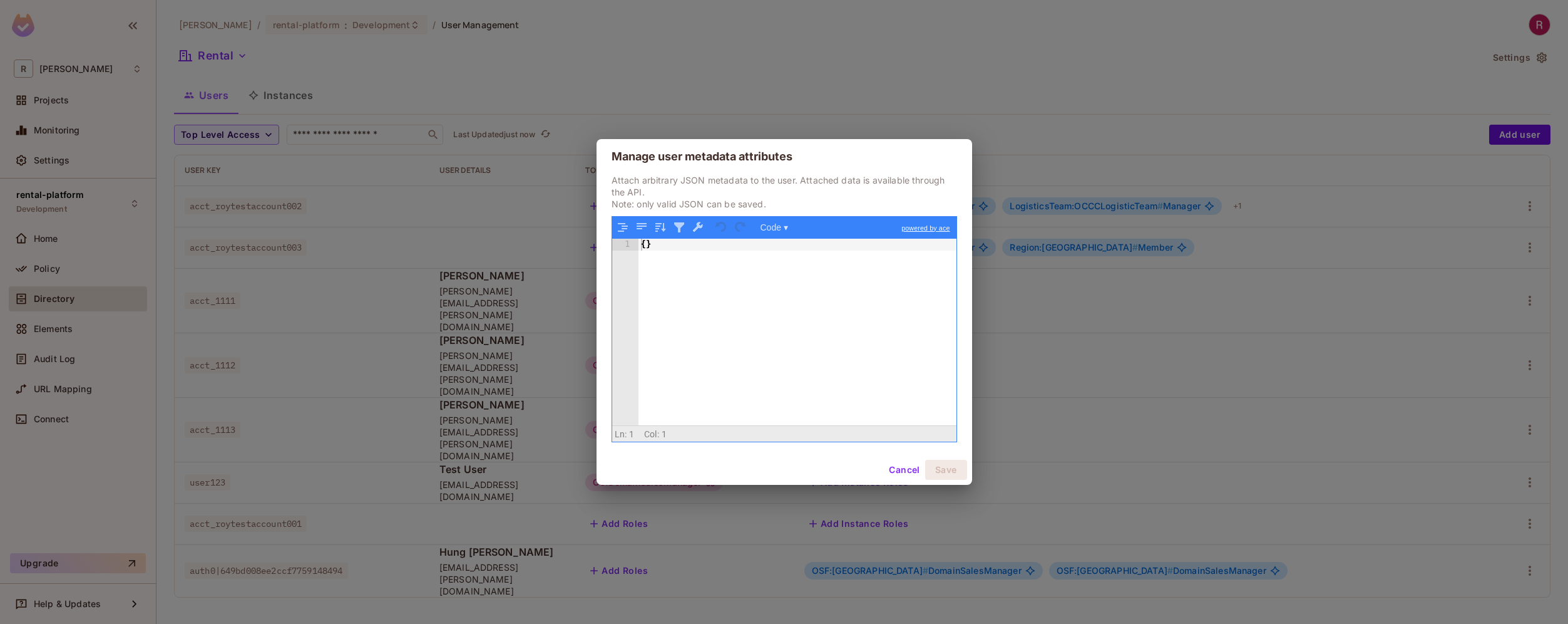
click at [909, 230] on link "powered by ace" at bounding box center [925, 228] width 61 height 22
click at [779, 230] on button "Code ▾" at bounding box center [774, 226] width 36 height 16
click at [701, 253] on div "{ }" at bounding box center [798, 344] width 318 height 211
click at [770, 229] on button "Code ▾" at bounding box center [774, 226] width 36 height 16
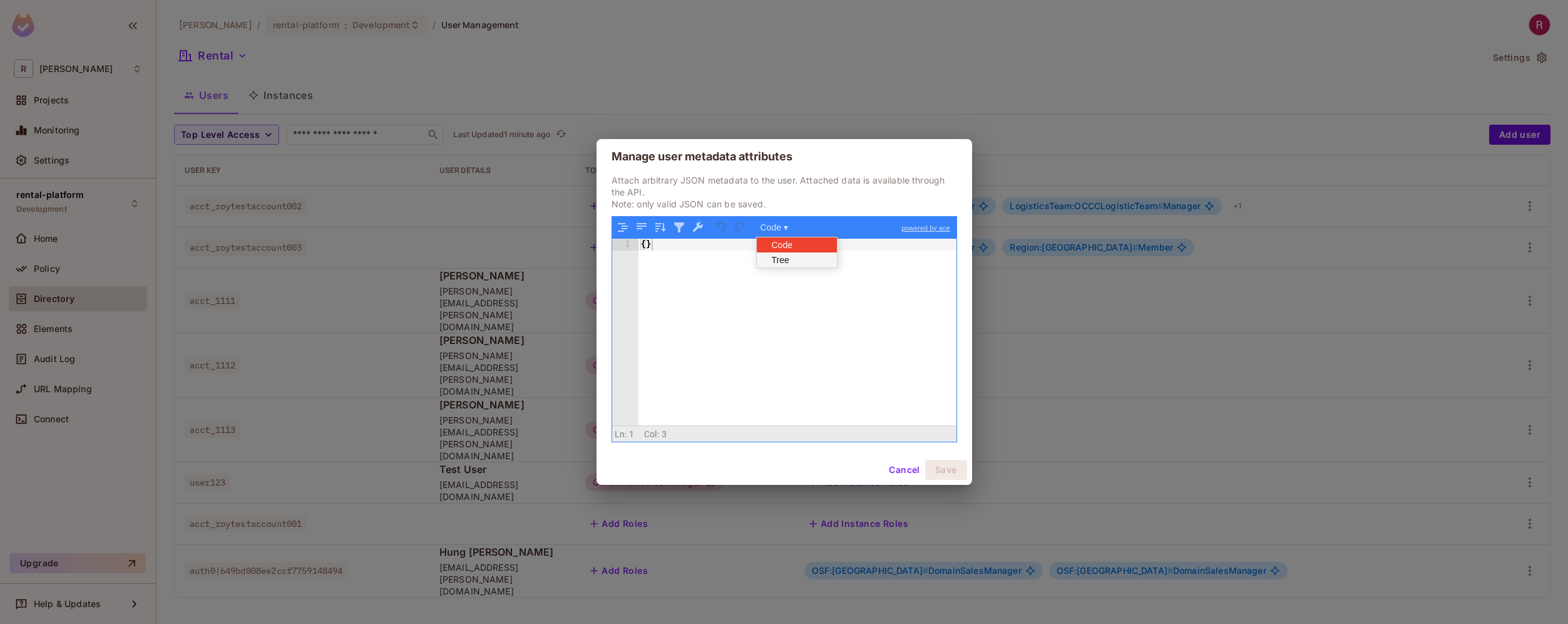
click at [775, 264] on div "Tree" at bounding box center [794, 260] width 75 height 15
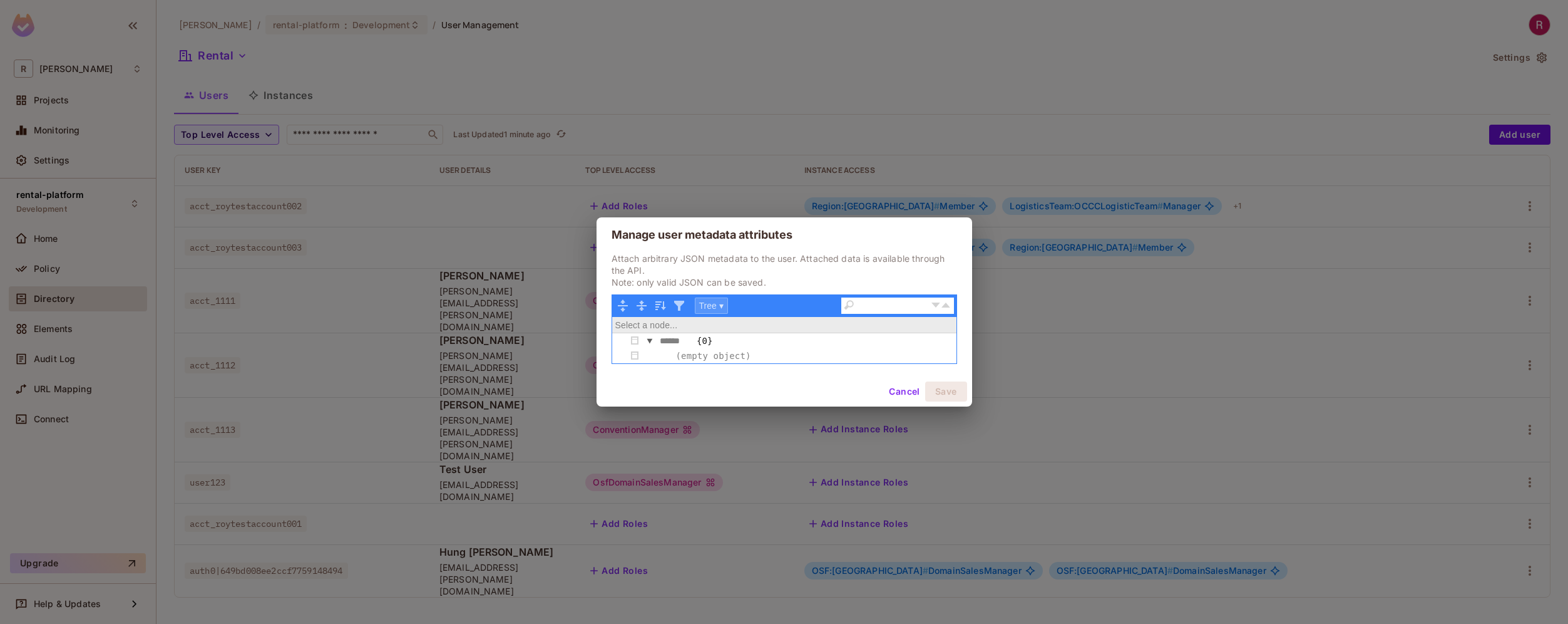
click at [720, 306] on button "Tree ▾" at bounding box center [711, 305] width 33 height 16
click at [729, 323] on div "Code" at bounding box center [733, 323] width 75 height 15
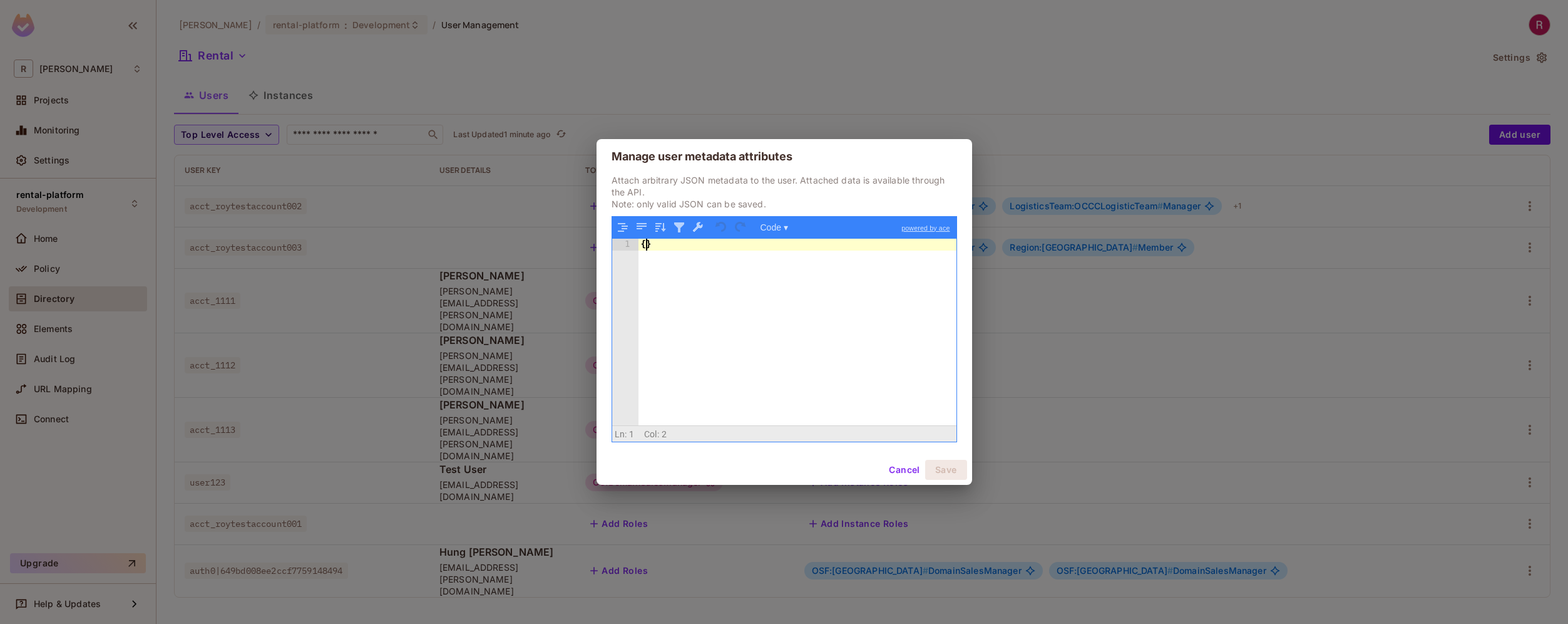
click at [646, 248] on div "{ }" at bounding box center [798, 344] width 318 height 211
click at [886, 472] on button "Cancel" at bounding box center [904, 469] width 41 height 20
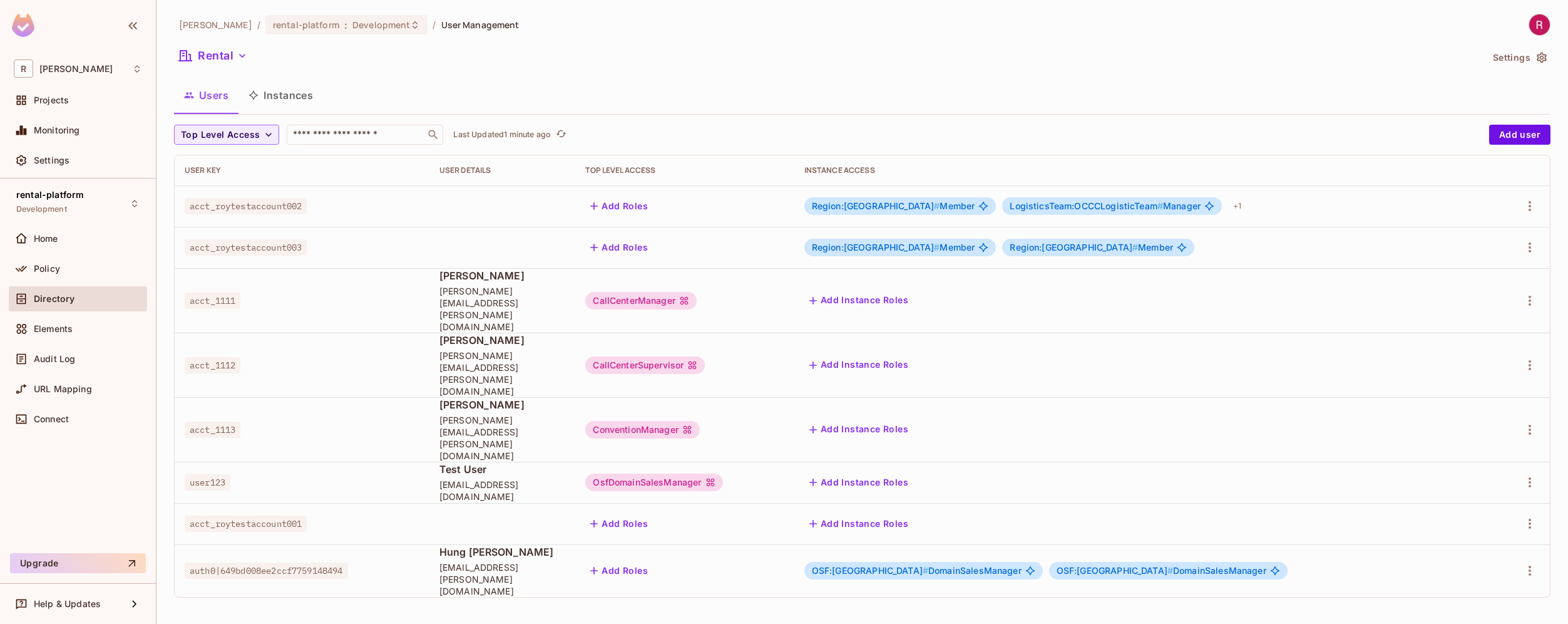
click at [820, 558] on div "[PERSON_NAME]-poc / rental-platform : Development / User Management Rental Sett…" at bounding box center [861, 312] width 1411 height 624
click at [110, 188] on div "rental-platform Development" at bounding box center [78, 203] width 138 height 35
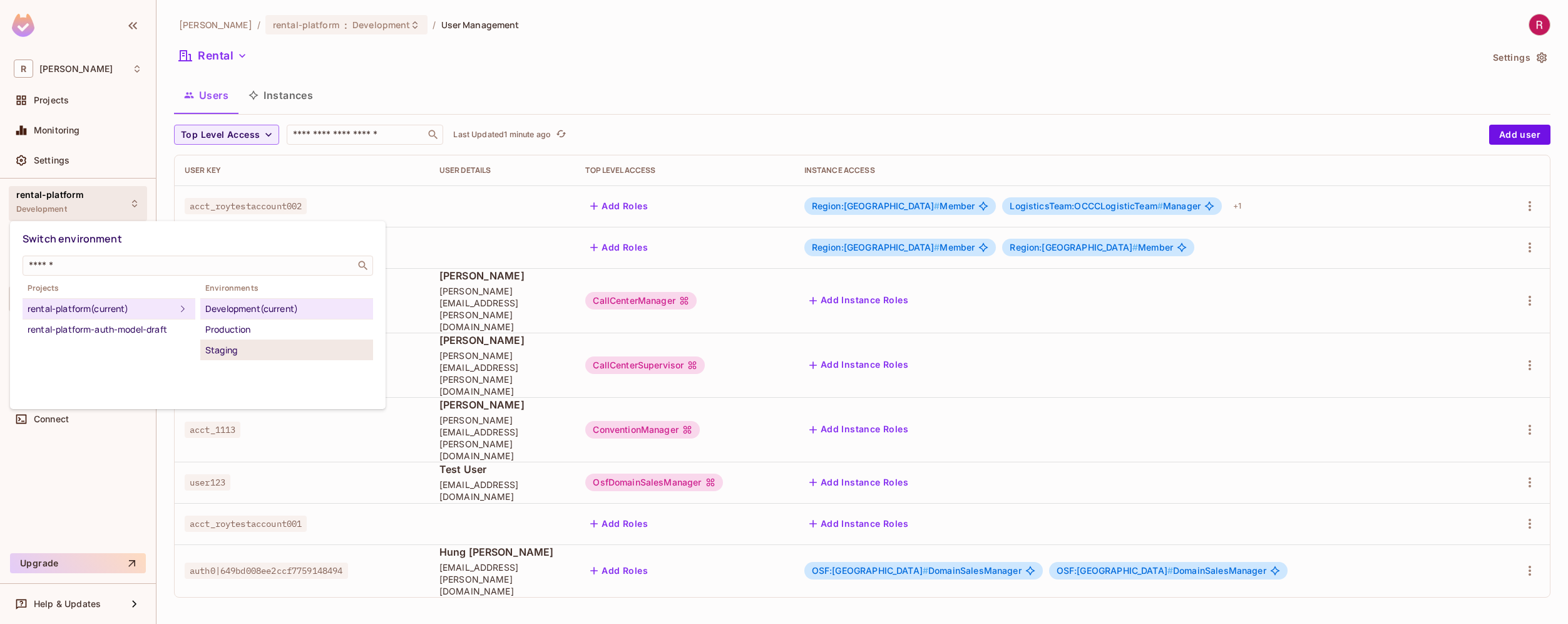
click at [255, 351] on div "Staging" at bounding box center [287, 350] width 163 height 15
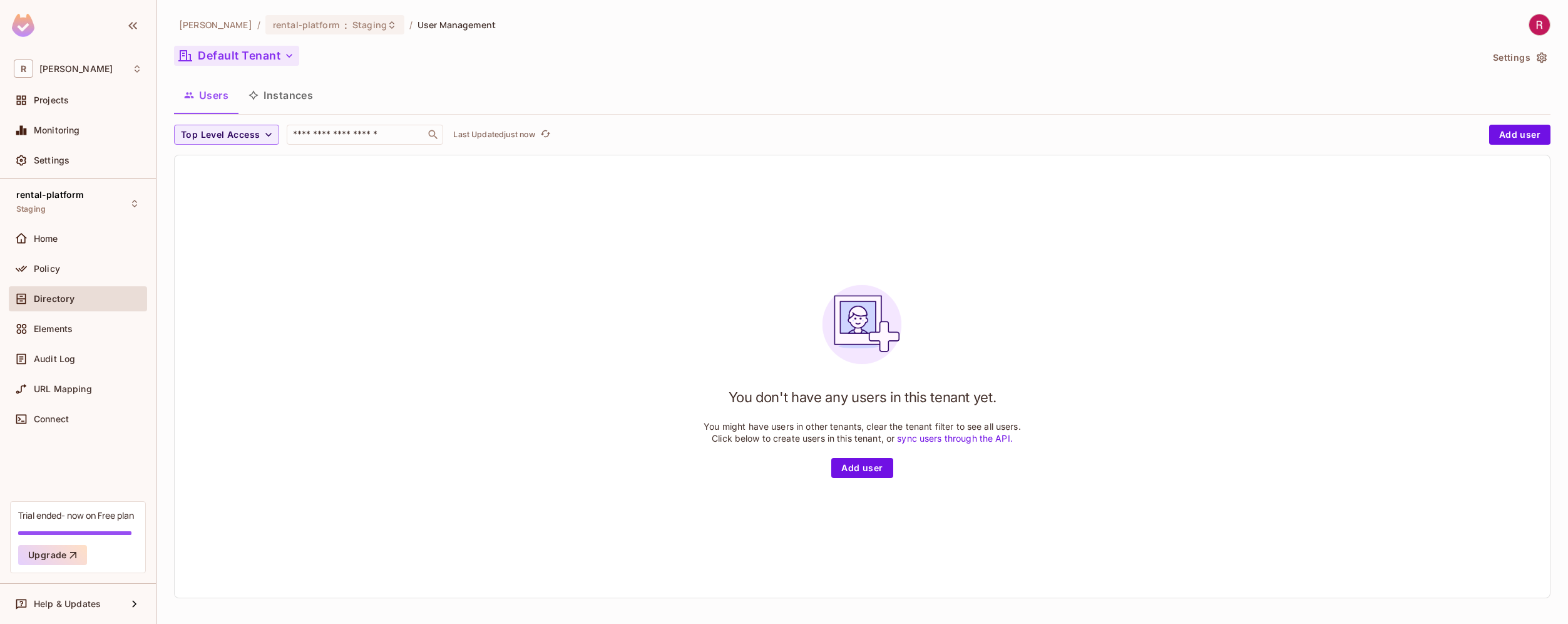
click at [287, 58] on icon "button" at bounding box center [289, 55] width 12 height 12
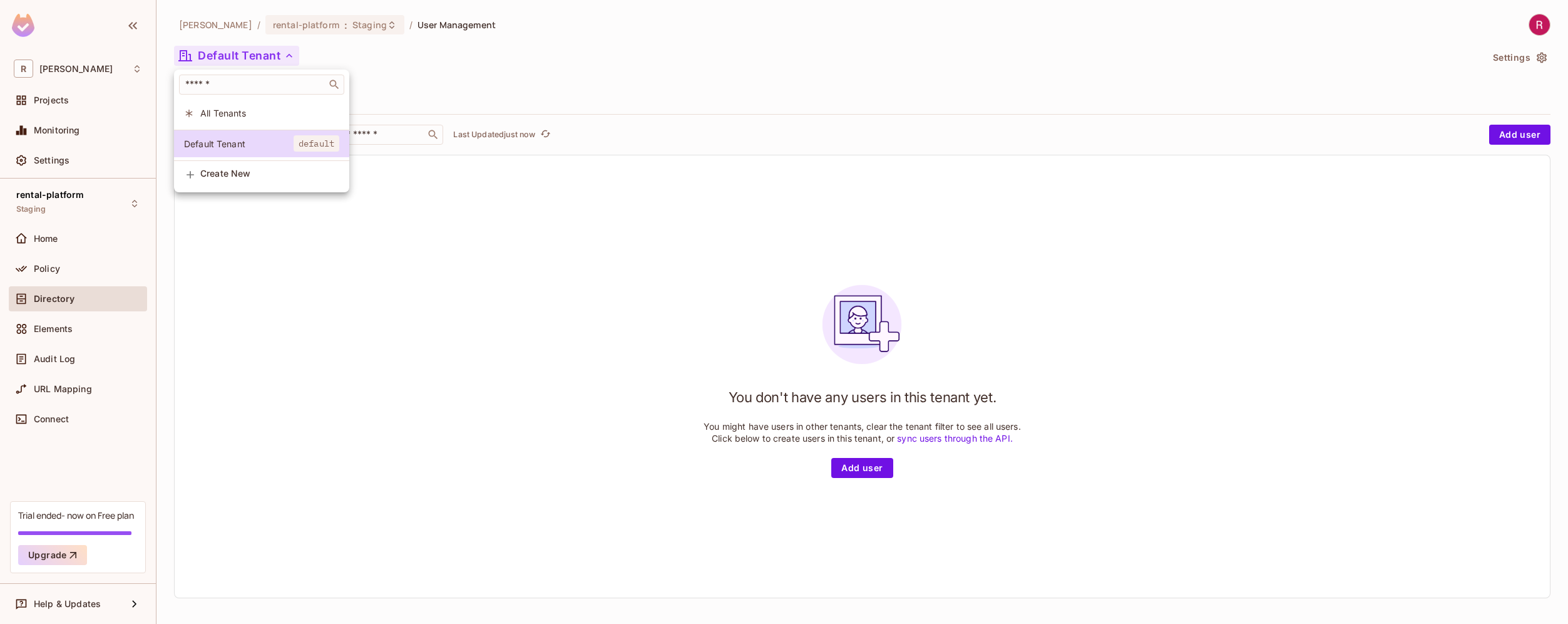
click at [309, 337] on div at bounding box center [784, 312] width 1568 height 624
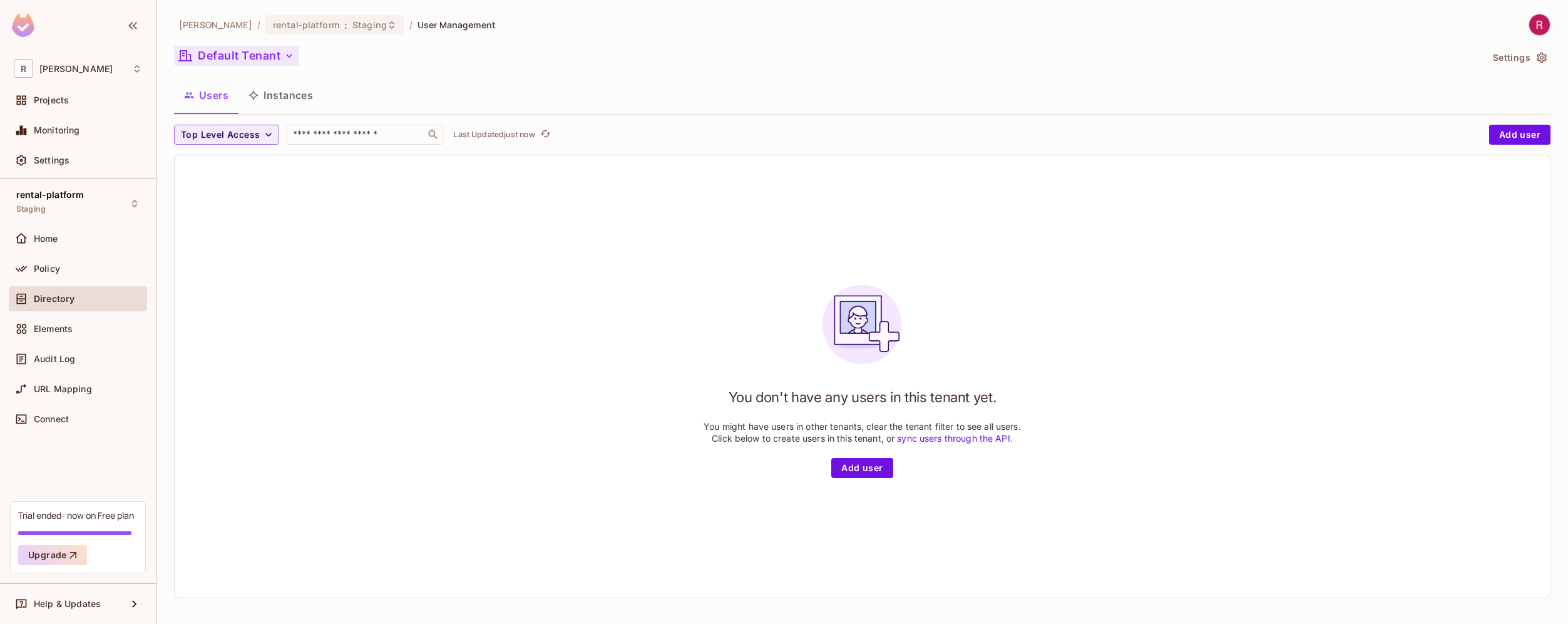
click at [54, 516] on div "Trial ended- now on Free plan" at bounding box center [76, 515] width 116 height 12
click at [309, 102] on button "Instances" at bounding box center [281, 94] width 84 height 31
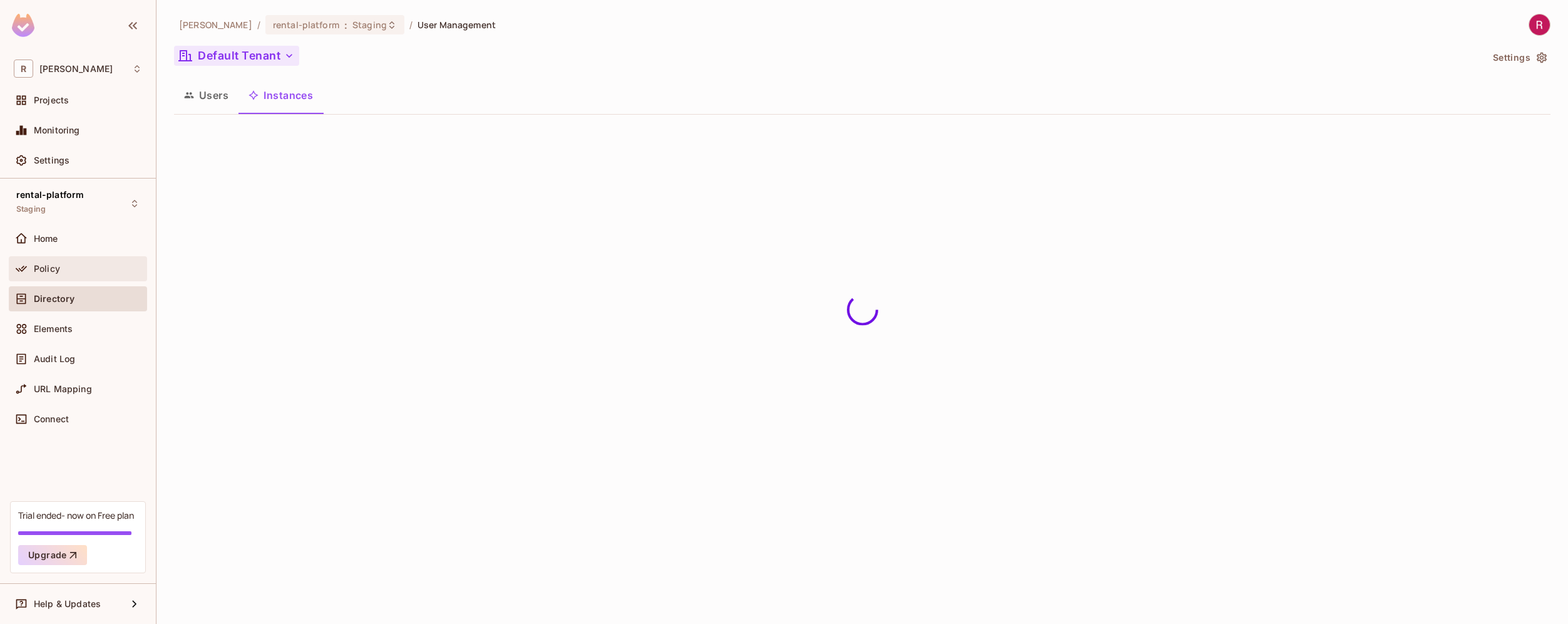
click at [80, 267] on div "Policy" at bounding box center [88, 268] width 108 height 10
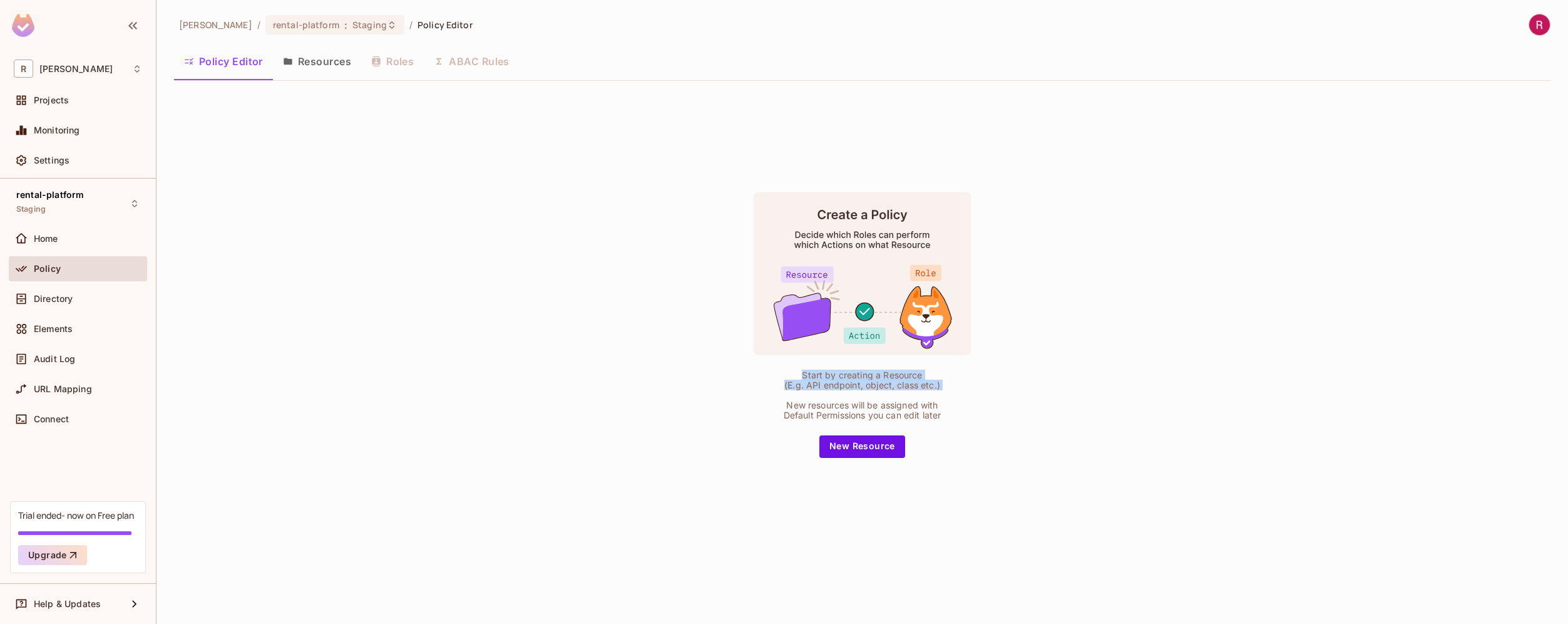
drag, startPoint x: 800, startPoint y: 378, endPoint x: 956, endPoint y: 398, distance: 157.3
click at [956, 398] on div "Start by creating a Resource (E.g. API endpoint, object, class etc.) New resour…" at bounding box center [862, 325] width 313 height 266
click at [430, 258] on div "Start by creating a Resource (E.g. API endpoint, object, class etc.) New resour…" at bounding box center [862, 324] width 1376 height 467
click at [330, 67] on button "Resources" at bounding box center [317, 61] width 88 height 31
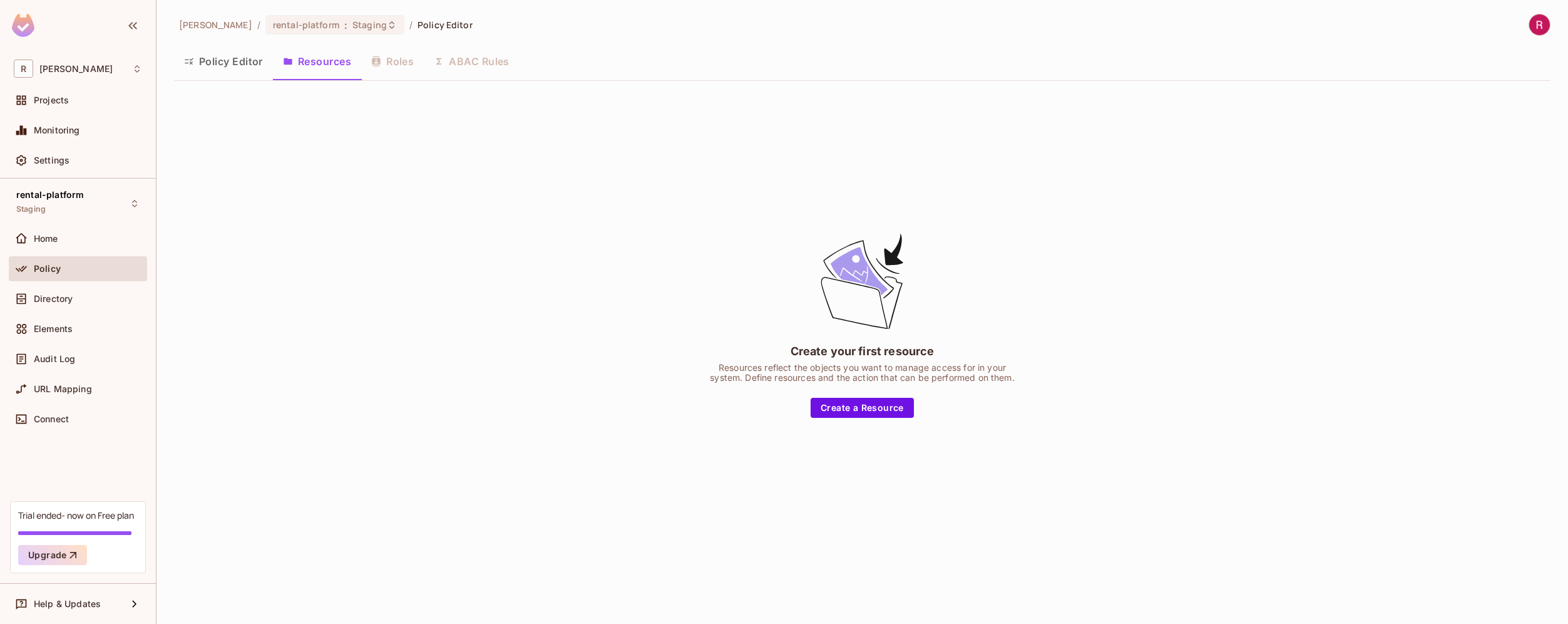
click at [222, 65] on button "Policy Editor" at bounding box center [223, 61] width 99 height 31
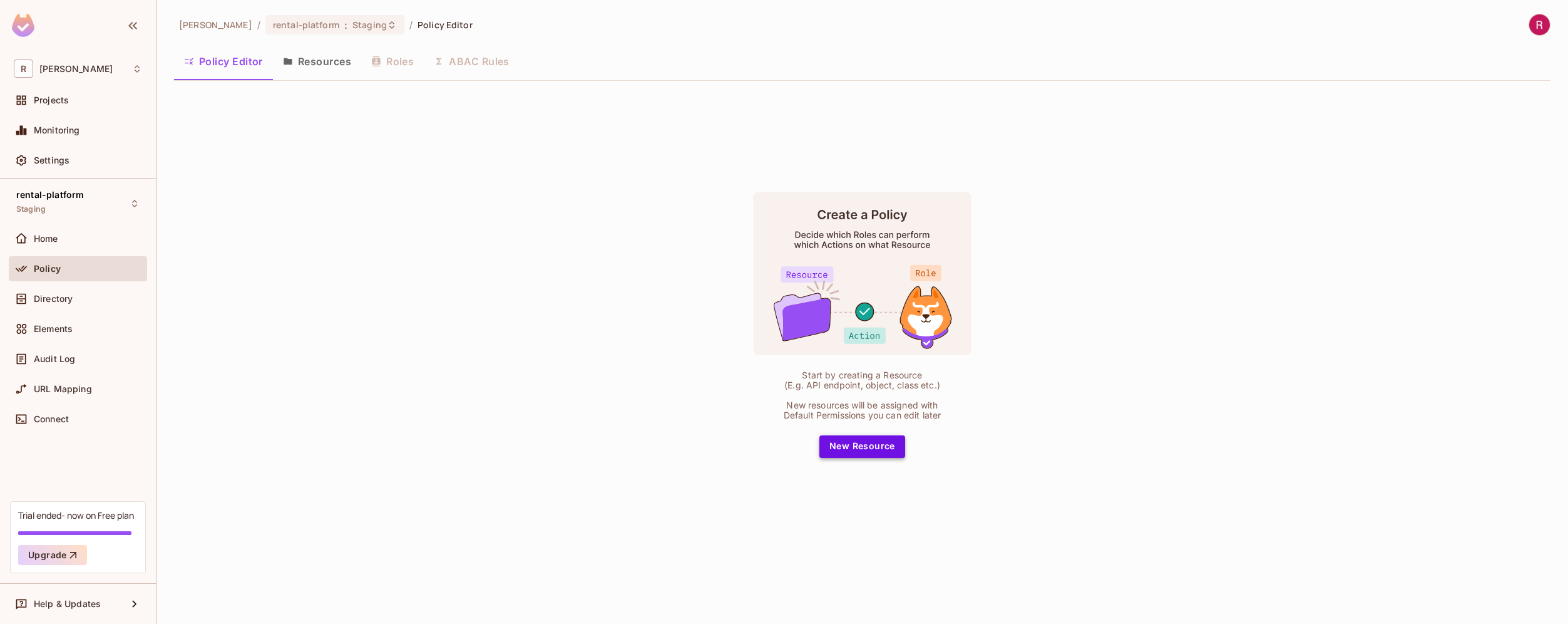
click at [885, 446] on button "New Resource" at bounding box center [862, 446] width 86 height 22
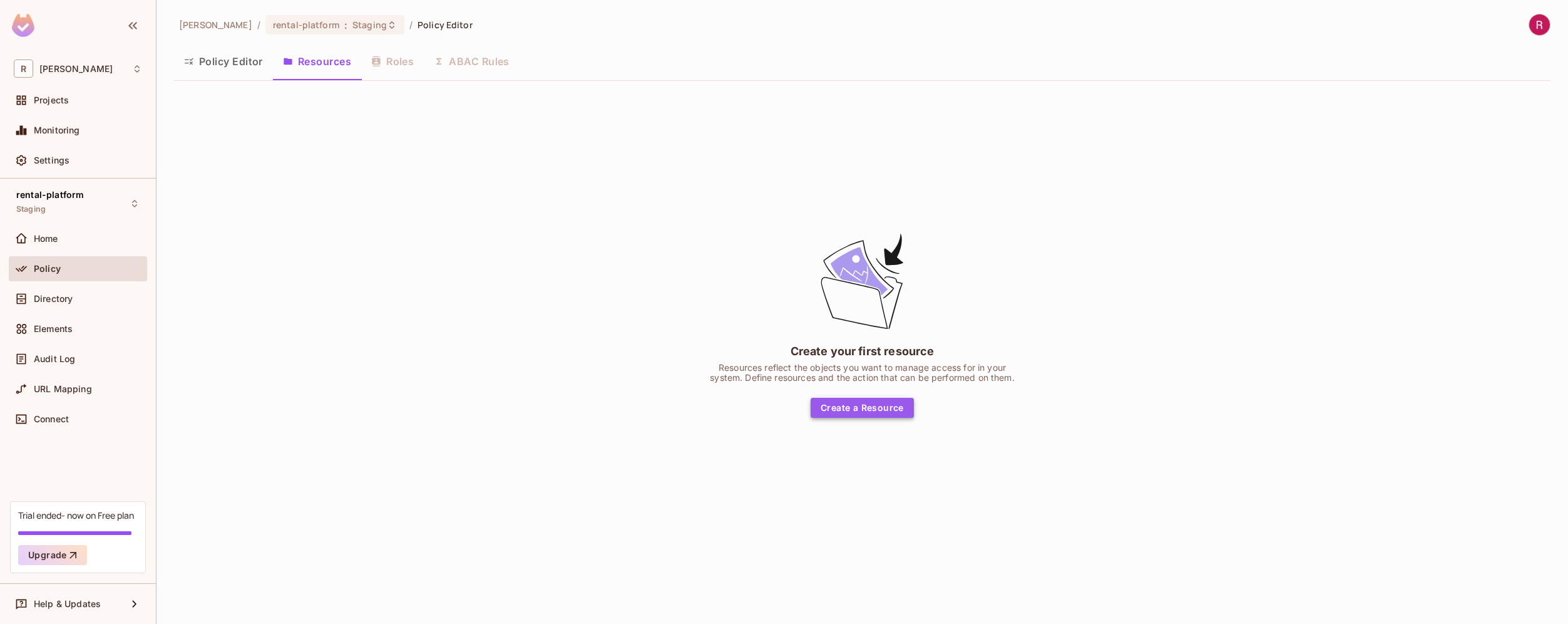
click at [884, 410] on button "Create a Resource" at bounding box center [862, 407] width 103 height 20
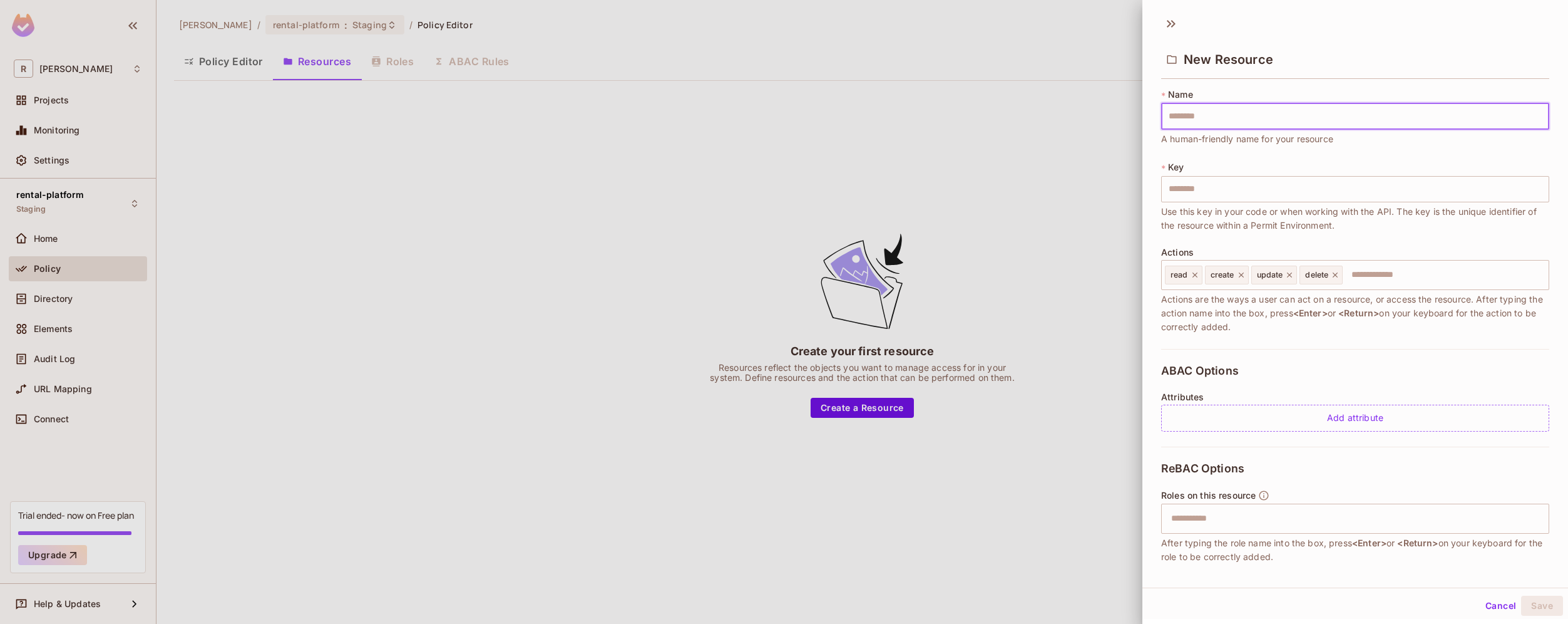
click at [1264, 123] on input "text" at bounding box center [1355, 116] width 388 height 26
type input "*"
type input "**"
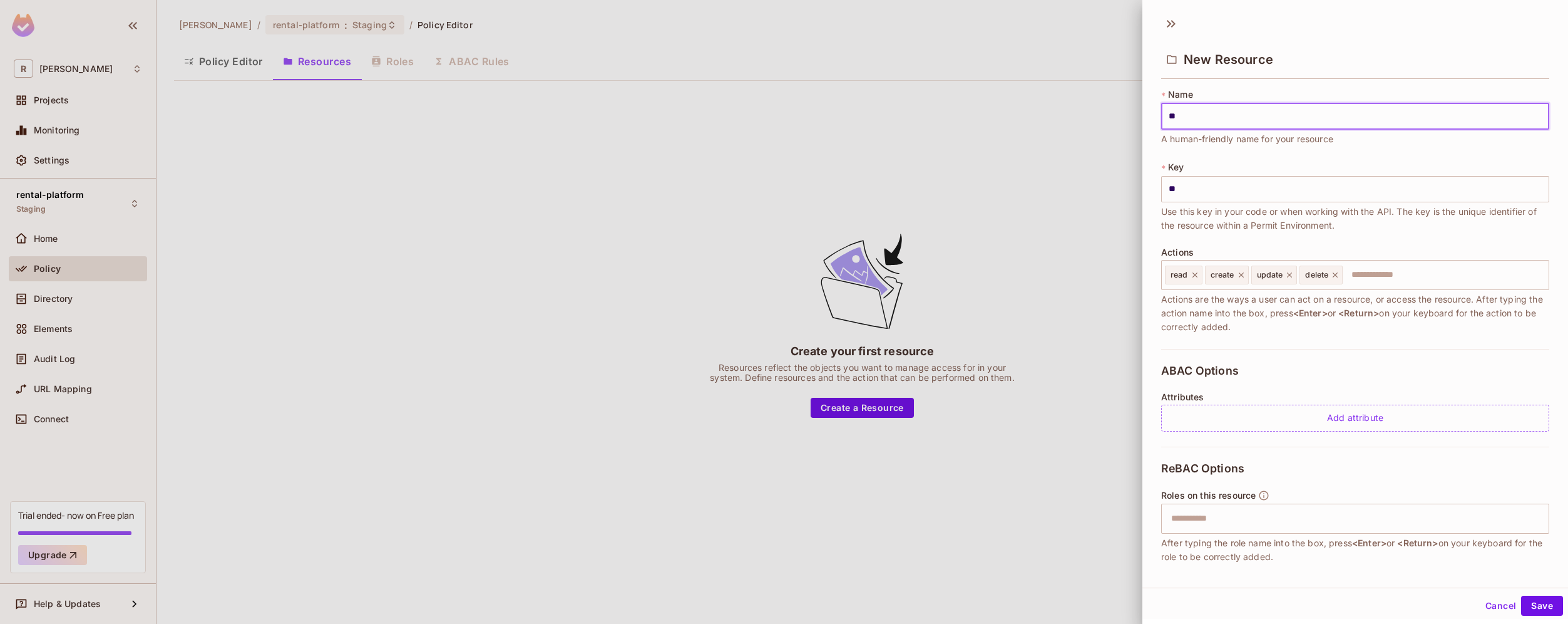
type input "***"
type input "****"
type input "*****"
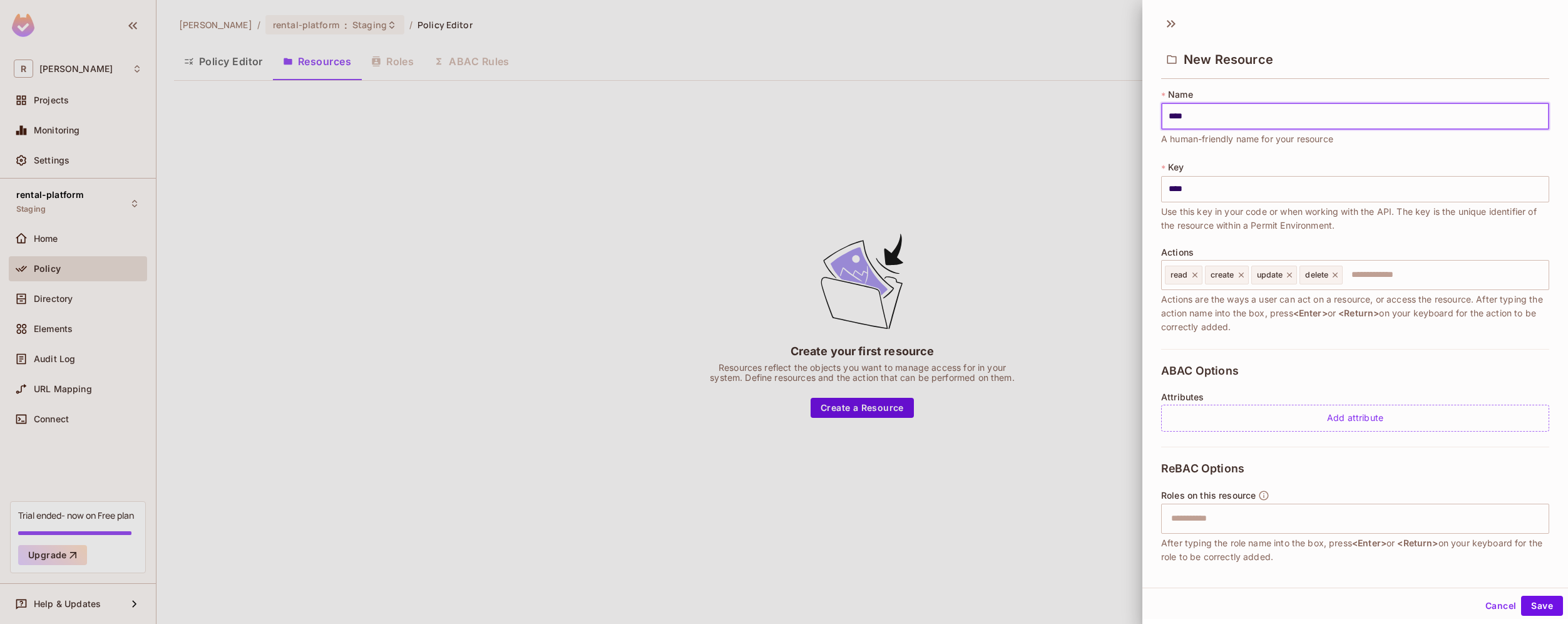
type input "*****"
type input "******"
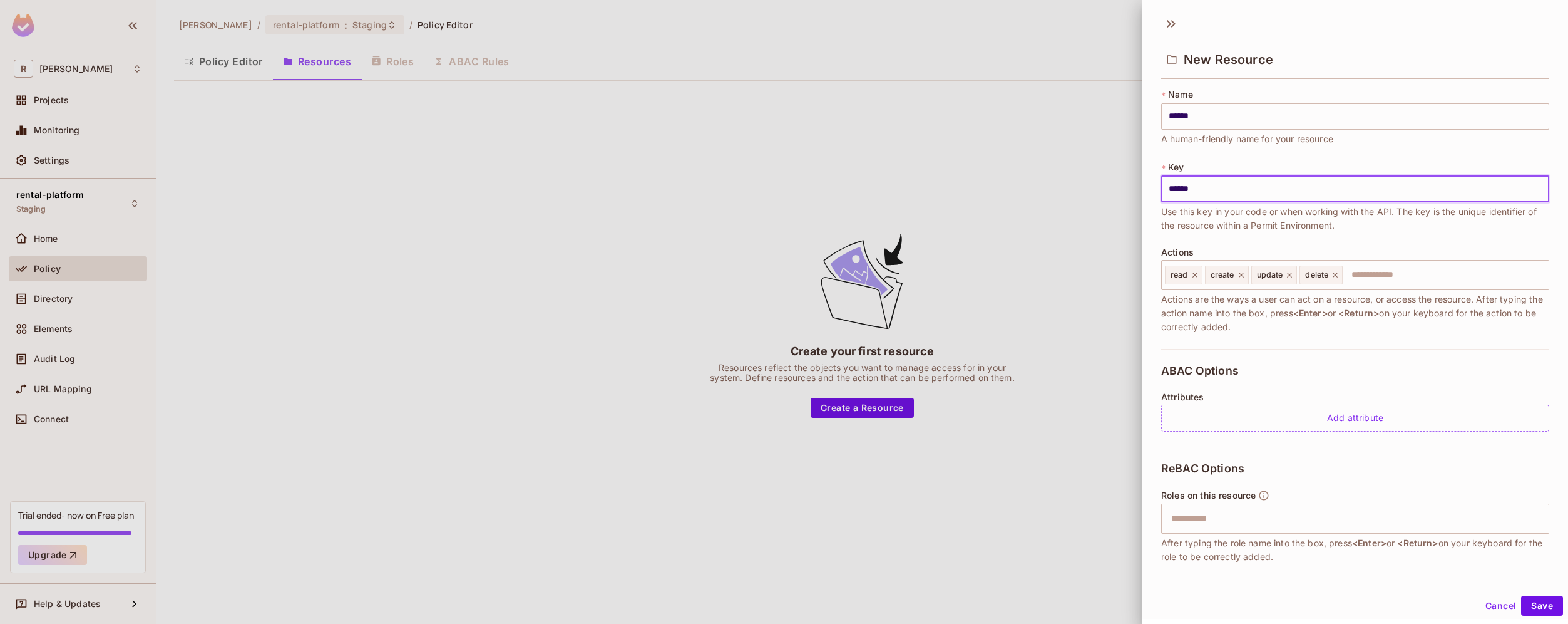
drag, startPoint x: 1172, startPoint y: 188, endPoint x: 1143, endPoint y: 188, distance: 29.0
click at [1143, 188] on div "* Name ****** ​ A human-friendly name for your resource * Key ****** ​ Use this…" at bounding box center [1355, 326] width 425 height 486
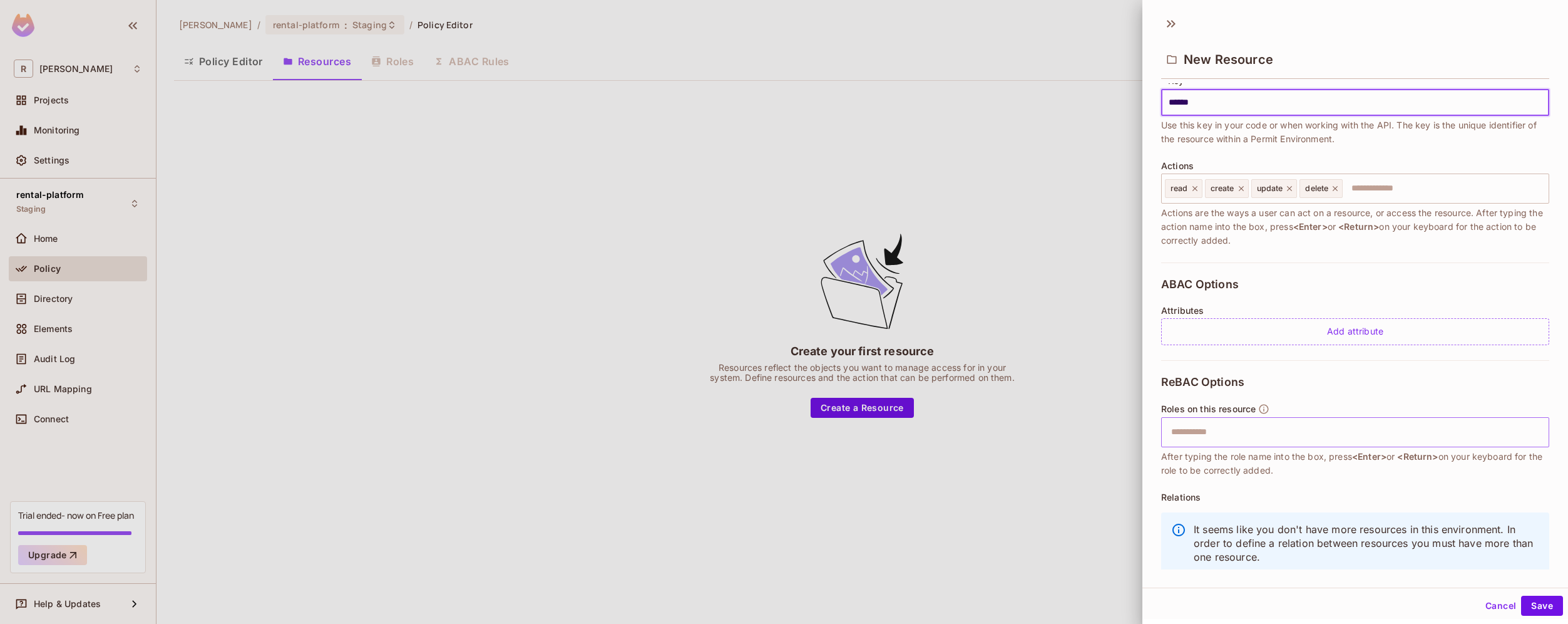
scroll to position [113, 0]
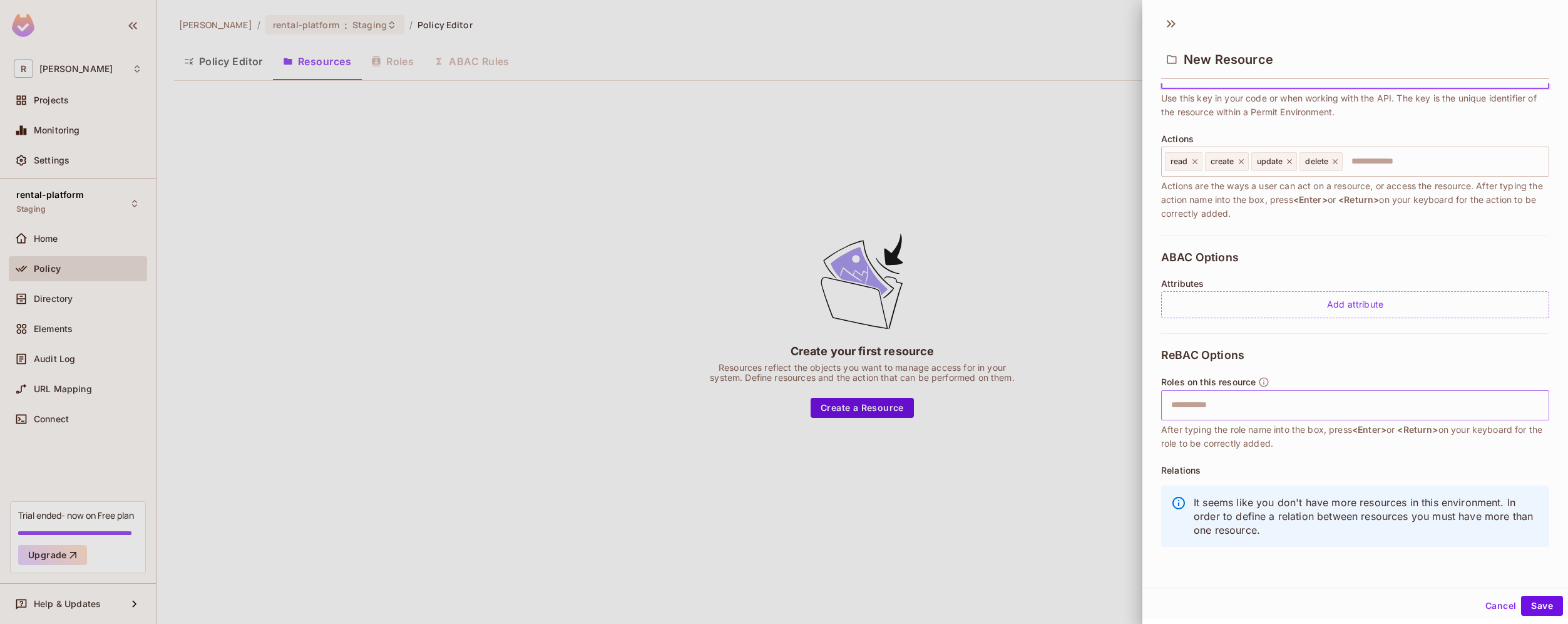
type input "******"
click at [1252, 408] on input "text" at bounding box center [1353, 405] width 380 height 25
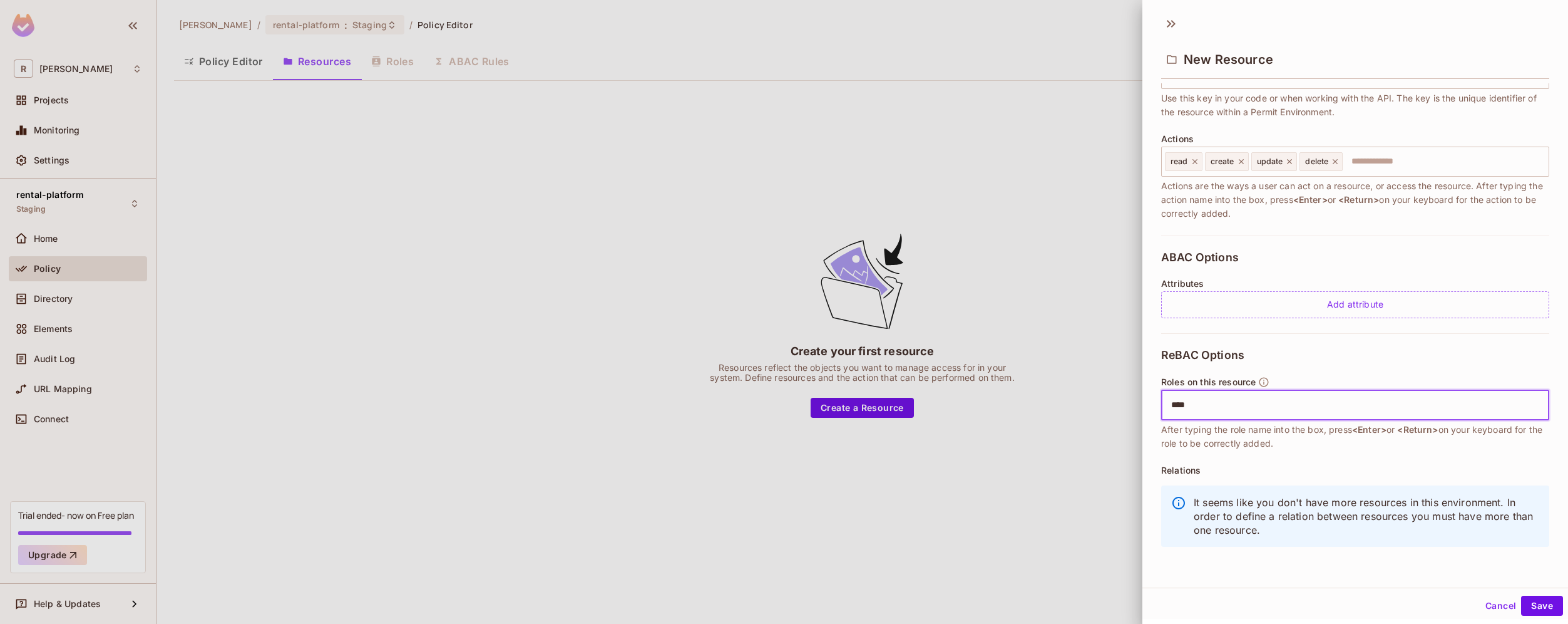
type input "*****"
type input "******"
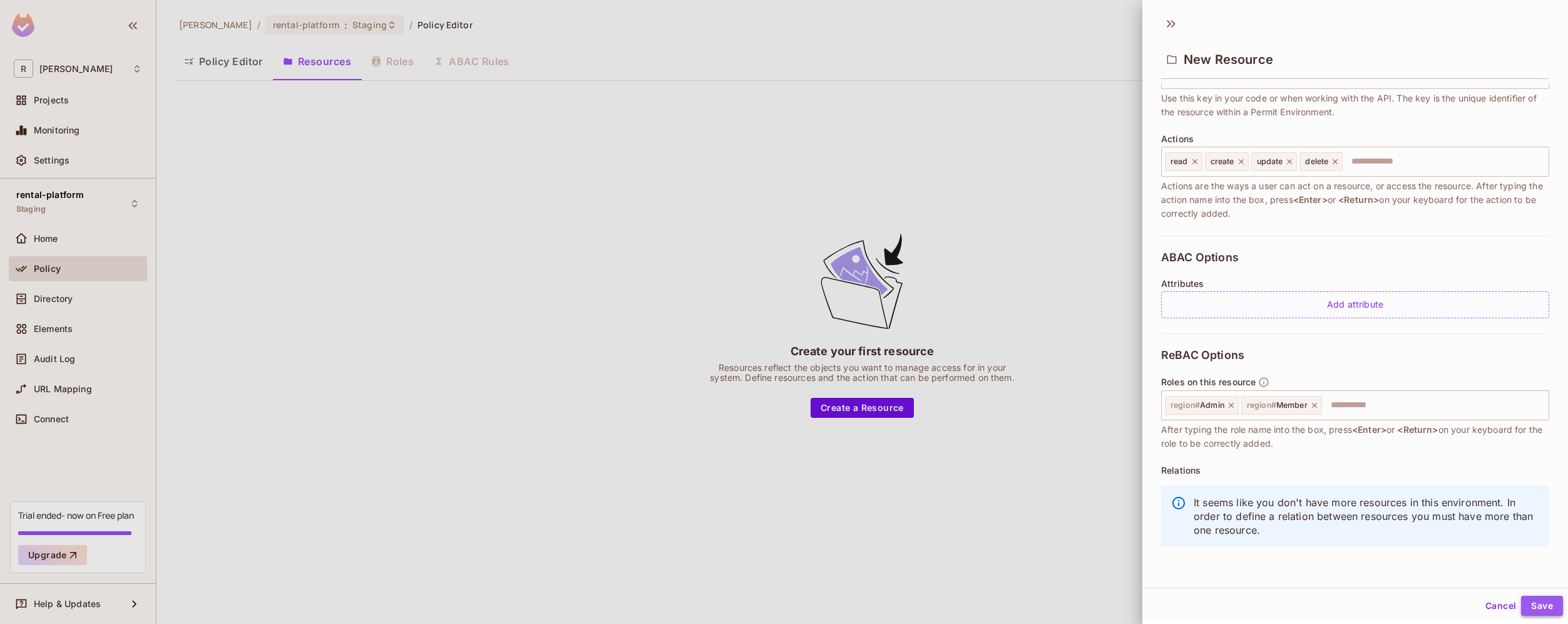
click at [1539, 608] on button "Save" at bounding box center [1541, 605] width 42 height 20
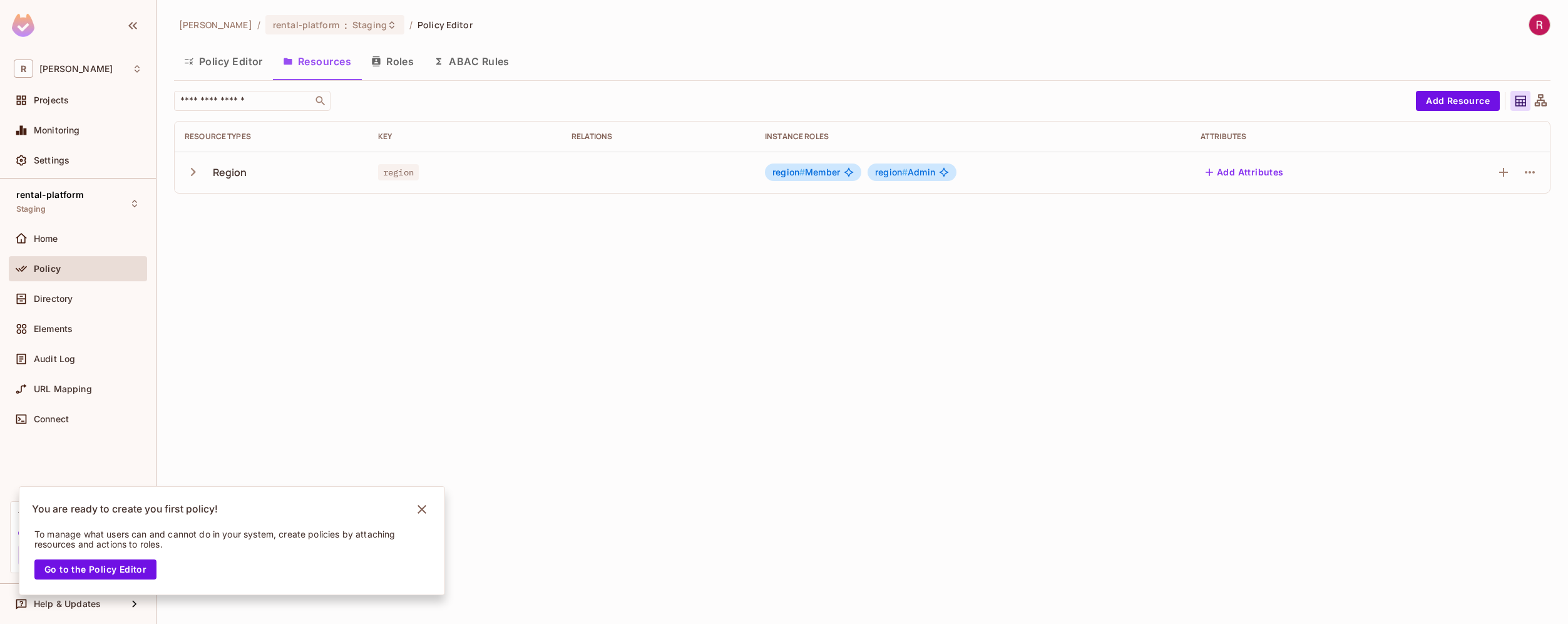
click at [249, 75] on button "Policy Editor" at bounding box center [223, 61] width 99 height 31
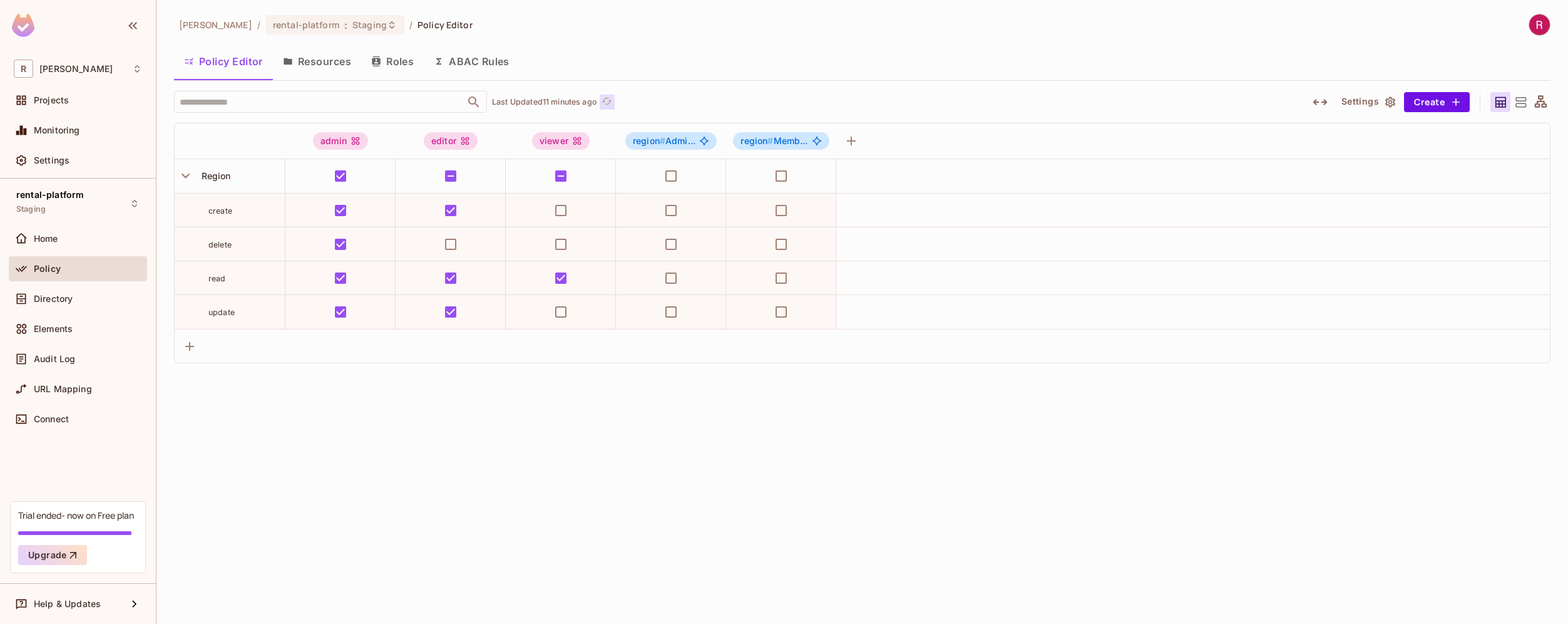
click at [611, 98] on icon "refresh" at bounding box center [606, 100] width 10 height 10
click at [79, 306] on div "Directory" at bounding box center [78, 298] width 138 height 25
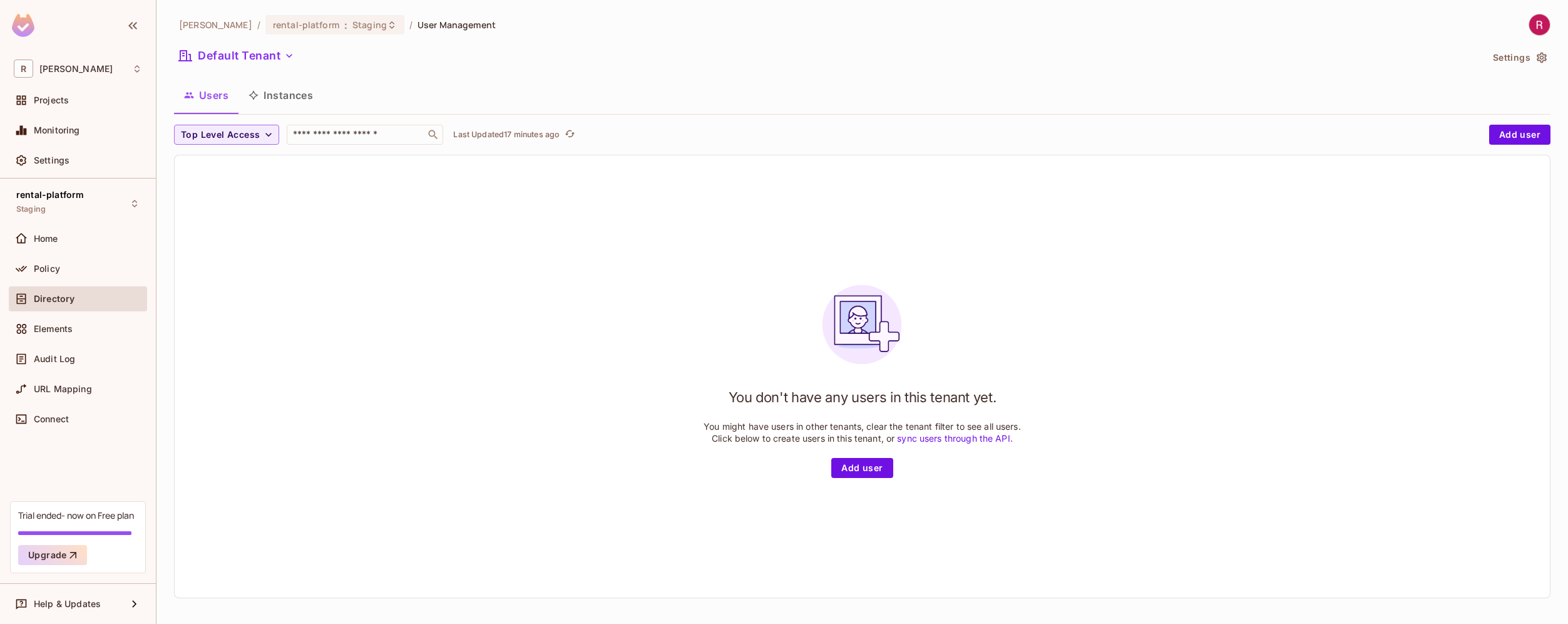
click at [396, 254] on div "You don't have any users in this tenant yet. You might have users in other tena…" at bounding box center [862, 376] width 1374 height 443
click at [303, 110] on div "Users Instances" at bounding box center [862, 96] width 1376 height 35
click at [295, 97] on button "Instances" at bounding box center [281, 94] width 84 height 31
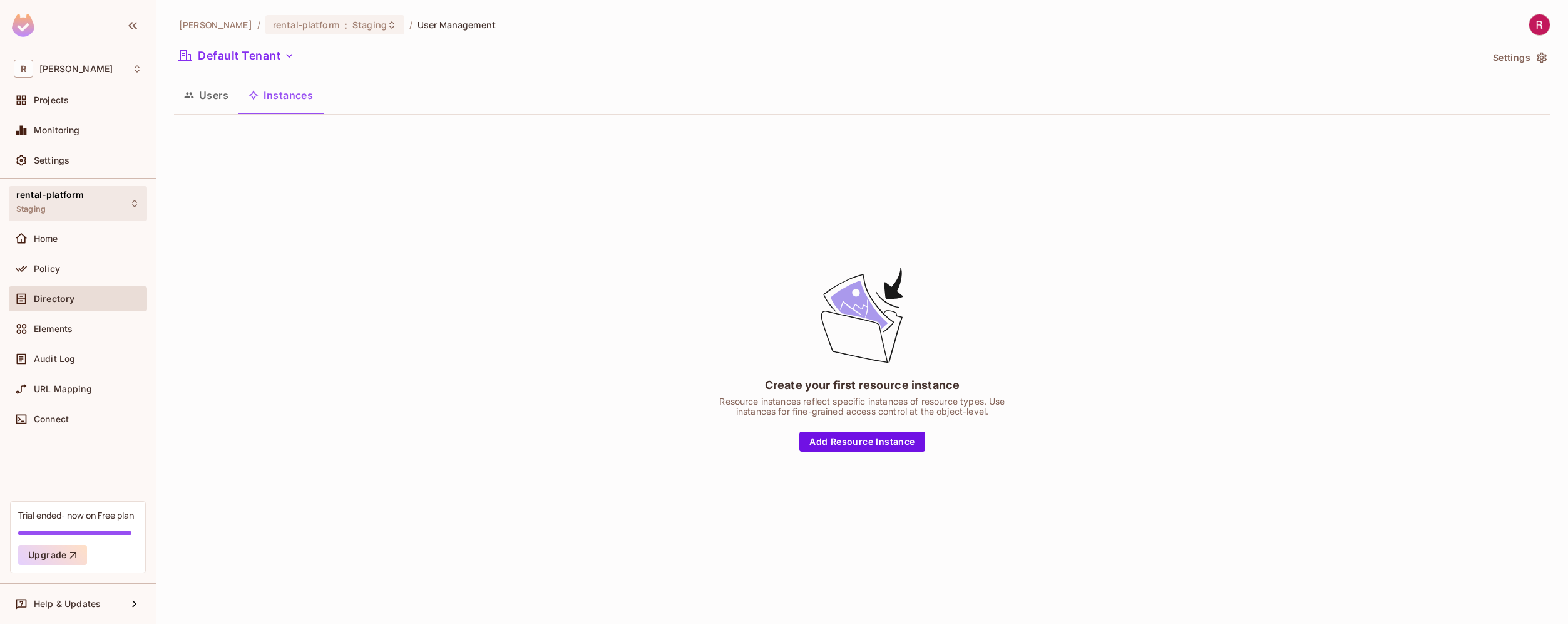
click at [108, 207] on div "rental-platform Staging" at bounding box center [78, 203] width 138 height 35
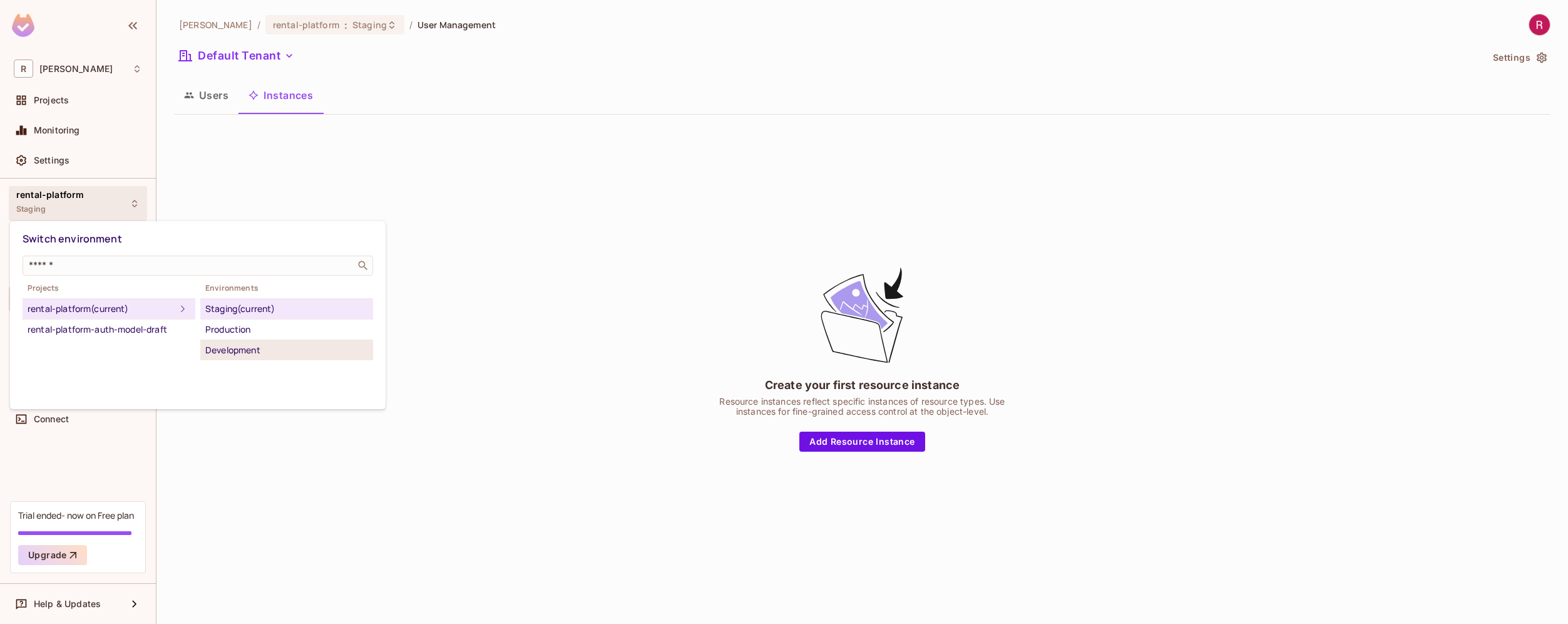
click at [265, 352] on div "Development" at bounding box center [287, 350] width 163 height 15
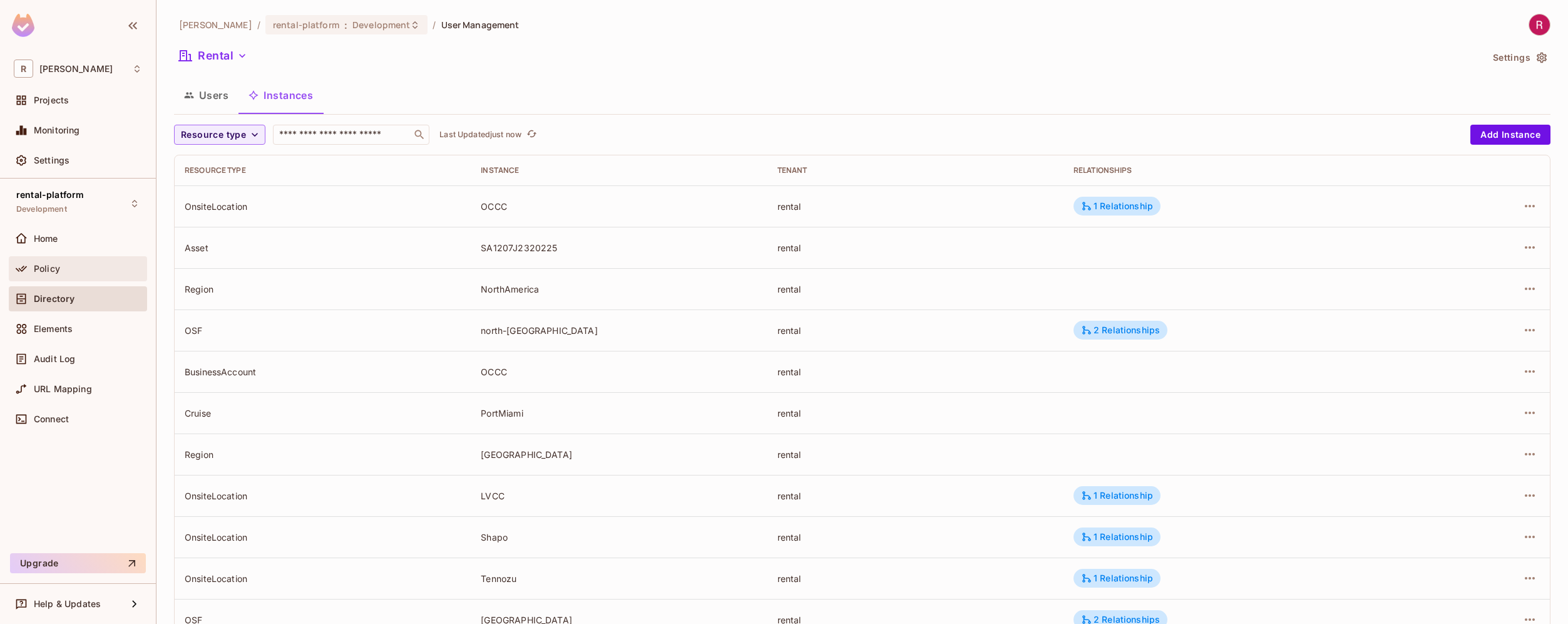
click at [67, 268] on div "Policy" at bounding box center [88, 268] width 108 height 10
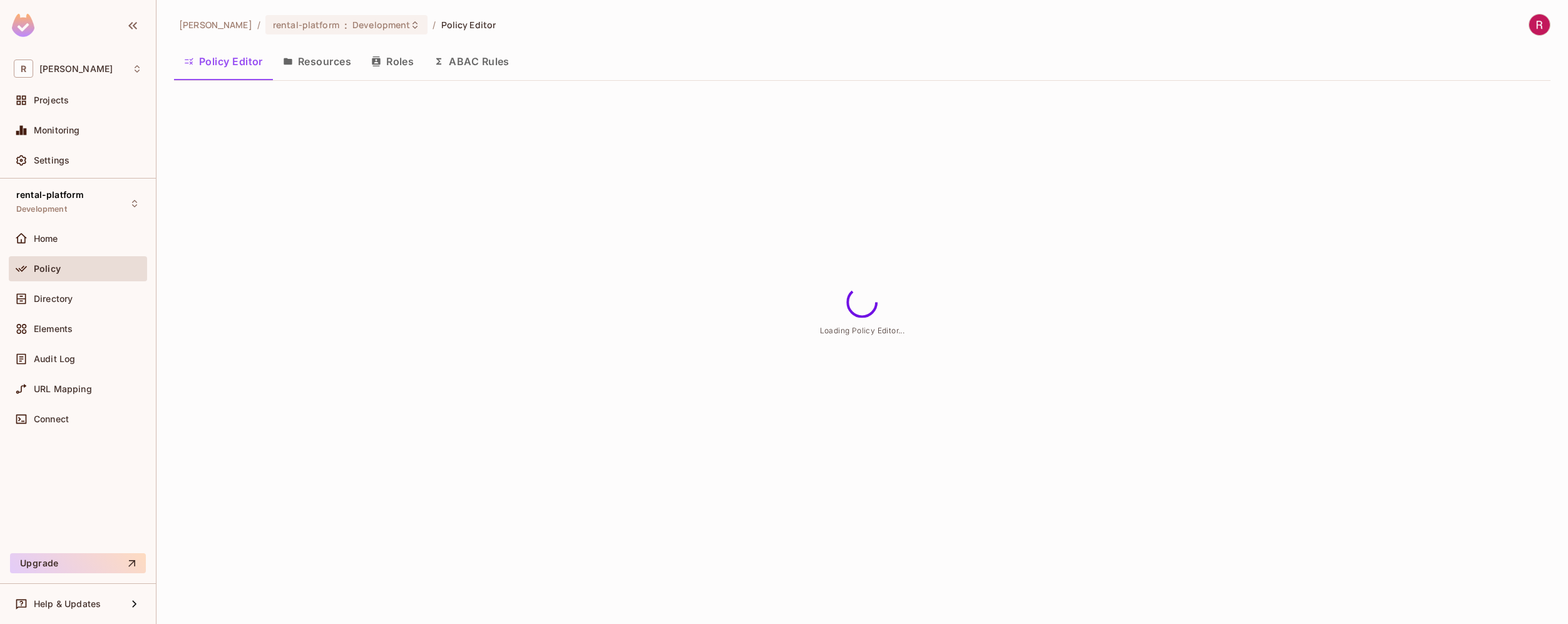
click at [400, 58] on button "Roles" at bounding box center [392, 61] width 63 height 31
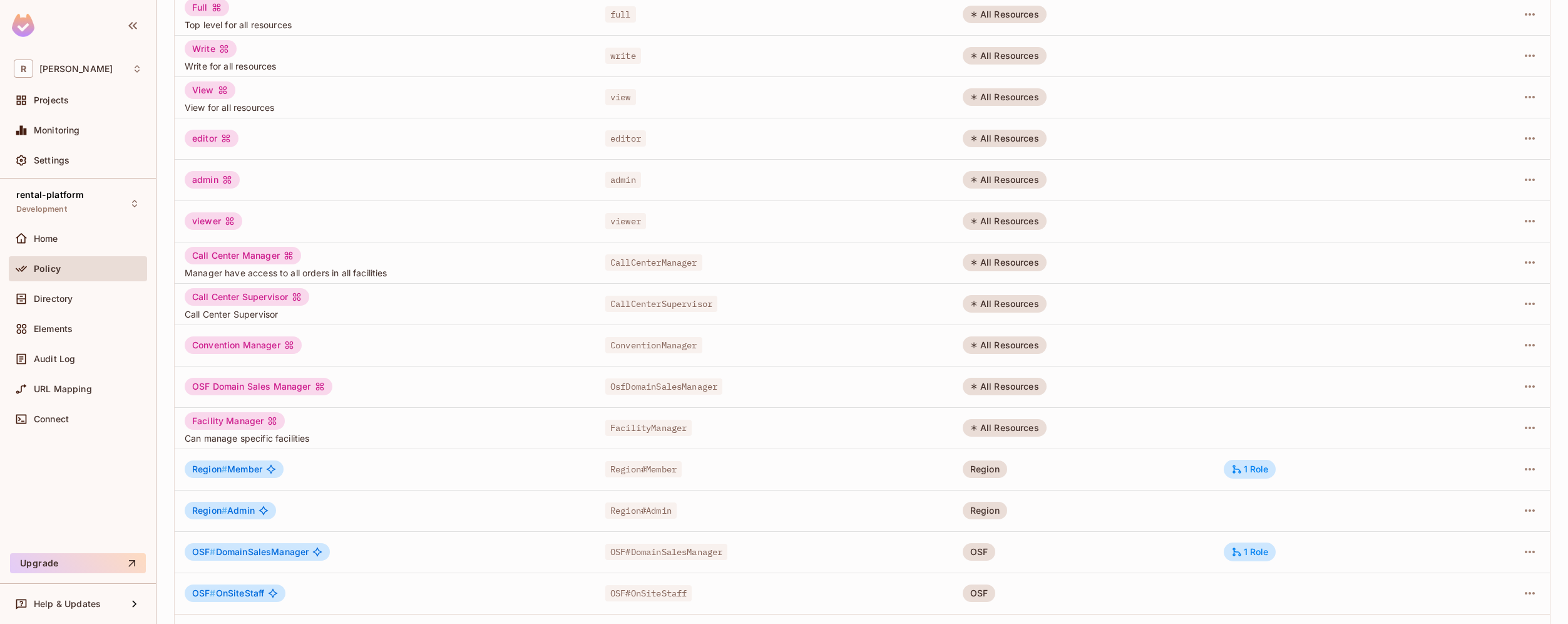
scroll to position [200, 0]
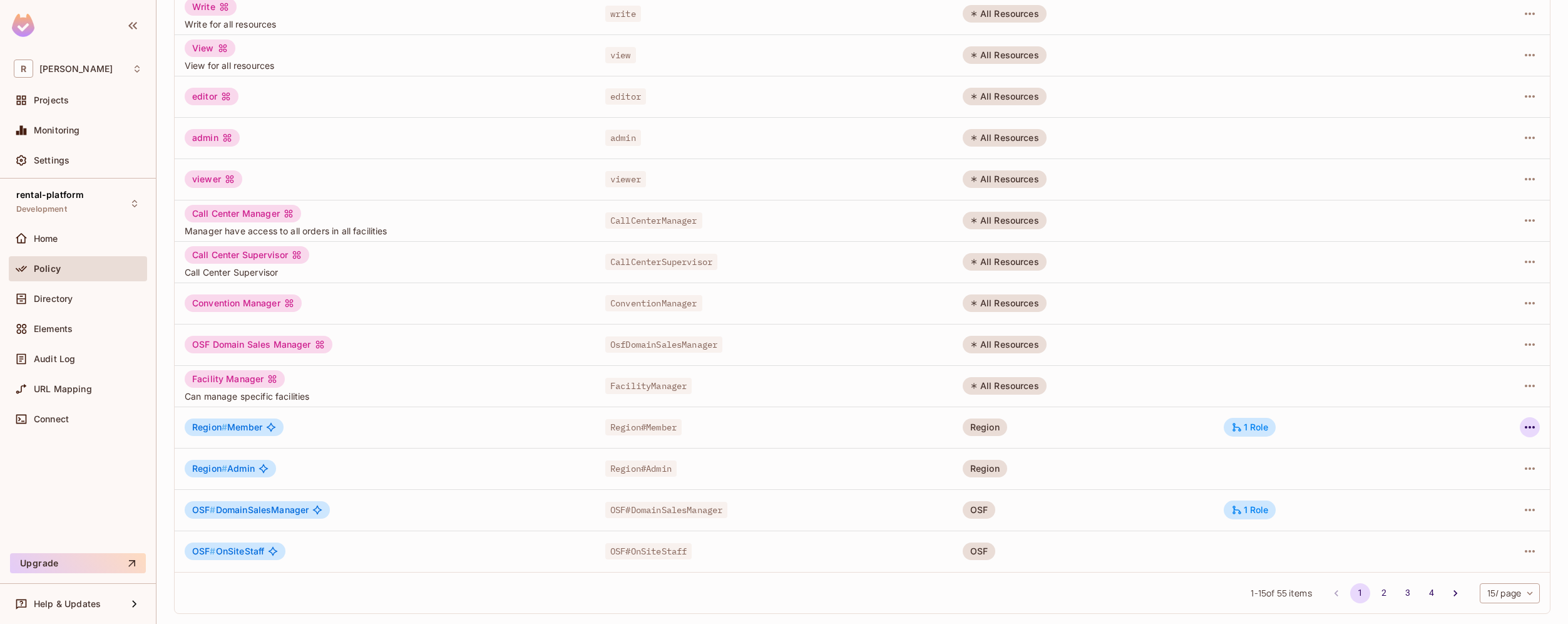
click at [1522, 422] on icon "button" at bounding box center [1530, 427] width 15 height 15
click at [1481, 456] on div "Edit Role" at bounding box center [1464, 456] width 37 height 12
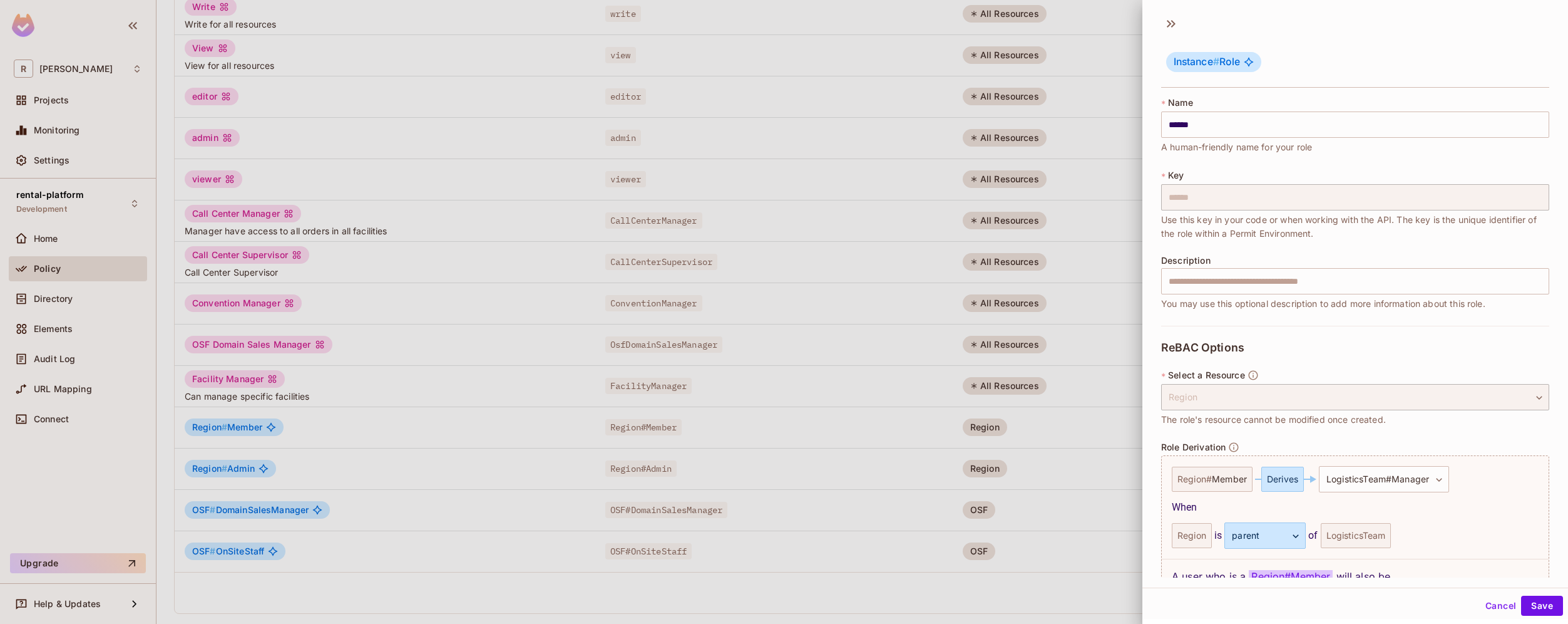
click at [1212, 446] on span "Role Derivation" at bounding box center [1193, 447] width 65 height 10
copy span "Derivation"
click at [1280, 481] on div "Derives" at bounding box center [1283, 479] width 43 height 25
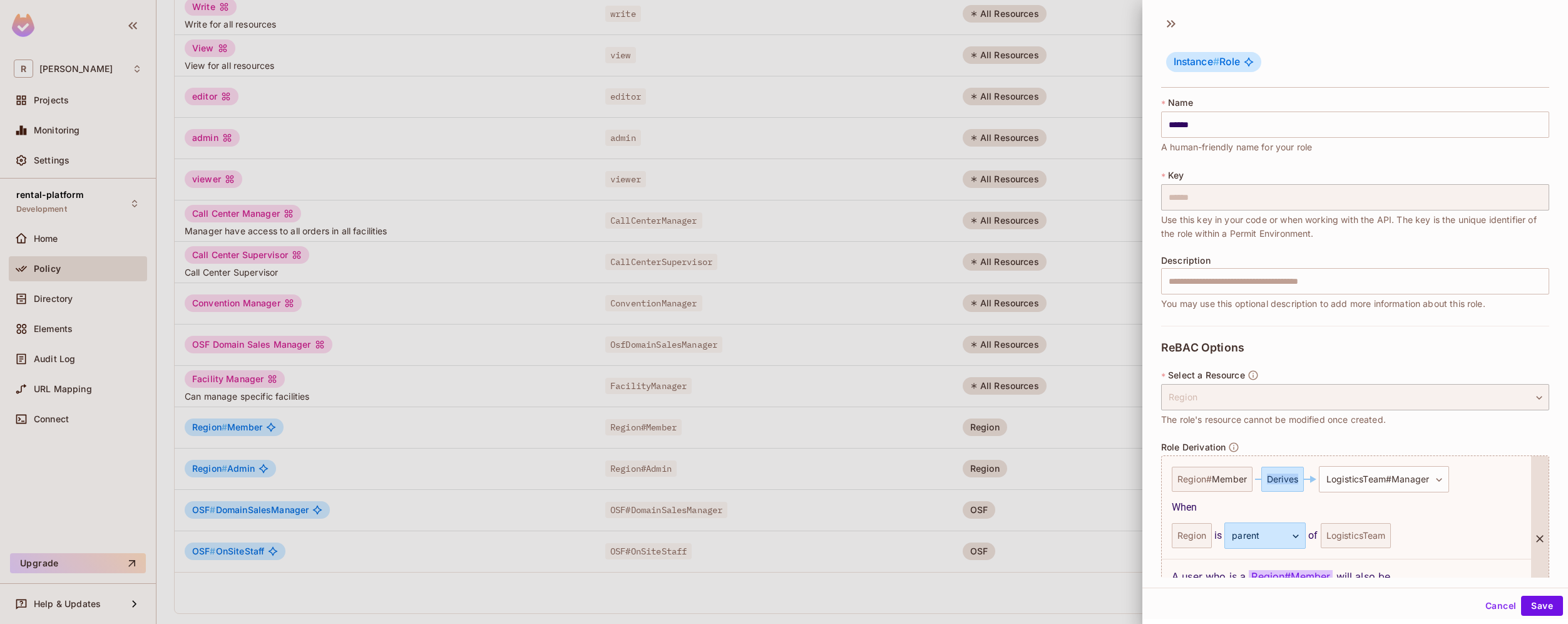
copy div "Derives"
